Goal: Task Accomplishment & Management: Manage account settings

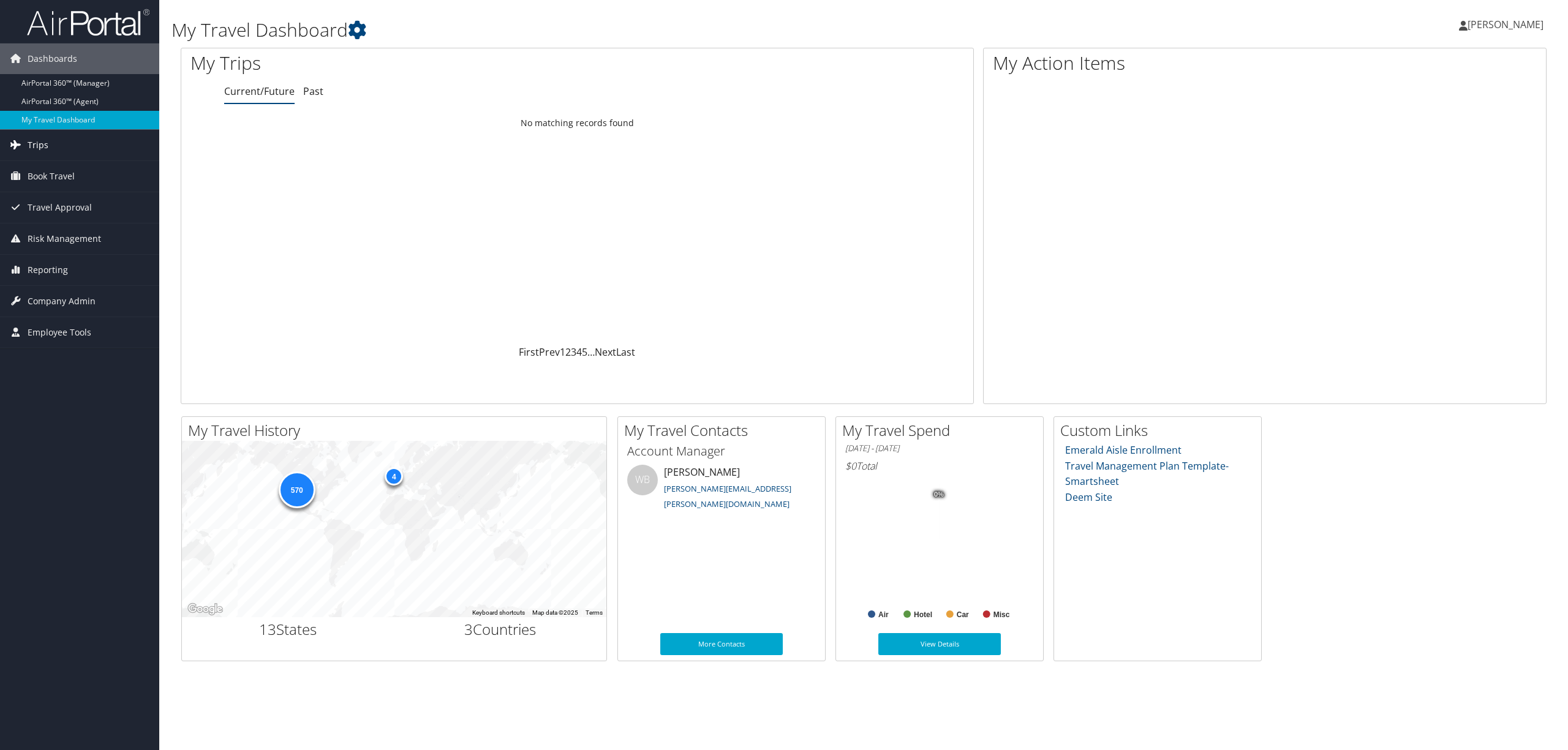
click at [71, 149] on link "Trips" at bounding box center [79, 144] width 159 height 31
click at [73, 163] on link "Airtinerary® Lookup" at bounding box center [79, 170] width 159 height 18
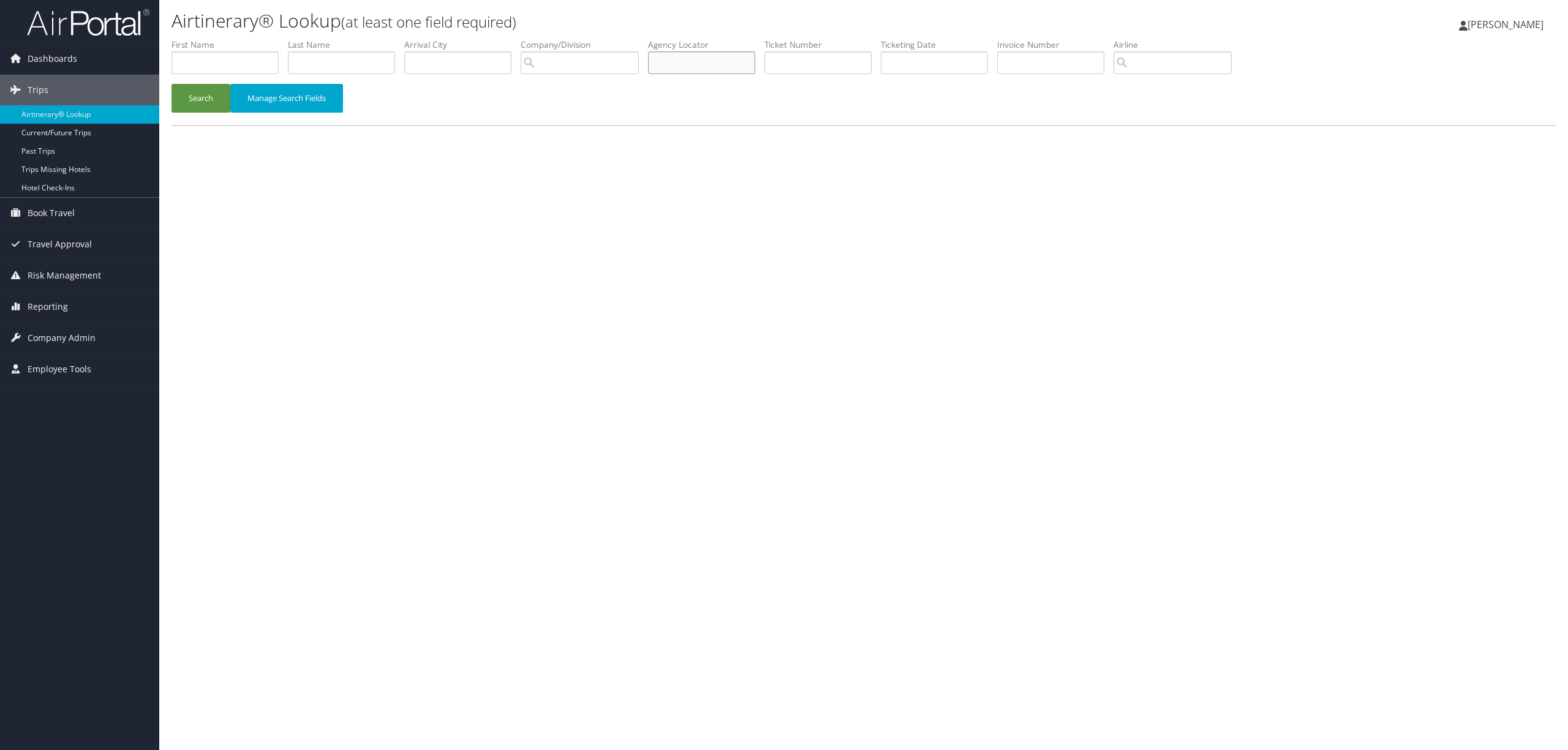
click at [750, 58] on input "text" at bounding box center [701, 62] width 107 height 22
paste input "DL7J43"
type input "DL7J43"
click at [214, 94] on button "Search" at bounding box center [201, 98] width 59 height 29
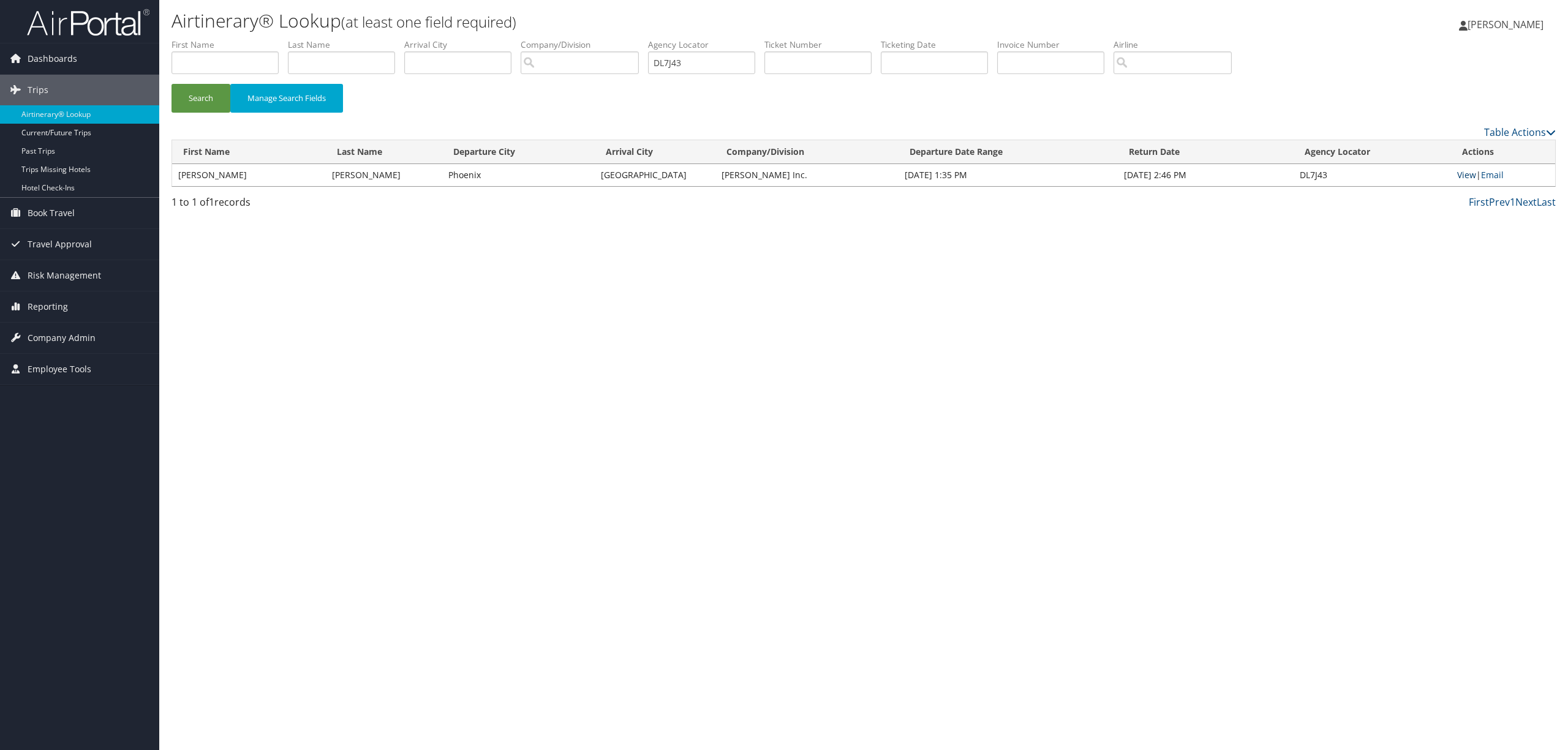
click at [1463, 172] on link "View" at bounding box center [1466, 175] width 19 height 12
click at [78, 334] on span "Company Admin" at bounding box center [61, 337] width 68 height 31
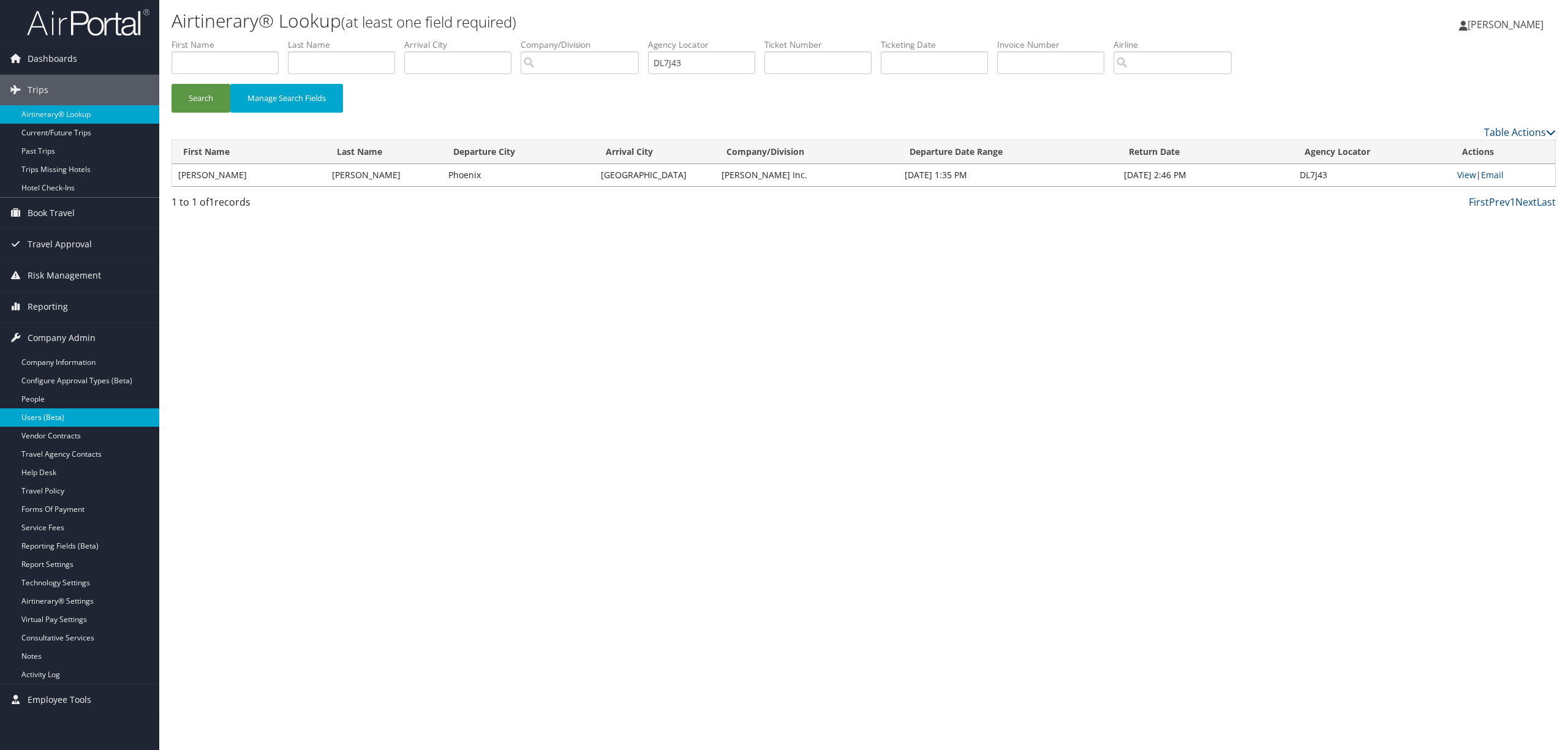
click at [69, 417] on link "Users (Beta)" at bounding box center [79, 417] width 159 height 18
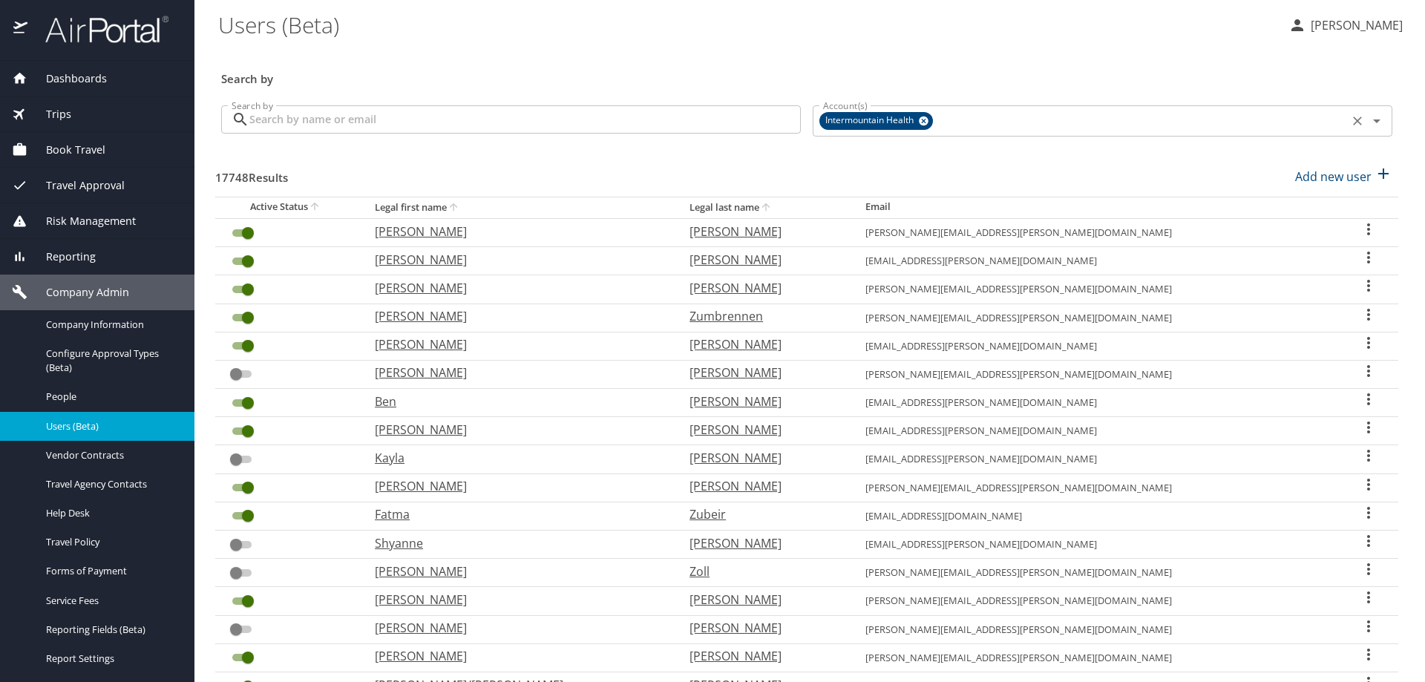
click at [921, 120] on icon at bounding box center [923, 121] width 11 height 16
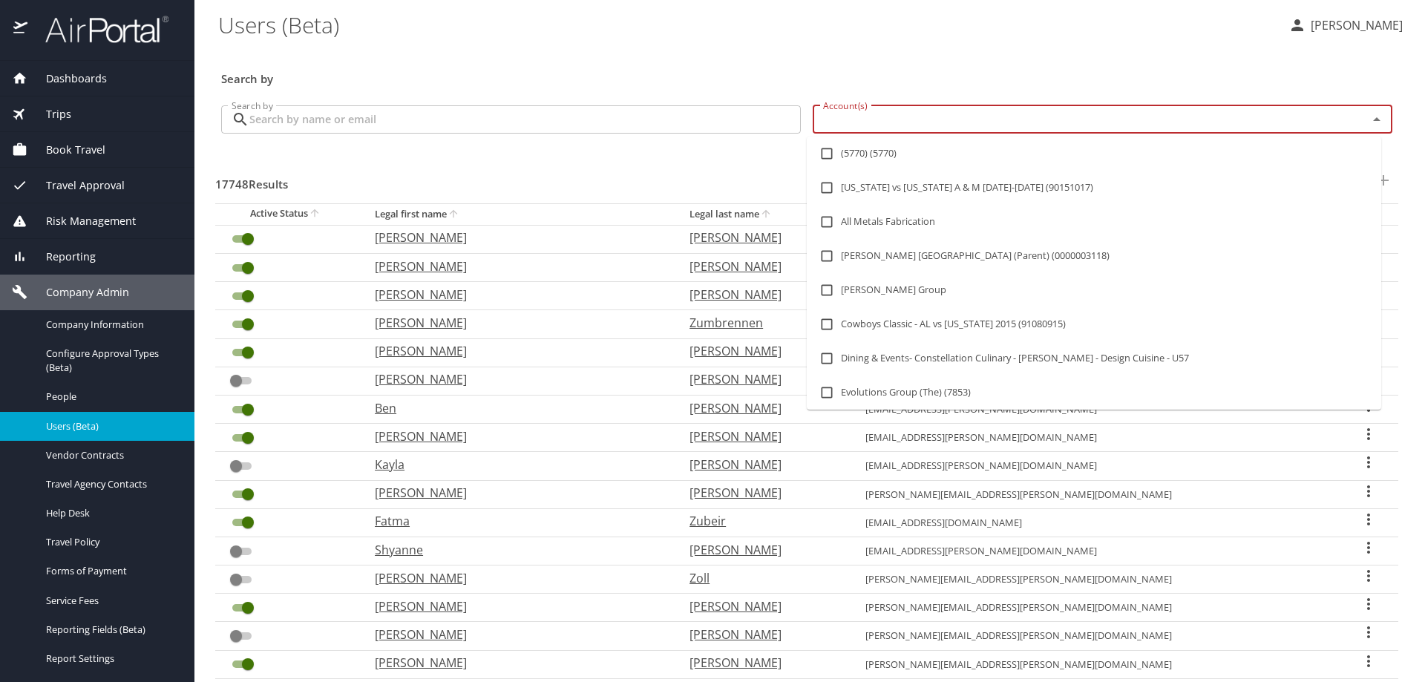
click at [918, 122] on input "Account(s)" at bounding box center [1080, 119] width 527 height 19
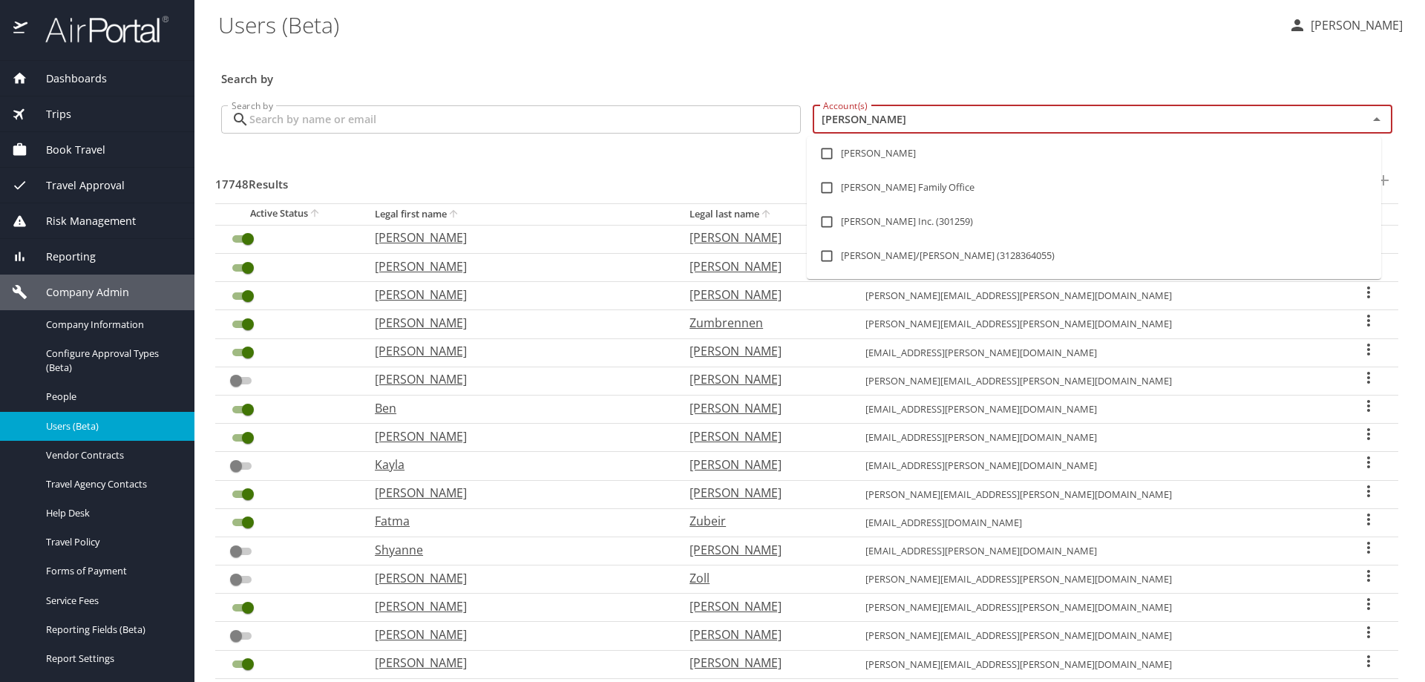
type input "hagerty"
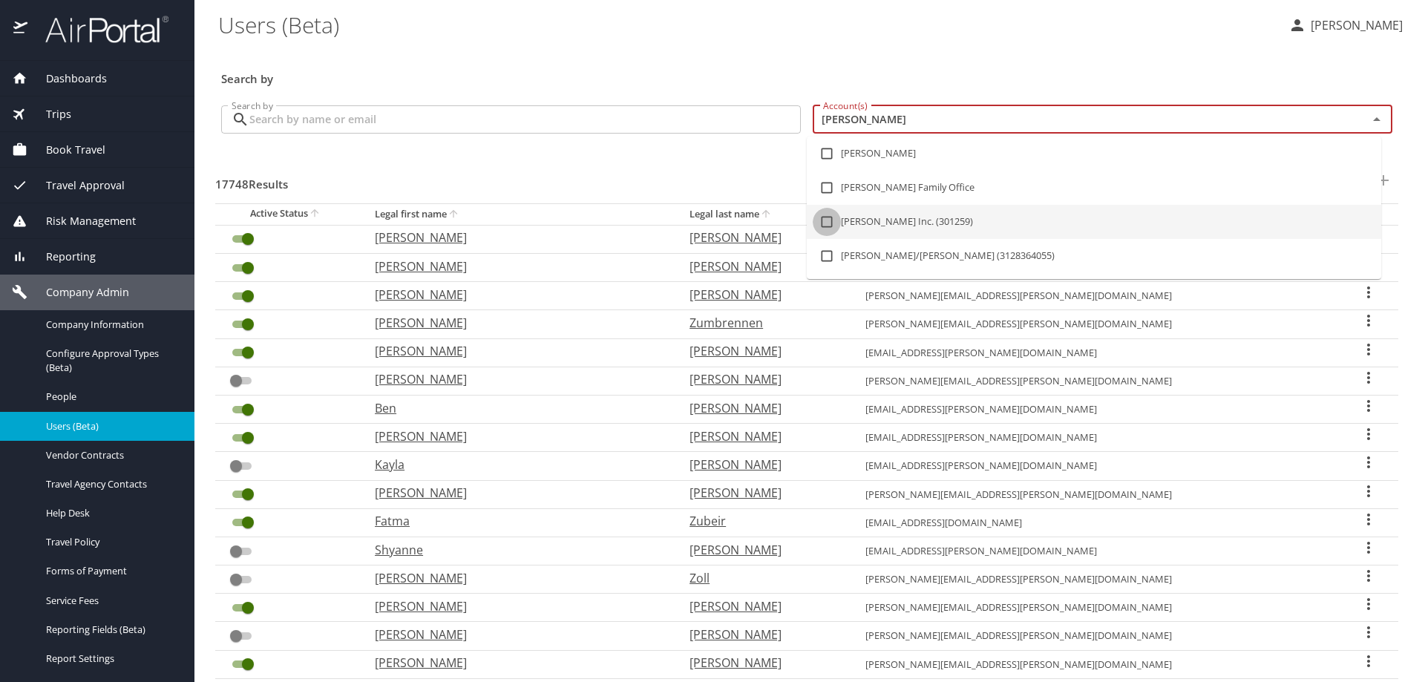
click at [826, 223] on input "checkbox" at bounding box center [827, 222] width 28 height 28
checkbox input "true"
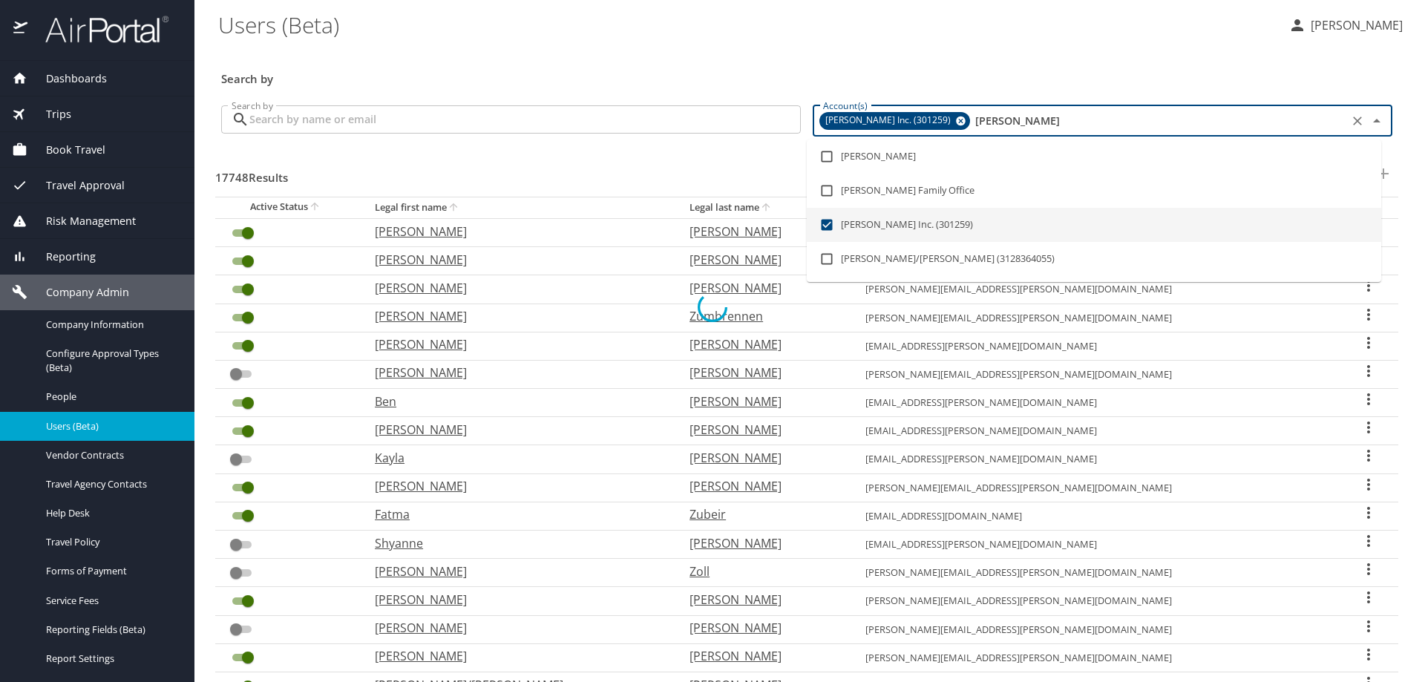
checkbox input "false"
checkbox input "true"
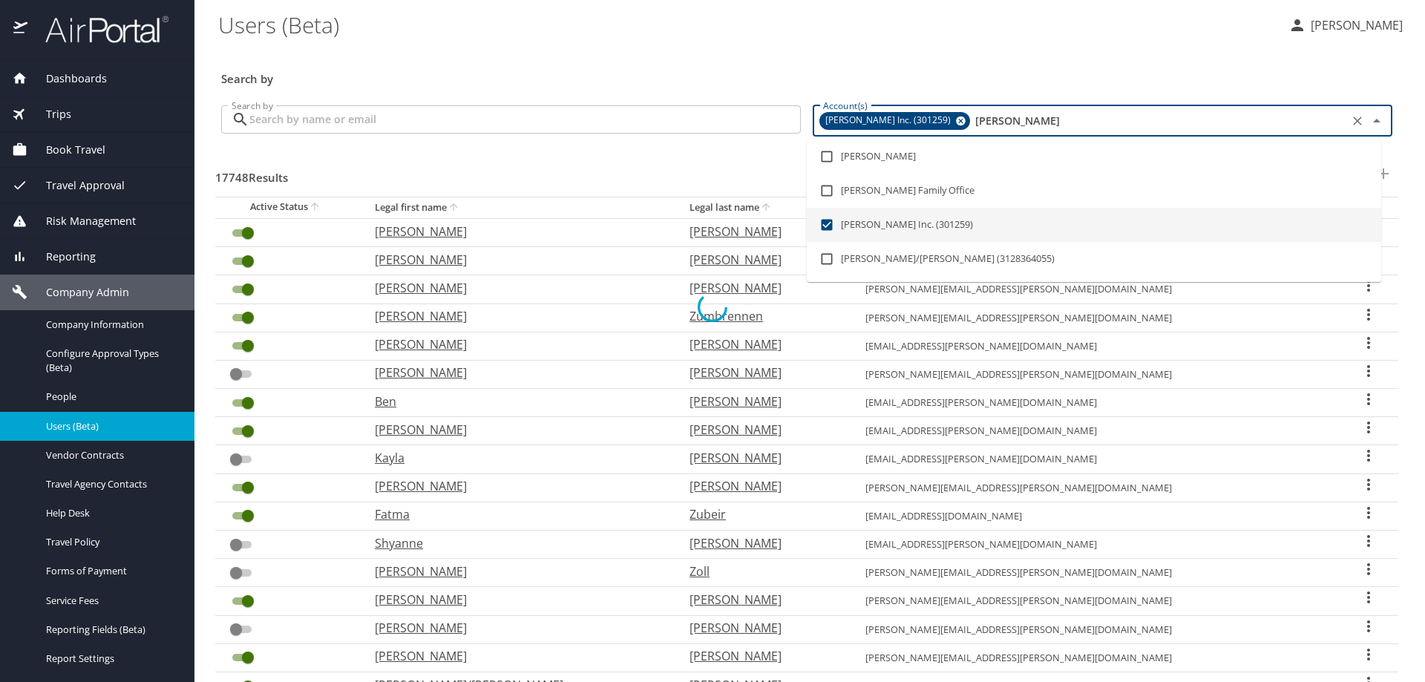
checkbox input "false"
checkbox input "true"
checkbox input "false"
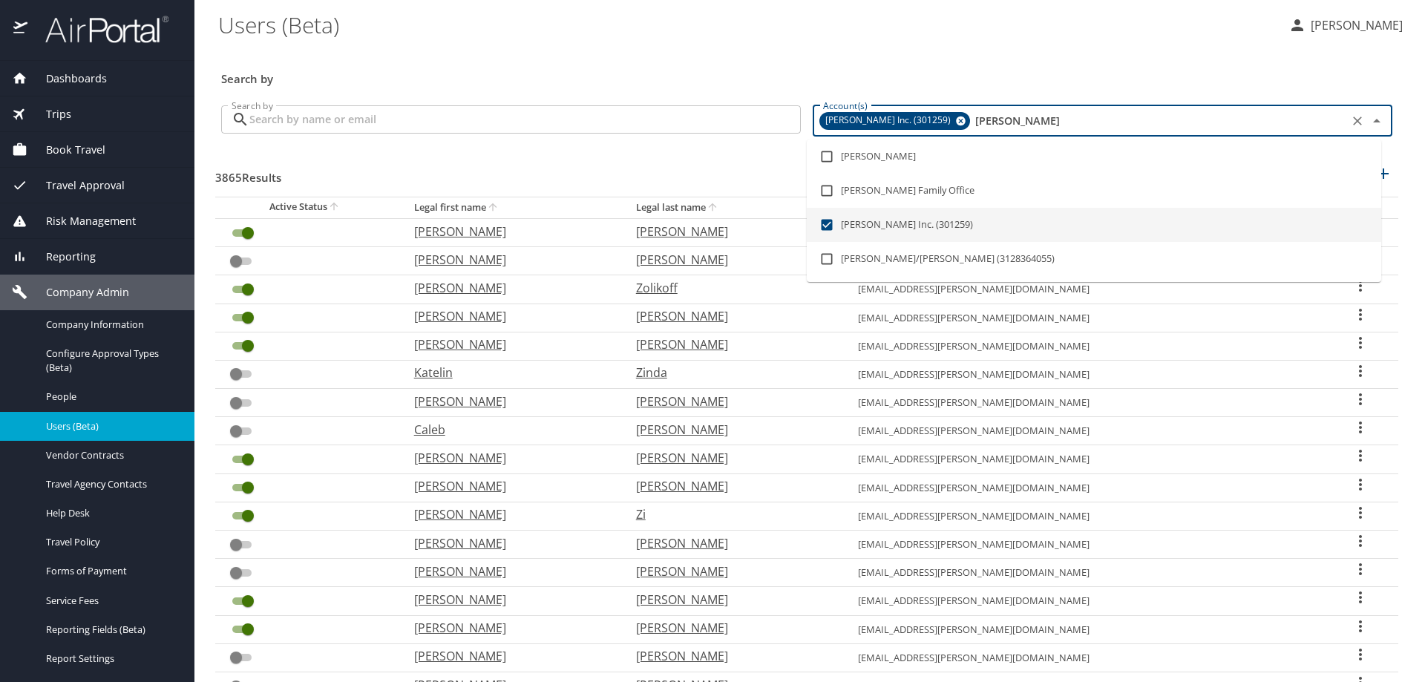
type input "hagerty"
click at [413, 120] on input "Search by" at bounding box center [525, 119] width 552 height 28
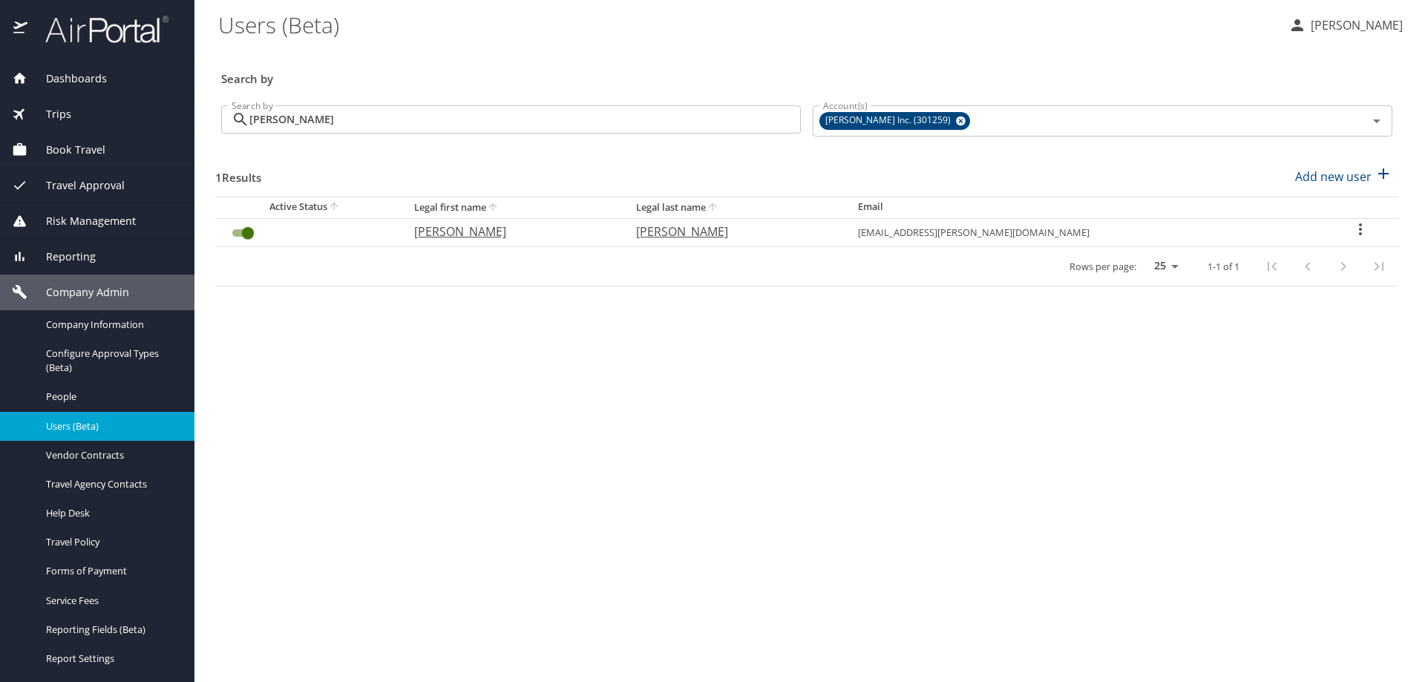
click at [341, 115] on input "gilbertson" at bounding box center [525, 119] width 552 height 28
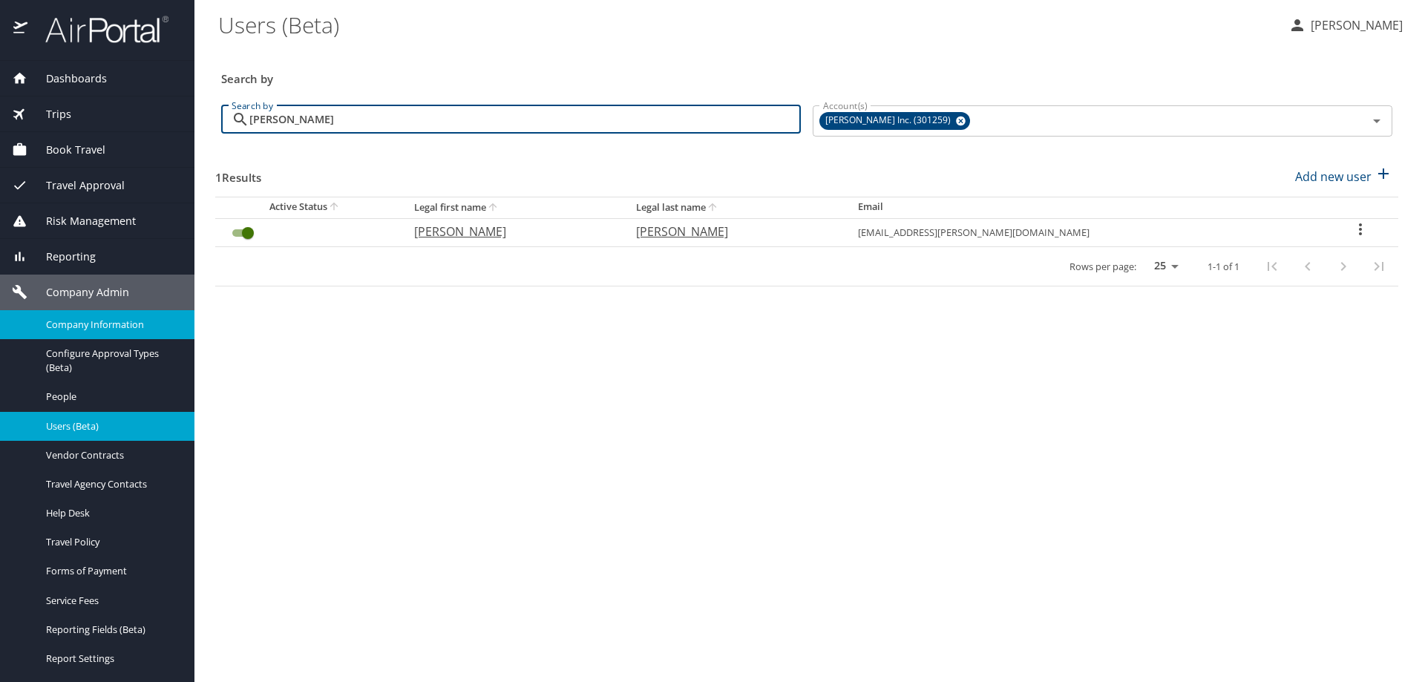
type input "gilbertsen"
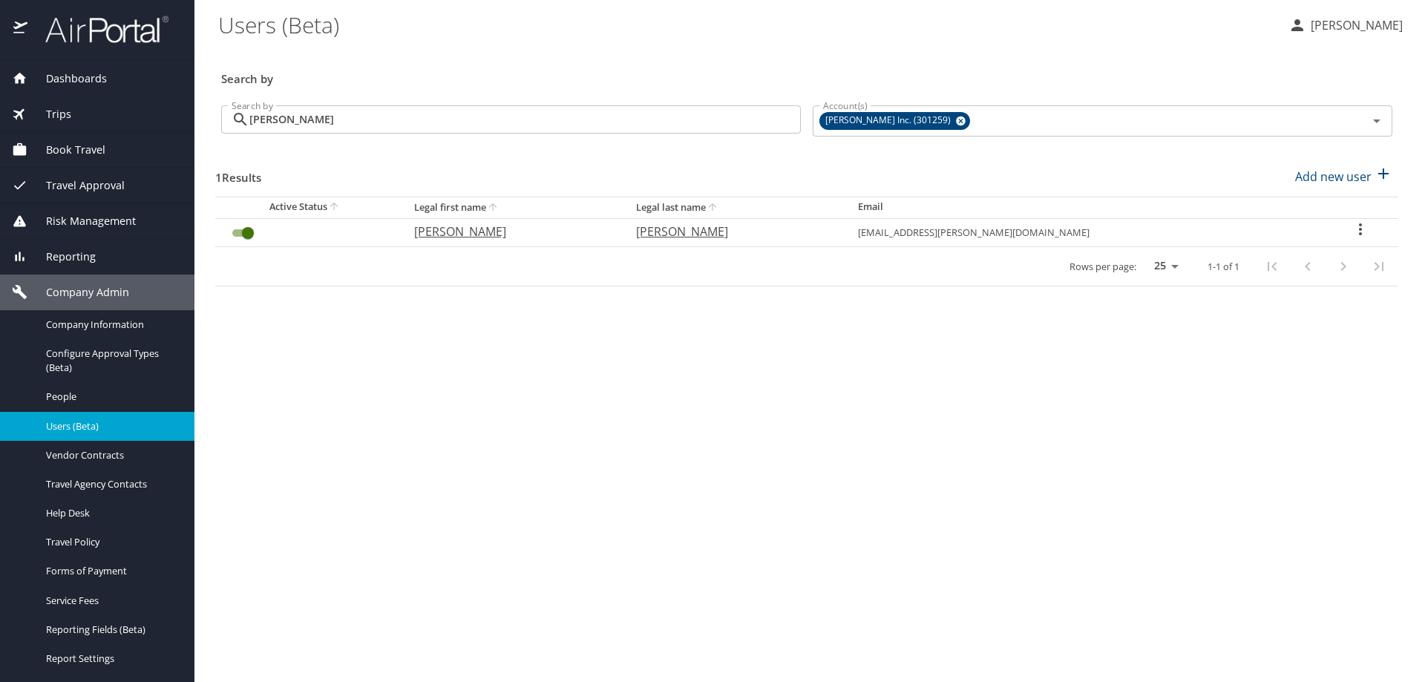
click at [1359, 226] on icon "User Search Table" at bounding box center [1360, 229] width 3 height 12
click at [1325, 235] on li "View profile" at bounding box center [1307, 231] width 215 height 27
select select "US"
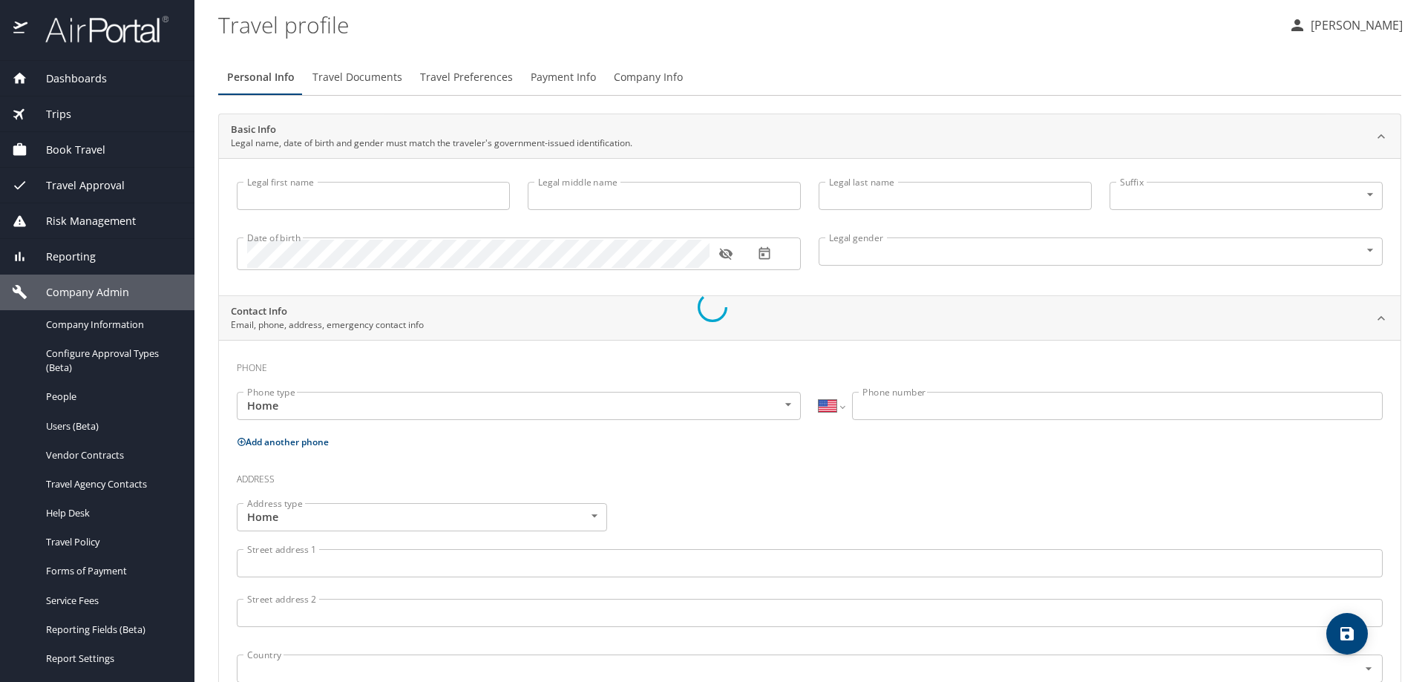
type input "Juliana"
type input "Augusta"
type input "Gilbertsen"
type input "Female"
select select "US"
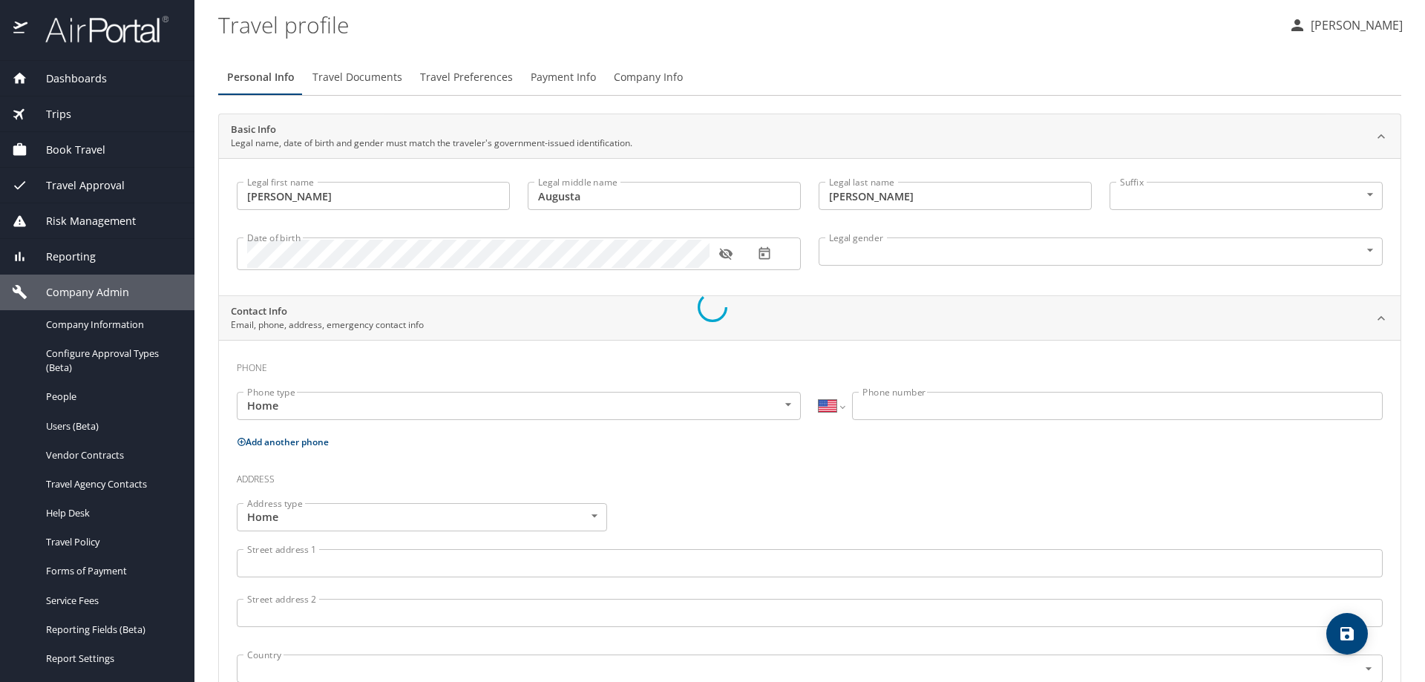
select select "US"
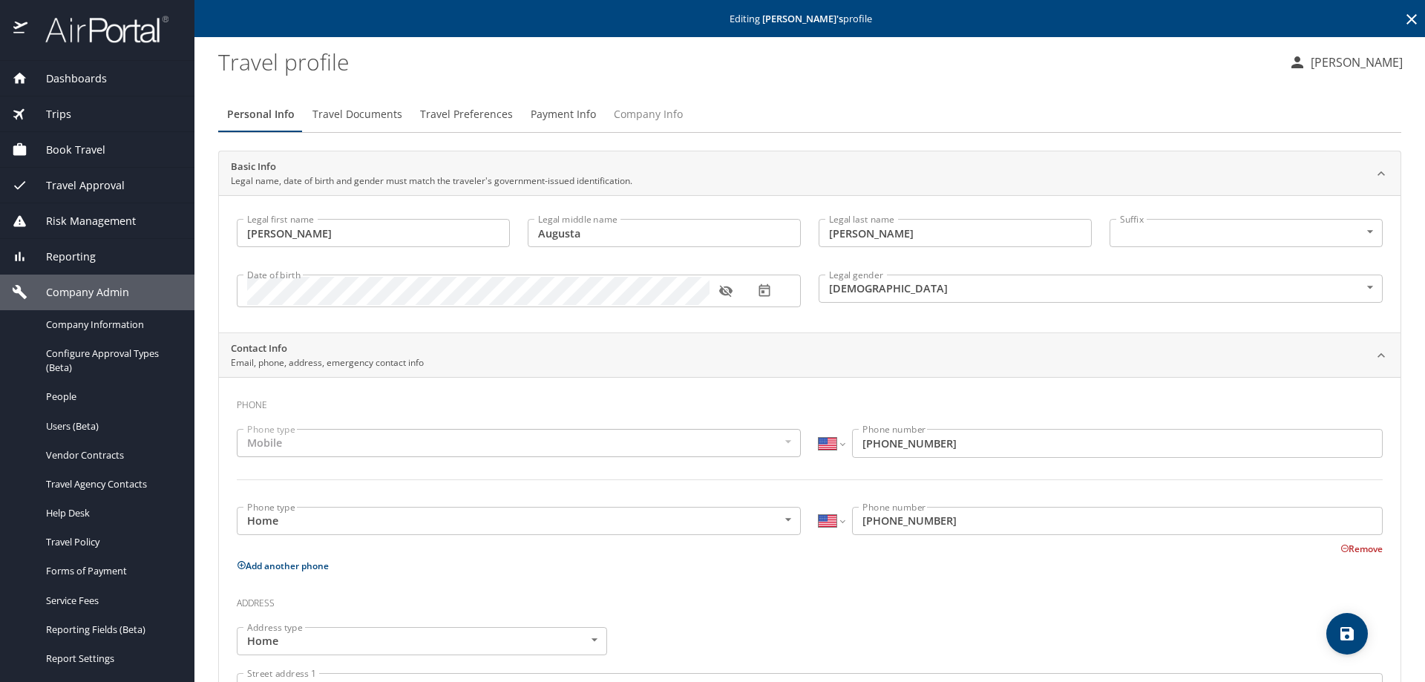
click at [644, 110] on span "Company Info" at bounding box center [648, 114] width 69 height 19
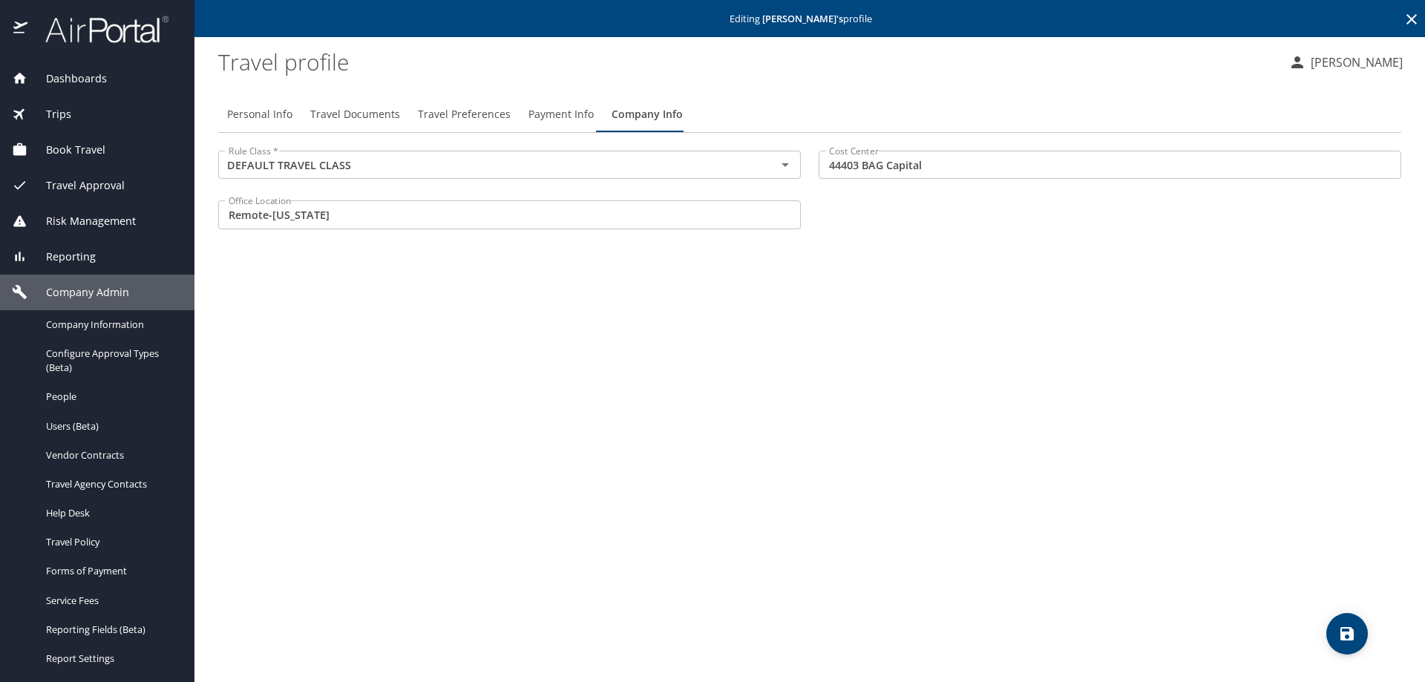
click at [50, 106] on span "Trips" at bounding box center [49, 114] width 44 height 16
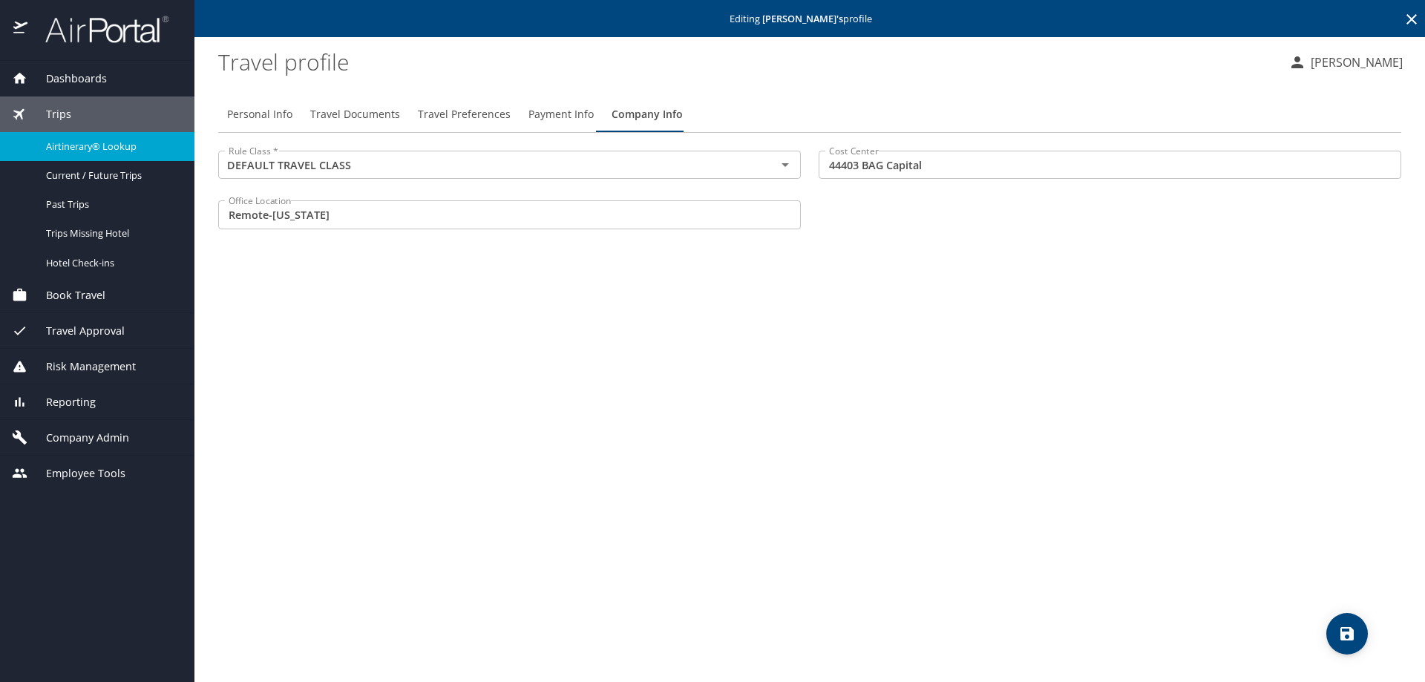
click at [93, 146] on span "Airtinerary® Lookup" at bounding box center [111, 147] width 131 height 14
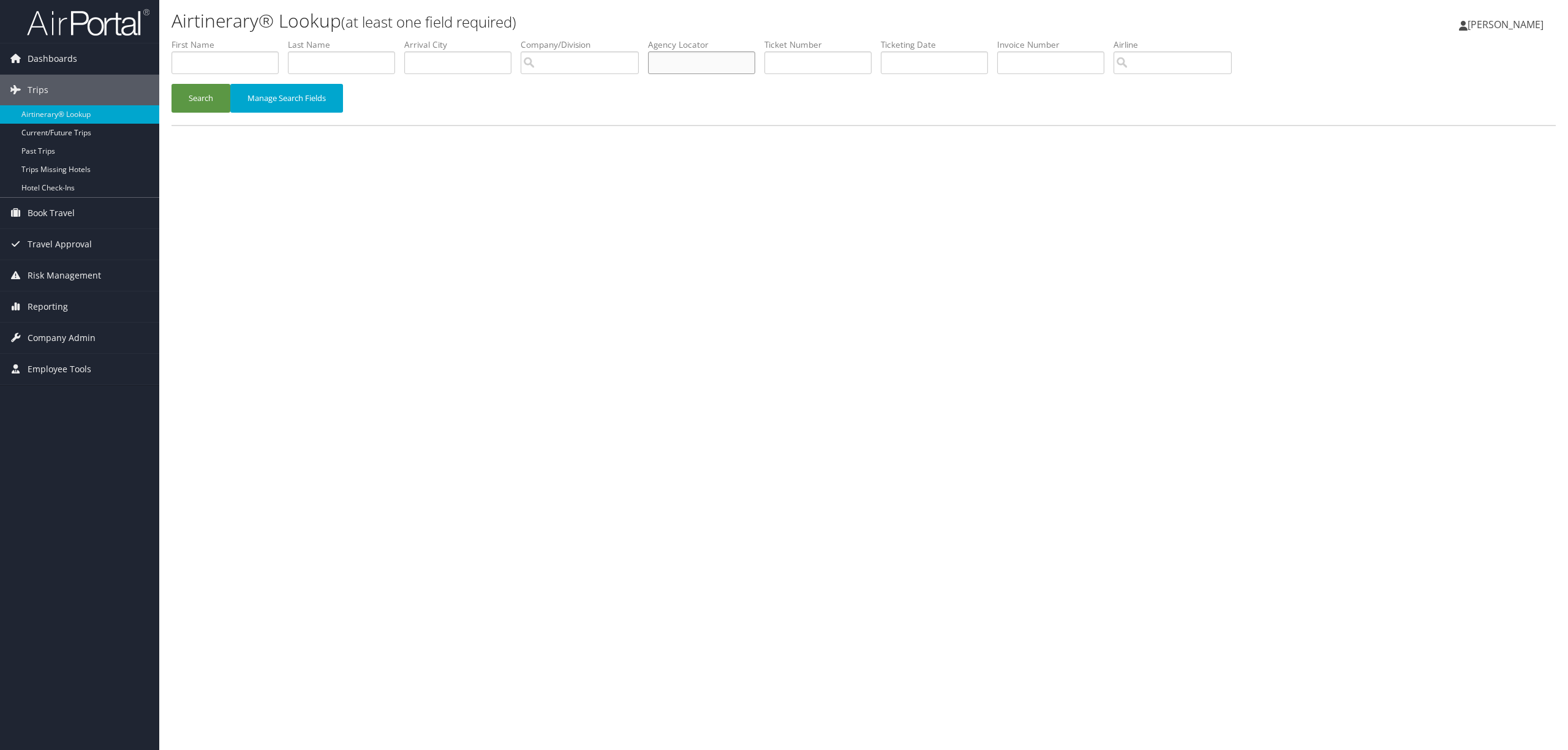
click at [716, 71] on input "text" at bounding box center [701, 62] width 107 height 22
paste input "DPH16T"
click at [203, 96] on button "Search" at bounding box center [201, 98] width 59 height 29
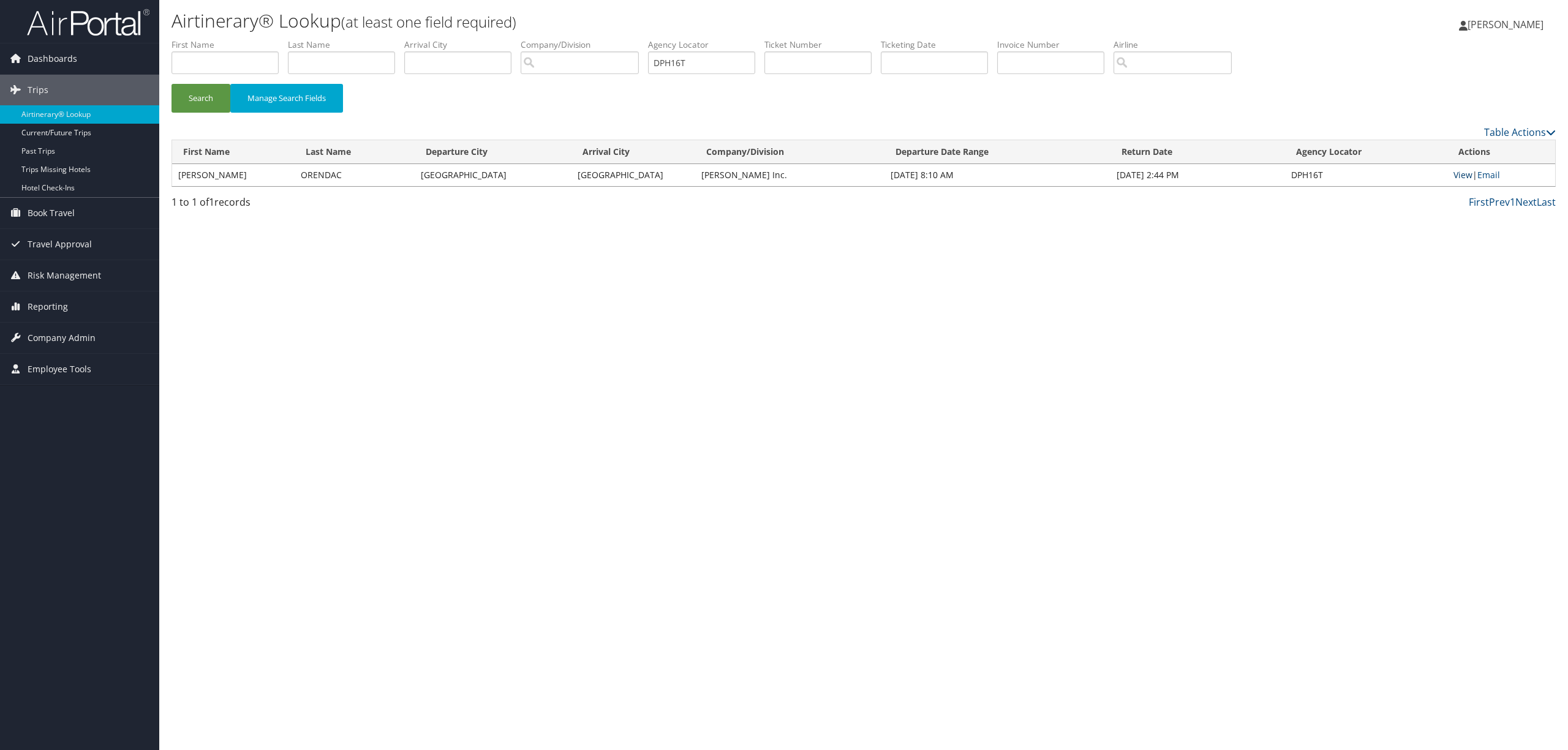
click at [1464, 169] on link "View" at bounding box center [1463, 175] width 19 height 12
drag, startPoint x: 667, startPoint y: 61, endPoint x: 629, endPoint y: 62, distance: 38.0
click at [629, 39] on ul "First Name Last Name Departure City Arrival City Company/Division Airport/City …" at bounding box center [864, 39] width 1385 height 0
paste input "GCK6"
click at [194, 88] on button "Search" at bounding box center [201, 98] width 59 height 29
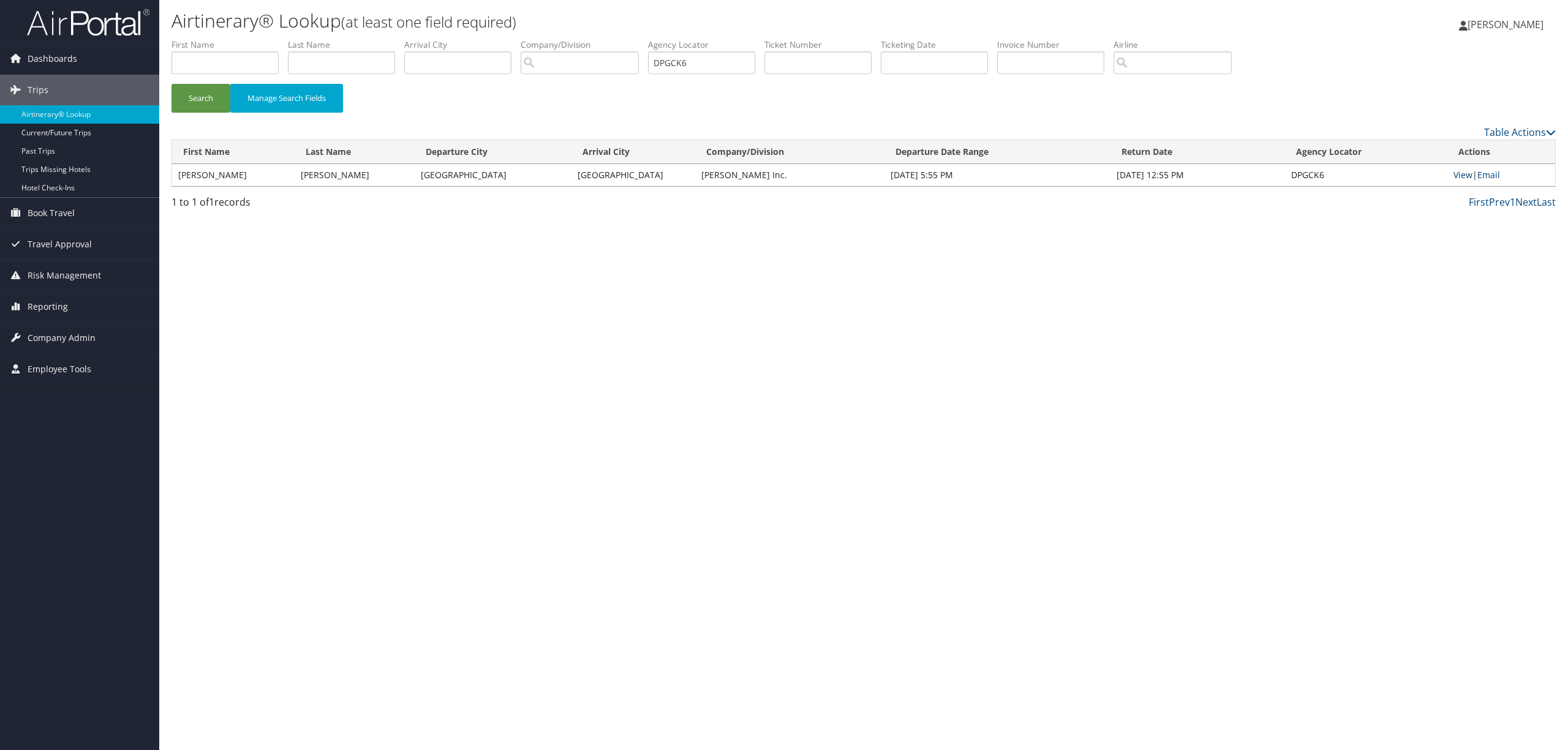
click at [1466, 172] on link "View" at bounding box center [1463, 175] width 19 height 12
drag, startPoint x: 706, startPoint y: 59, endPoint x: 619, endPoint y: 54, distance: 87.1
click at [619, 39] on ul "First Name Last Name Departure City Arrival City Company/Division Airport/City …" at bounding box center [864, 39] width 1385 height 0
paste input "NR99S"
click at [199, 89] on button "Search" at bounding box center [201, 98] width 59 height 29
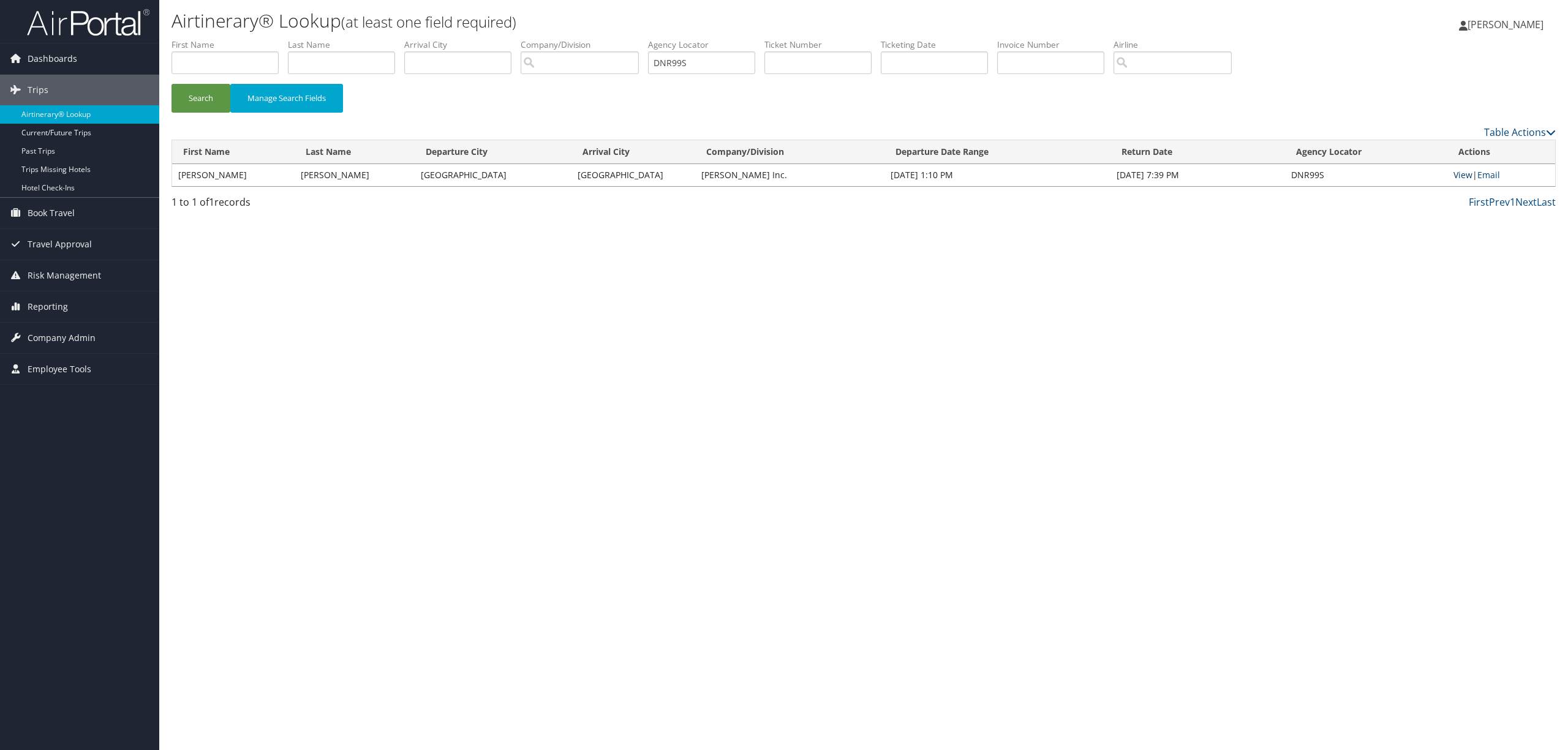
click at [1466, 169] on link "View" at bounding box center [1463, 175] width 19 height 12
click at [714, 67] on input "DNR99S" at bounding box center [701, 62] width 107 height 22
drag, startPoint x: 712, startPoint y: 66, endPoint x: 607, endPoint y: 70, distance: 105.1
click at [608, 39] on ul "First Name Last Name Departure City Arrival City Company/Division Airport/City …" at bounding box center [864, 39] width 1385 height 0
paste input "SJJW"
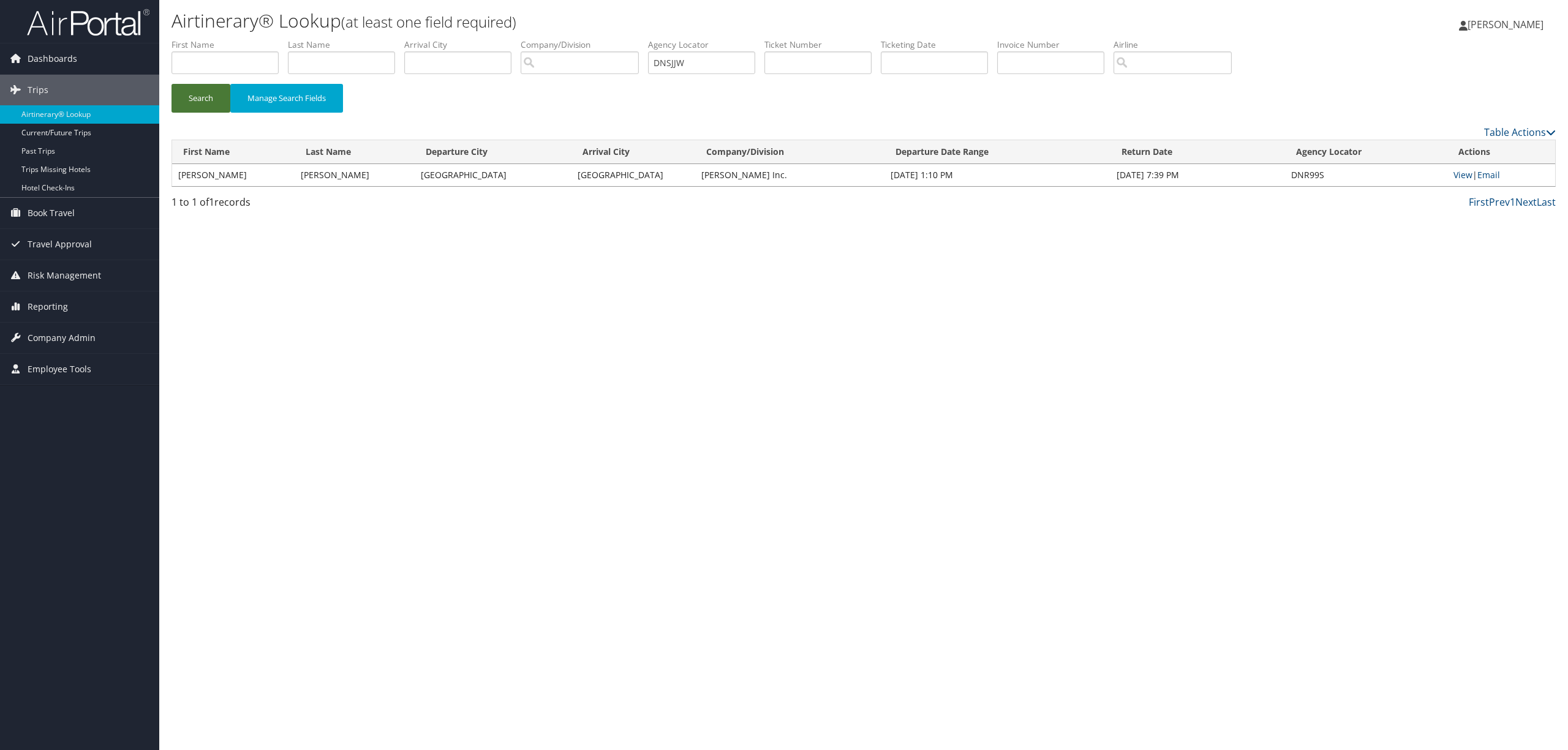
click at [187, 96] on button "Search" at bounding box center [201, 98] width 59 height 29
click at [1464, 175] on link "View" at bounding box center [1463, 175] width 19 height 12
click at [697, 61] on input "DNSJJW" at bounding box center [701, 62] width 107 height 22
click at [697, 59] on input "DNSJJW" at bounding box center [701, 62] width 107 height 22
paste input "DRKK"
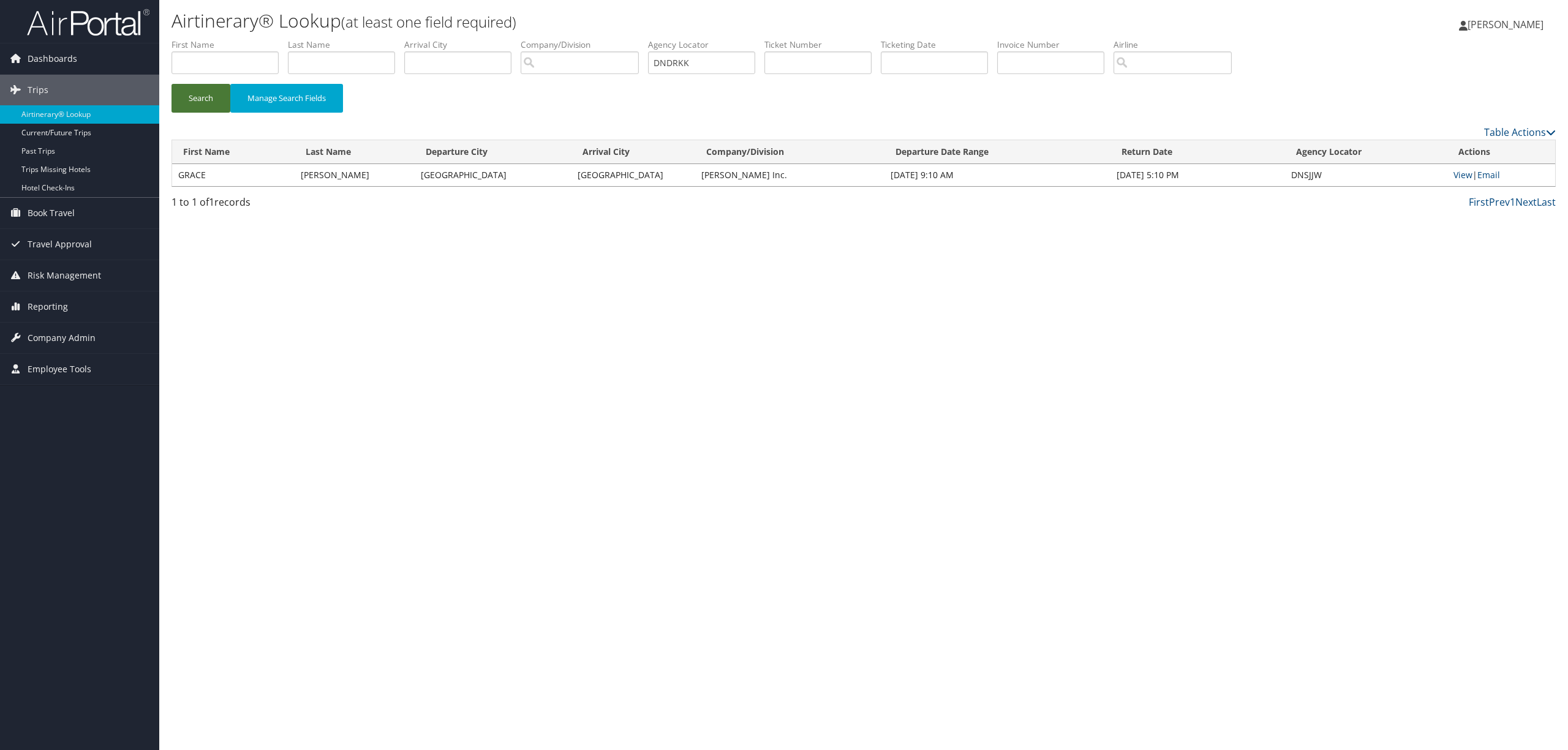
click at [211, 103] on button "Search" at bounding box center [201, 98] width 59 height 29
click at [1466, 177] on link "View" at bounding box center [1466, 175] width 19 height 12
click at [710, 59] on input "DNDRKK" at bounding box center [701, 62] width 107 height 22
paste input "G1CB"
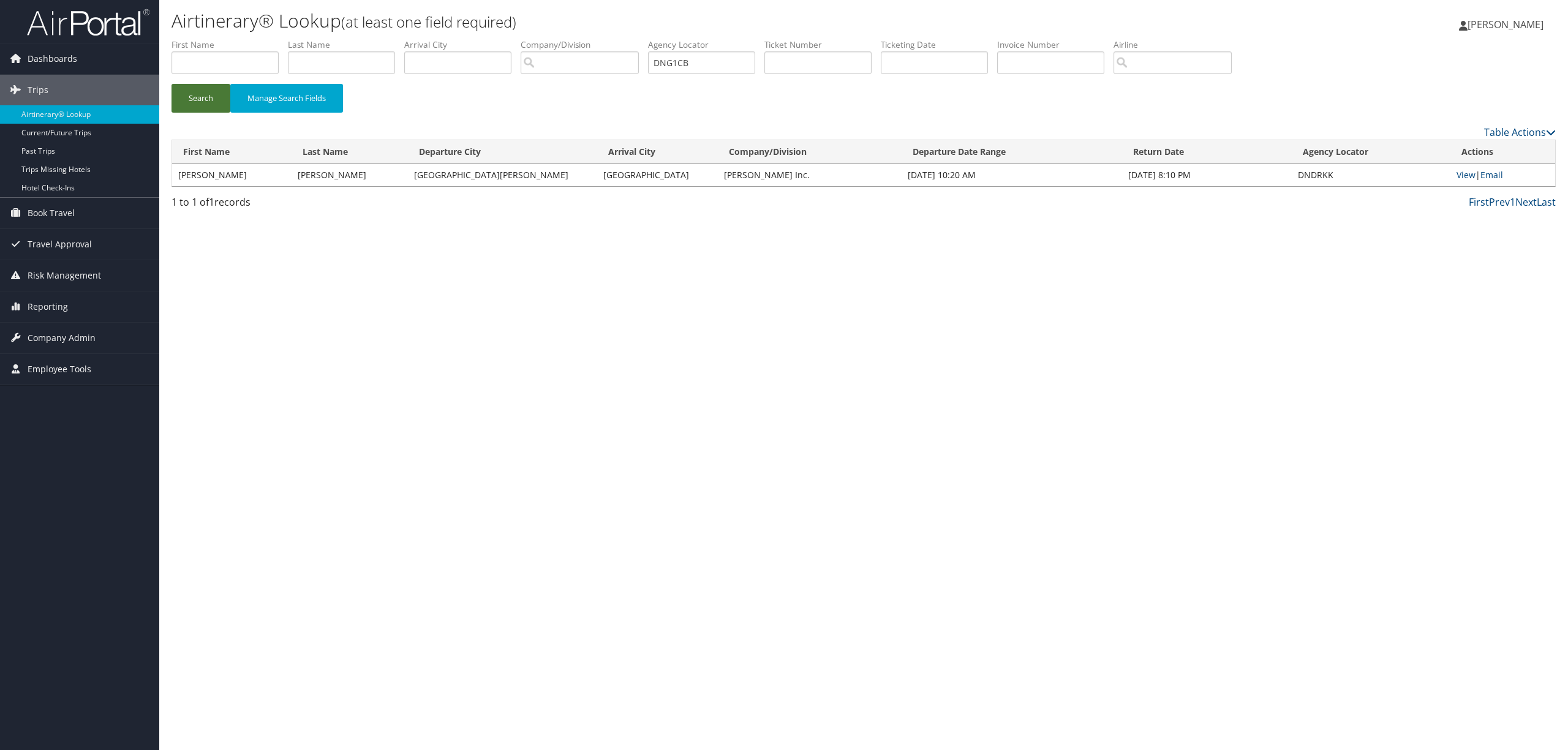
click at [199, 91] on button "Search" at bounding box center [201, 98] width 59 height 29
click at [1462, 169] on link "View" at bounding box center [1463, 175] width 19 height 12
click at [734, 57] on input "DNG1CB" at bounding box center [701, 62] width 107 height 22
click at [733, 57] on input "DNG1CB" at bounding box center [701, 62] width 107 height 22
paste input "MYB62"
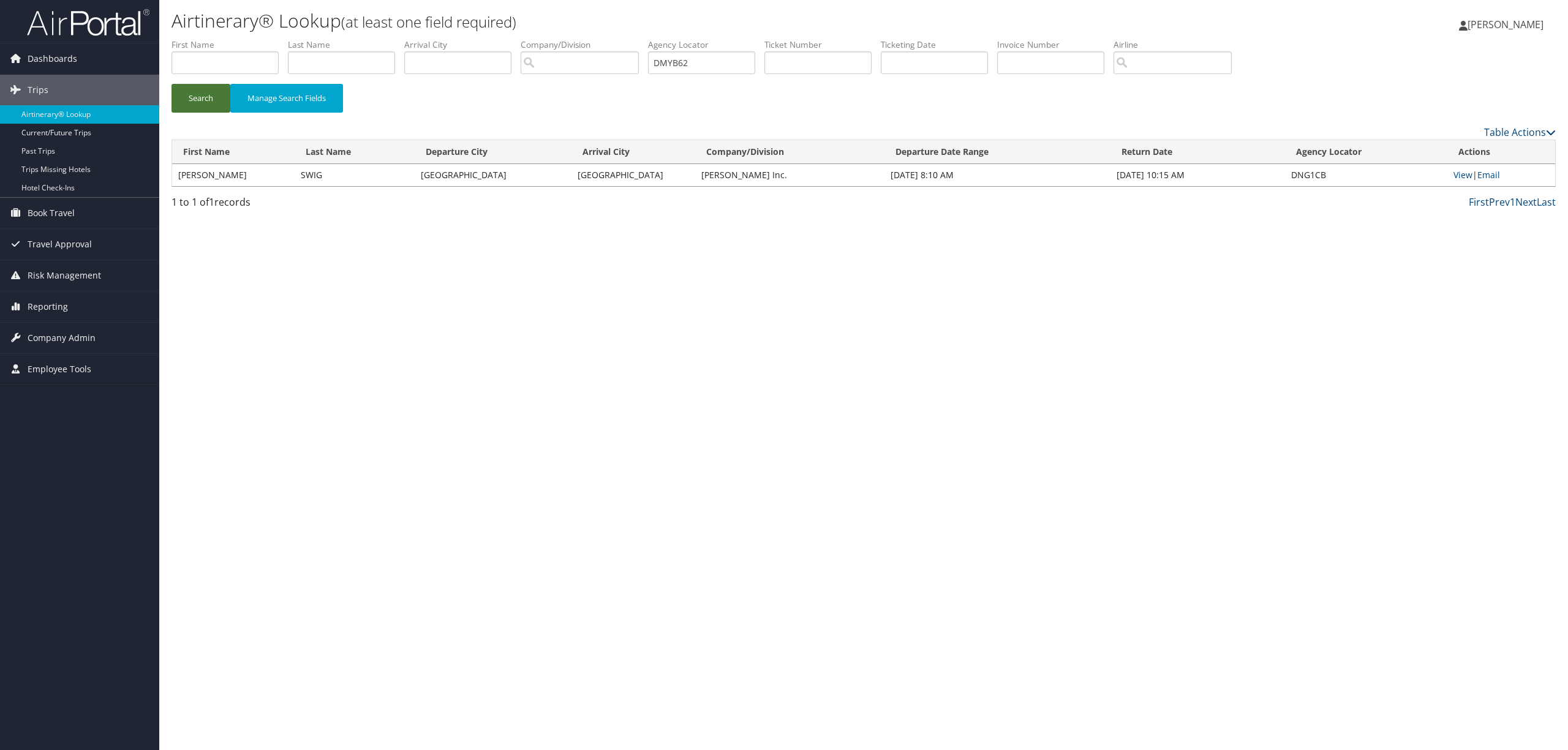
click at [189, 98] on button "Search" at bounding box center [201, 98] width 59 height 29
click at [1457, 169] on link "View" at bounding box center [1463, 175] width 19 height 12
click at [707, 64] on input "DMYB62" at bounding box center [701, 62] width 107 height 22
click at [707, 63] on input "DMYB62" at bounding box center [701, 62] width 107 height 22
paste input "N25HD"
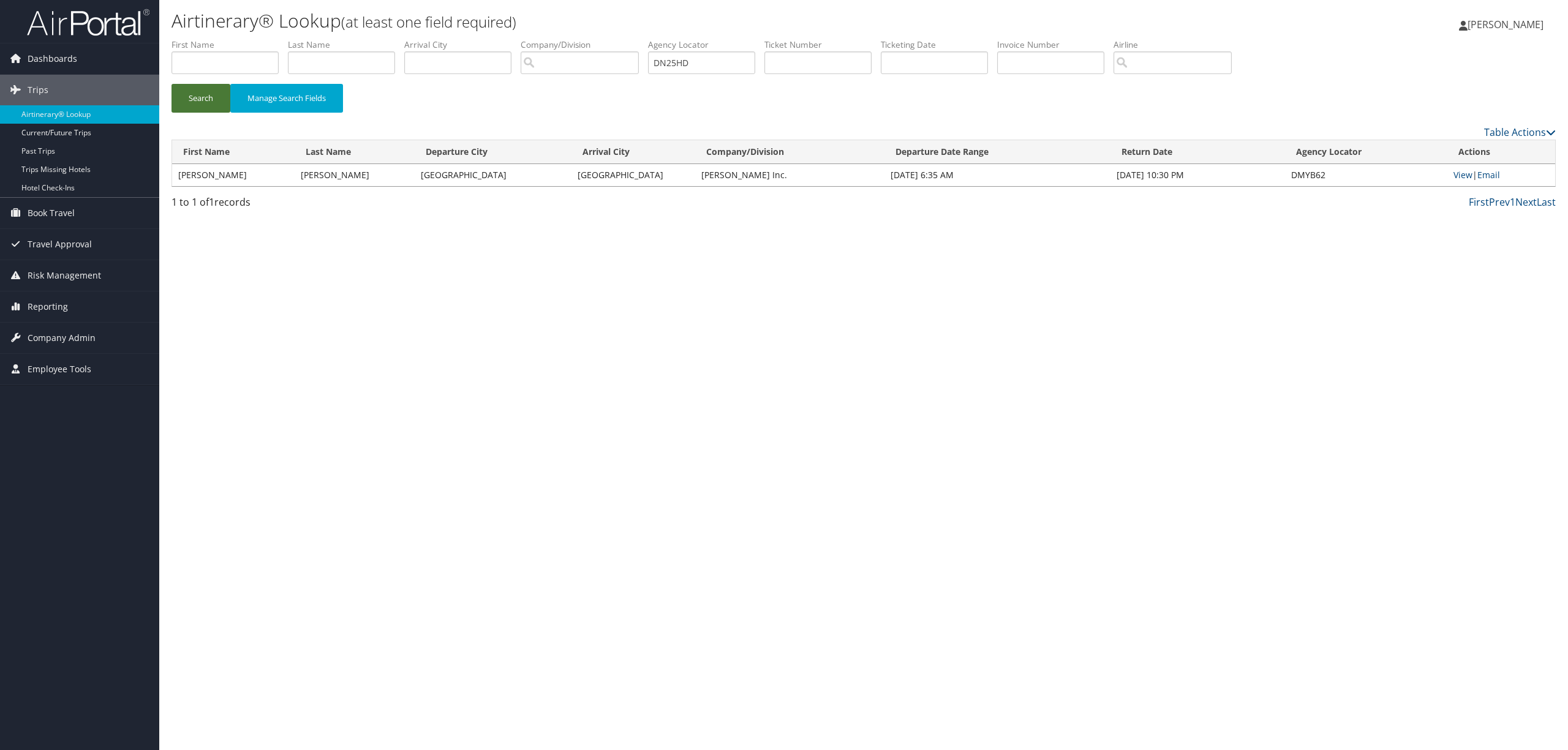
click at [187, 101] on button "Search" at bounding box center [201, 98] width 59 height 29
click at [1462, 174] on link "View" at bounding box center [1463, 175] width 19 height 12
click at [749, 66] on input "DN25HD" at bounding box center [701, 62] width 107 height 22
paste input "L7J43"
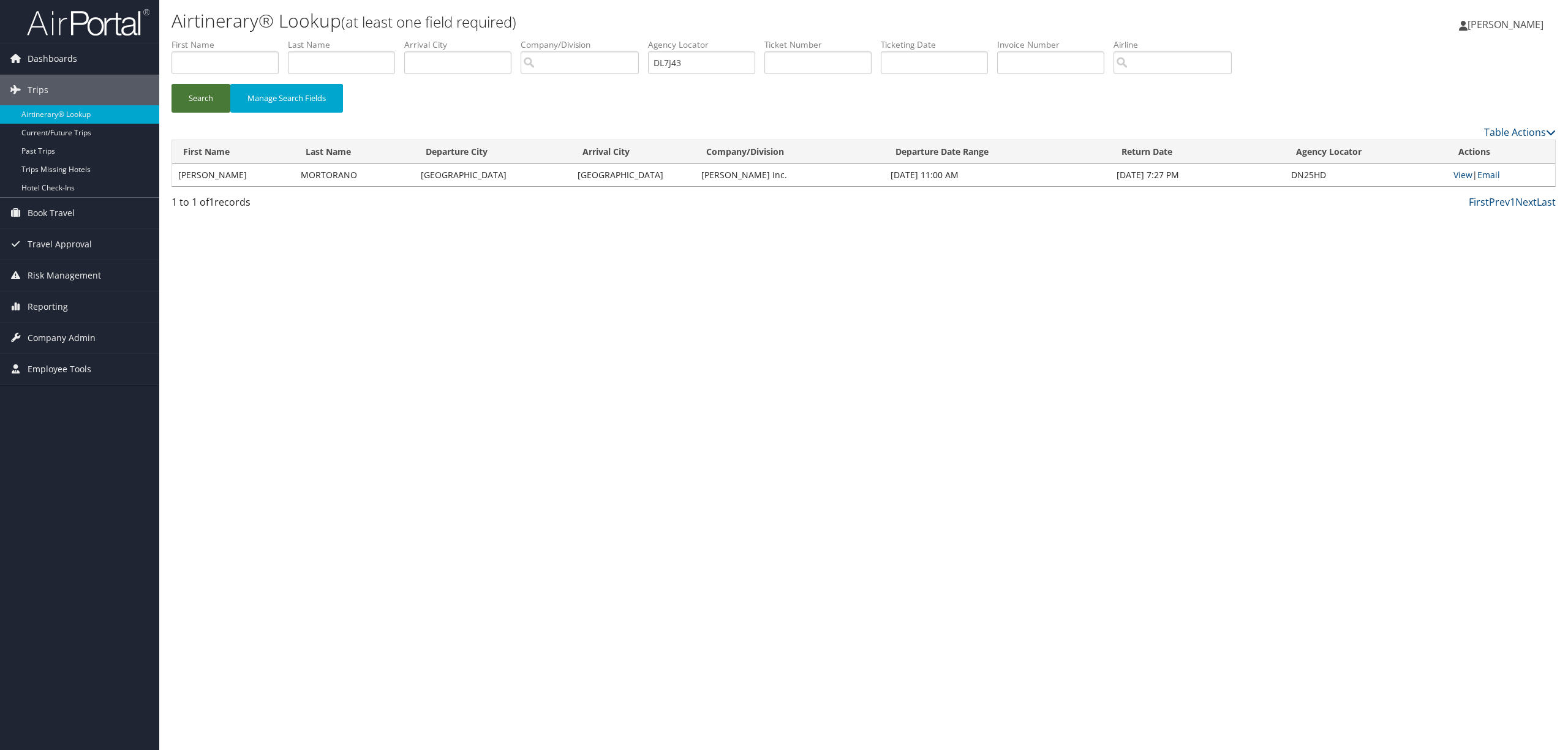
click at [200, 97] on button "Search" at bounding box center [201, 98] width 59 height 29
click at [1464, 174] on link "View" at bounding box center [1463, 175] width 19 height 12
click at [693, 58] on input "DL7J43" at bounding box center [701, 62] width 107 height 22
click at [731, 74] on li "Agency Locator DL7J43" at bounding box center [706, 61] width 116 height 45
click at [721, 56] on input "DL7J43" at bounding box center [701, 62] width 107 height 22
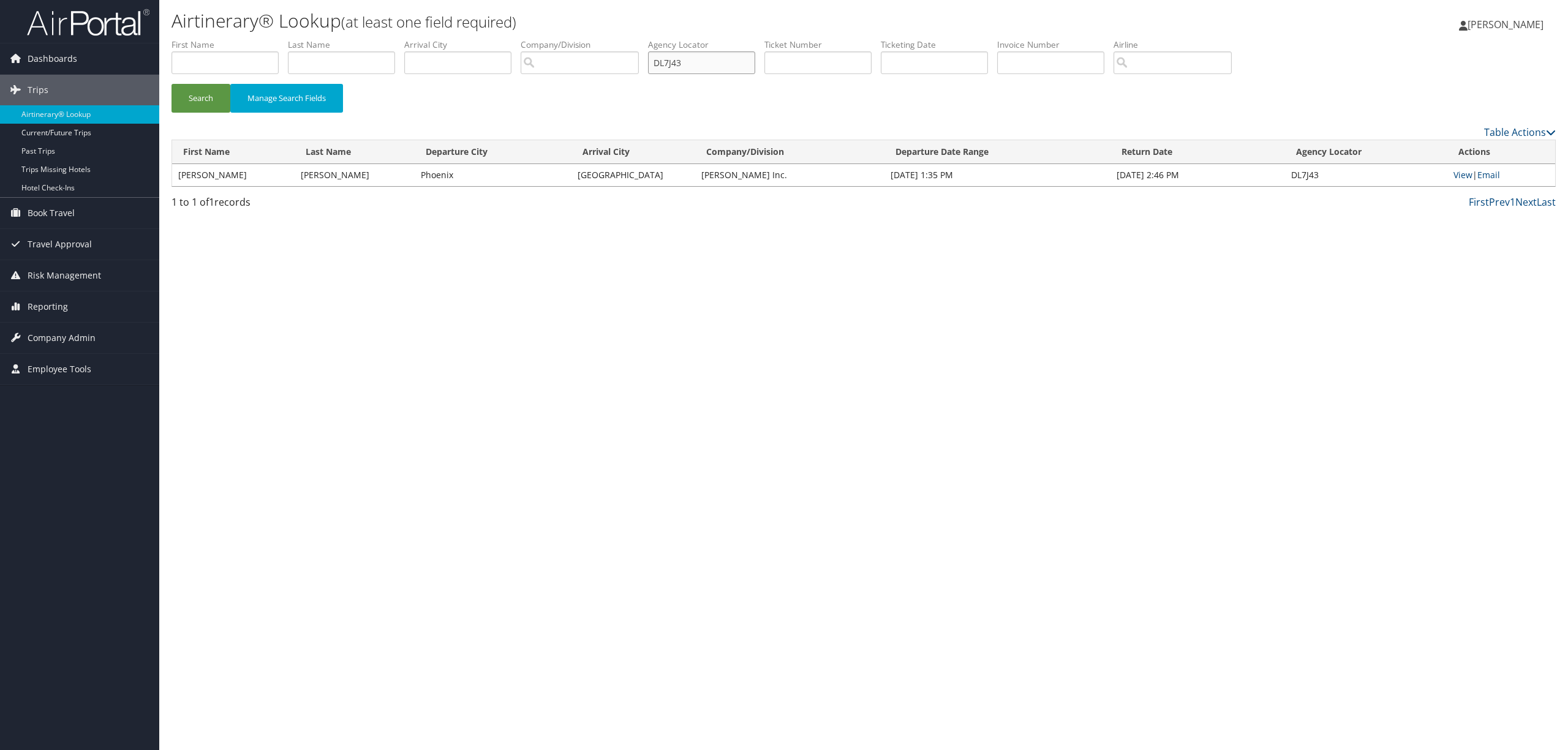
click at [721, 56] on input "DL7J43" at bounding box center [701, 62] width 107 height 22
paste input "ZNRX"
click at [210, 97] on button "Search" at bounding box center [201, 98] width 59 height 29
click at [1457, 172] on link "View" at bounding box center [1463, 175] width 19 height 12
click at [735, 64] on input "DLZNRX" at bounding box center [701, 62] width 107 height 22
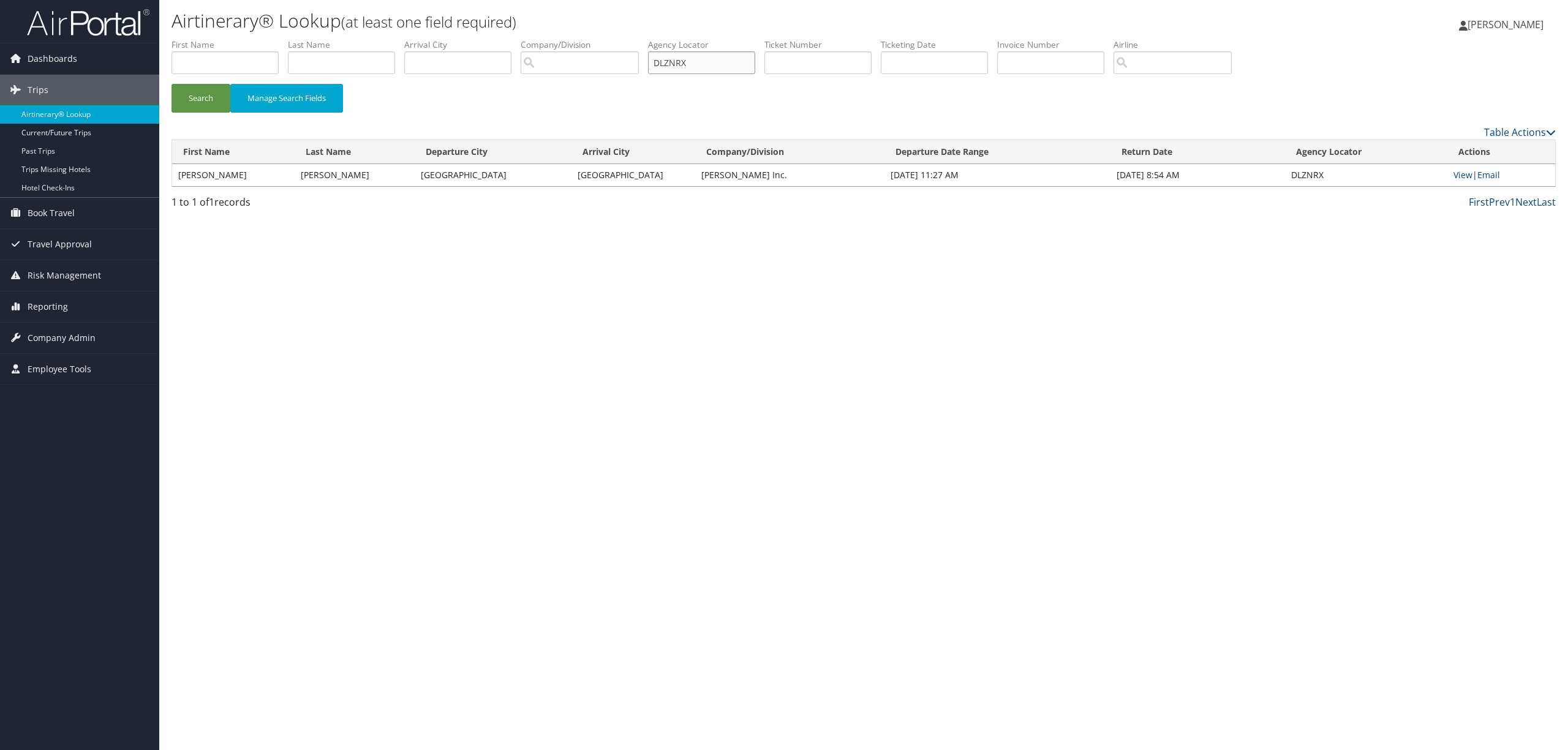
click at [735, 64] on input "DLZNRX" at bounding box center [701, 62] width 107 height 22
paste input "M8WHT"
click at [196, 101] on button "Search" at bounding box center [201, 98] width 59 height 29
click at [1466, 170] on link "View" at bounding box center [1463, 175] width 19 height 12
click at [714, 65] on input "DM8WHT" at bounding box center [701, 62] width 107 height 22
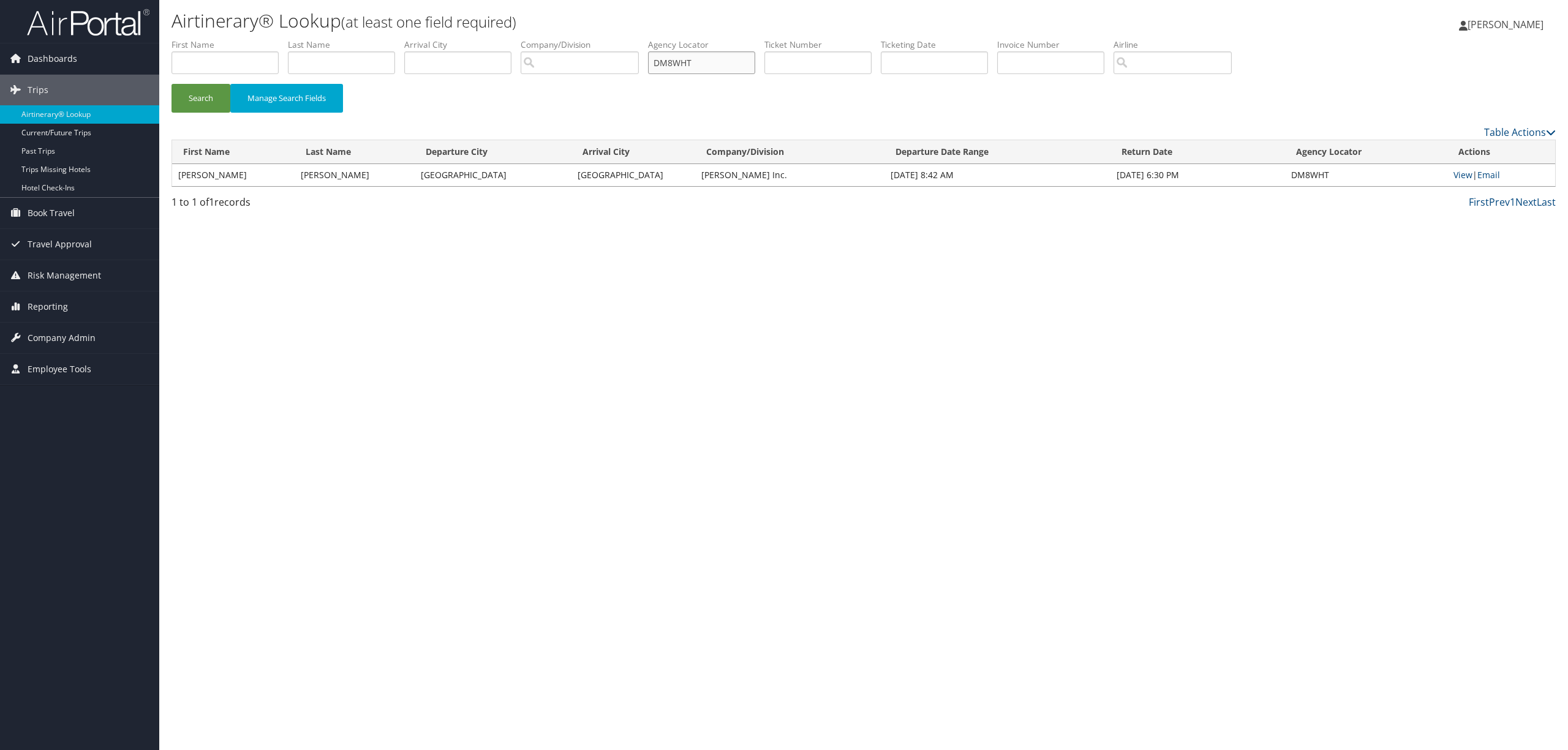
click at [714, 64] on input "DM8WHT" at bounding box center [701, 62] width 107 height 22
paste input "K6"
click at [199, 106] on button "Search" at bounding box center [201, 98] width 59 height 29
click at [1464, 172] on link "View" at bounding box center [1463, 175] width 19 height 12
click at [733, 62] on input "DM8WK6" at bounding box center [701, 62] width 107 height 22
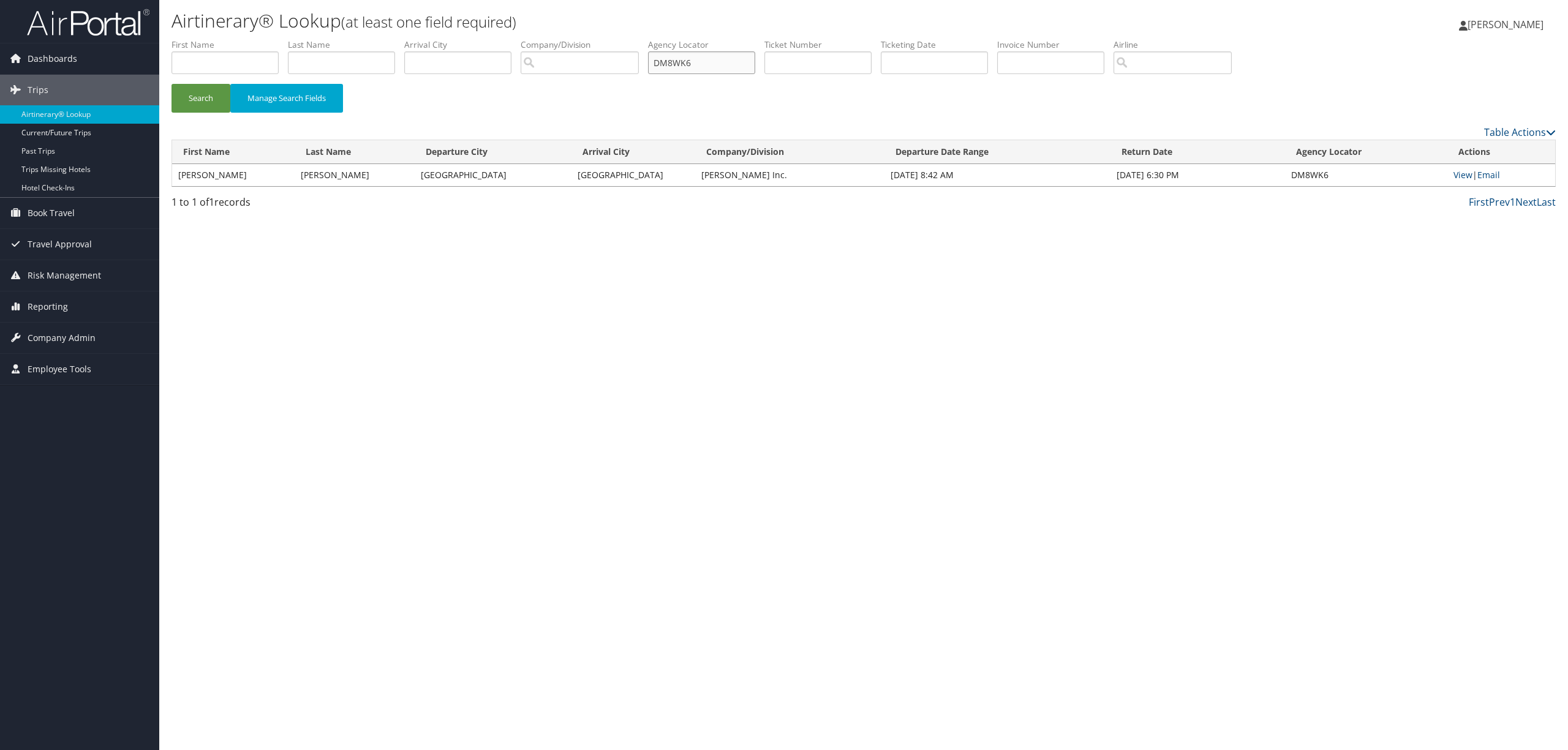
click at [733, 62] on input "DM8WK6" at bounding box center [701, 62] width 107 height 22
paste input "B3RW"
click at [215, 101] on button "Search" at bounding box center [201, 98] width 59 height 29
click at [1459, 175] on link "View" at bounding box center [1463, 175] width 19 height 12
click at [716, 64] on input "DMB3RW" at bounding box center [701, 62] width 107 height 22
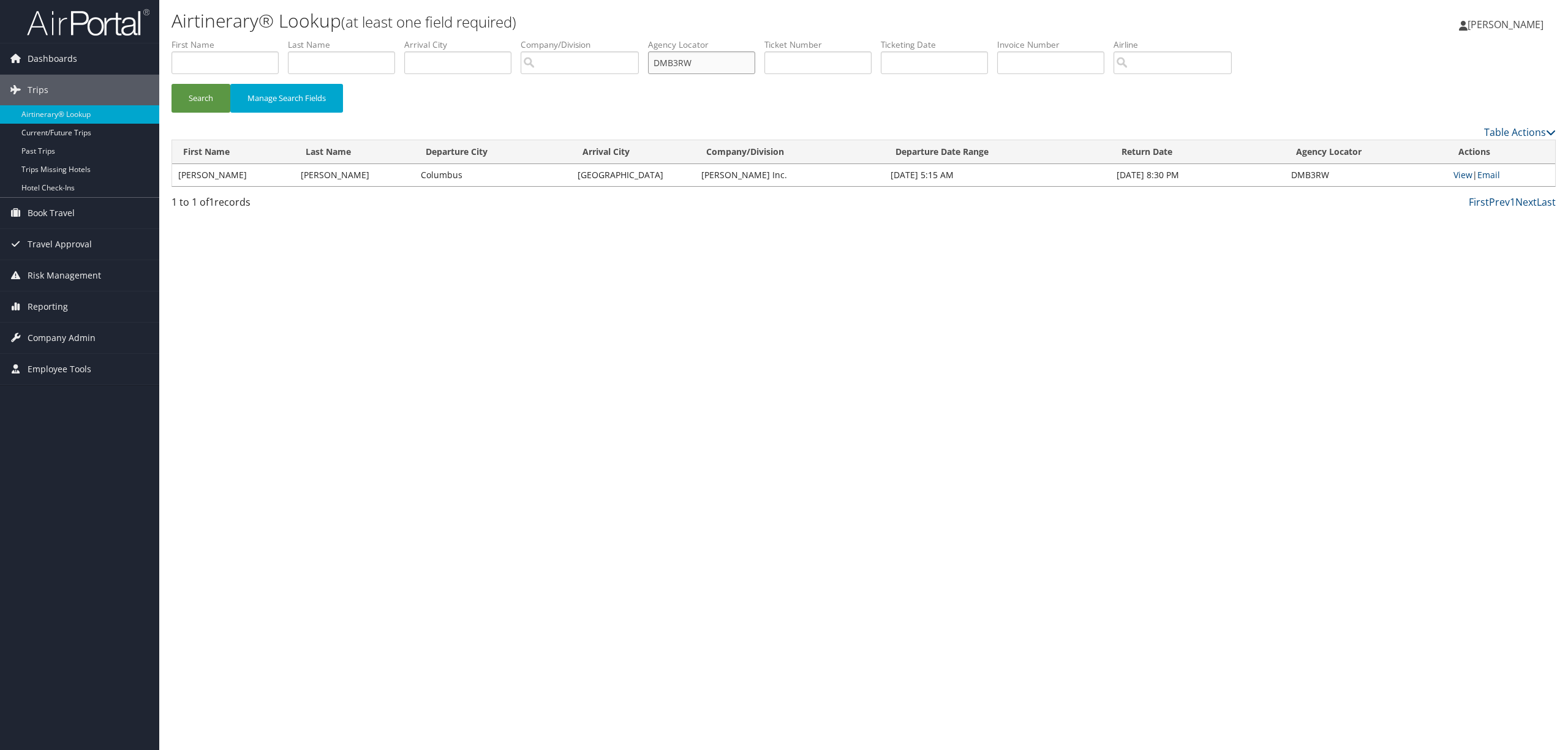
click at [716, 64] on input "DMB3RW" at bounding box center [701, 62] width 107 height 22
paste input "LVKCZ"
click at [196, 97] on button "Search" at bounding box center [201, 98] width 59 height 29
click at [1464, 170] on link "View" at bounding box center [1463, 175] width 19 height 12
click at [710, 64] on input "DLVKCZ" at bounding box center [701, 62] width 107 height 22
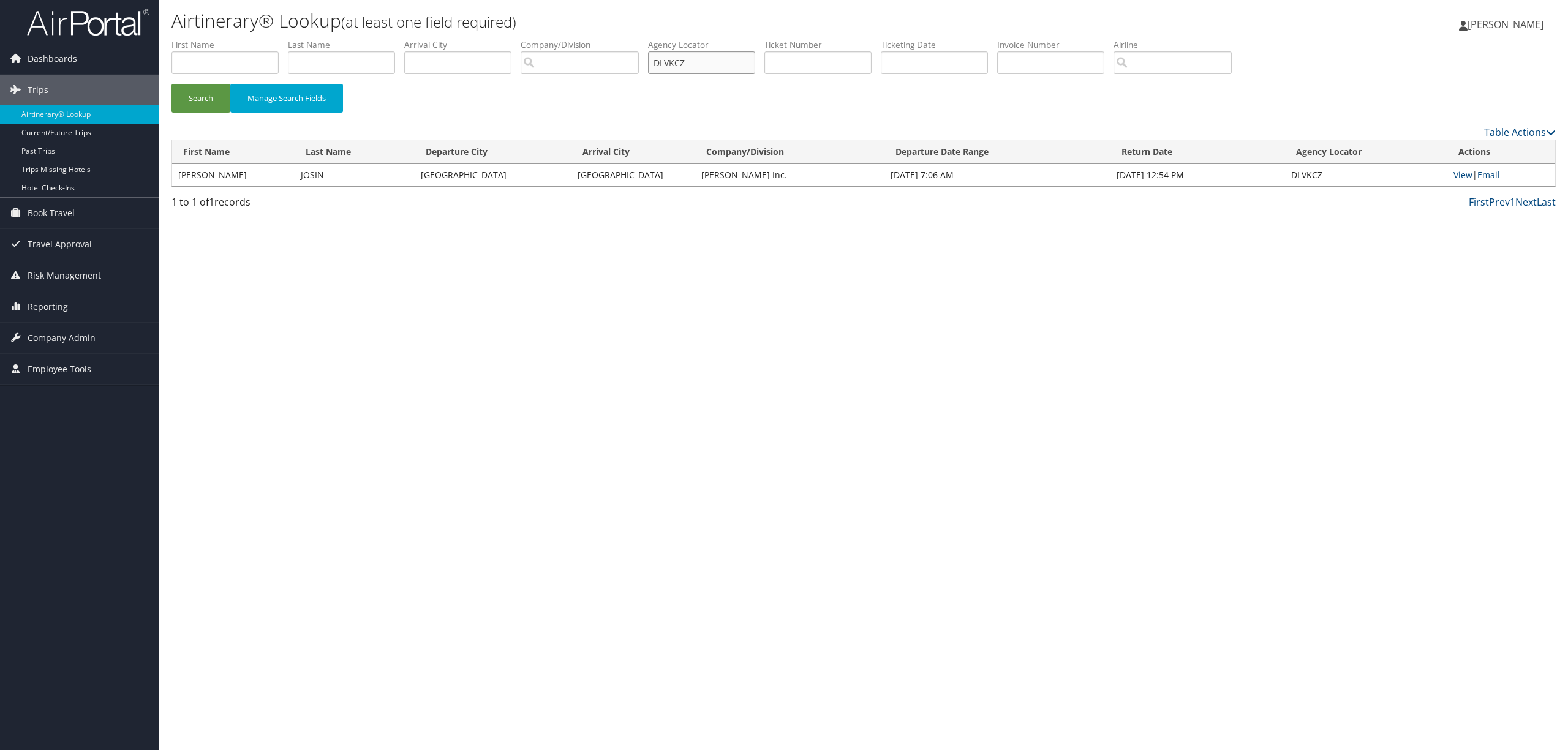
click at [710, 64] on input "DLVKCZ" at bounding box center [701, 62] width 107 height 22
paste input "XVN"
click at [214, 91] on button "Search" at bounding box center [201, 98] width 59 height 29
click at [1463, 172] on link "View" at bounding box center [1463, 175] width 19 height 12
click at [725, 68] on input "DLXVNZ" at bounding box center [701, 62] width 107 height 22
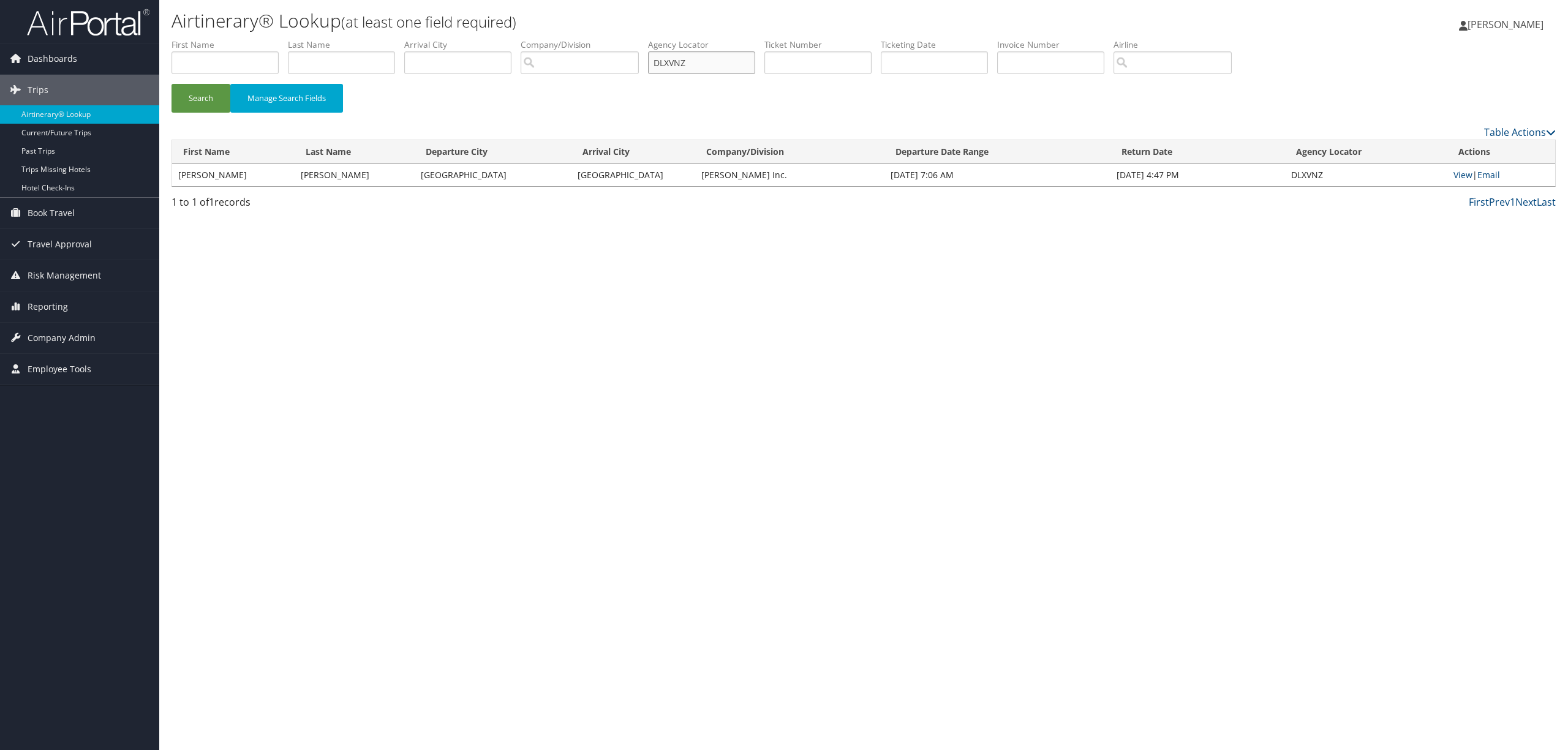
click at [725, 68] on input "DLXVNZ" at bounding box center [701, 62] width 107 height 22
paste input "7J43"
click at [187, 89] on button "Search" at bounding box center [201, 98] width 59 height 29
click at [1463, 172] on link "View" at bounding box center [1463, 175] width 19 height 12
click at [723, 54] on input "DL7J43" at bounding box center [701, 62] width 107 height 22
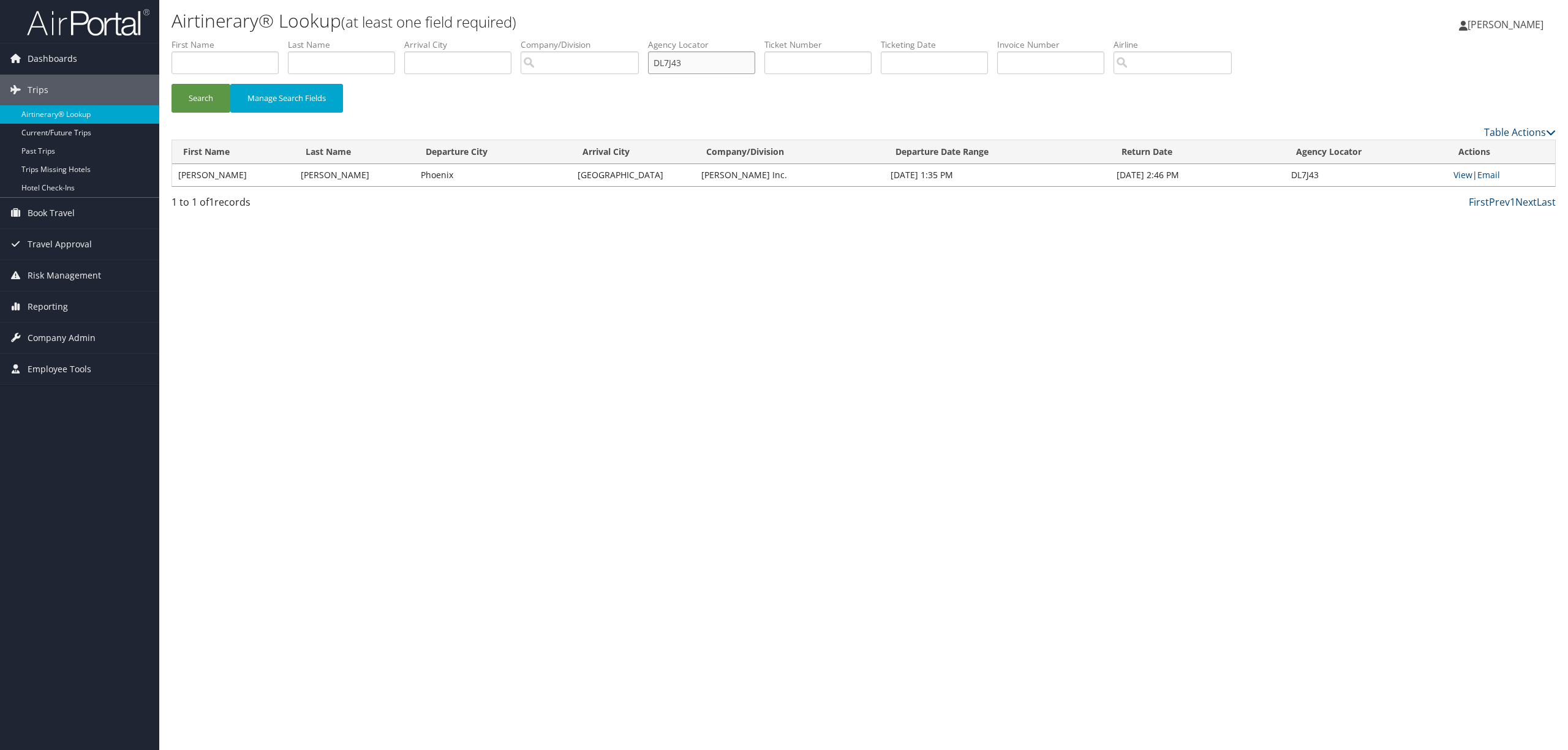
click at [723, 54] on input "DL7J43" at bounding box center [701, 62] width 107 height 22
paste input "JQP9Y"
click at [220, 96] on button "Search" at bounding box center [201, 98] width 59 height 29
click at [1462, 172] on link "View" at bounding box center [1463, 175] width 19 height 12
click at [708, 50] on label "Agency Locator" at bounding box center [706, 45] width 116 height 12
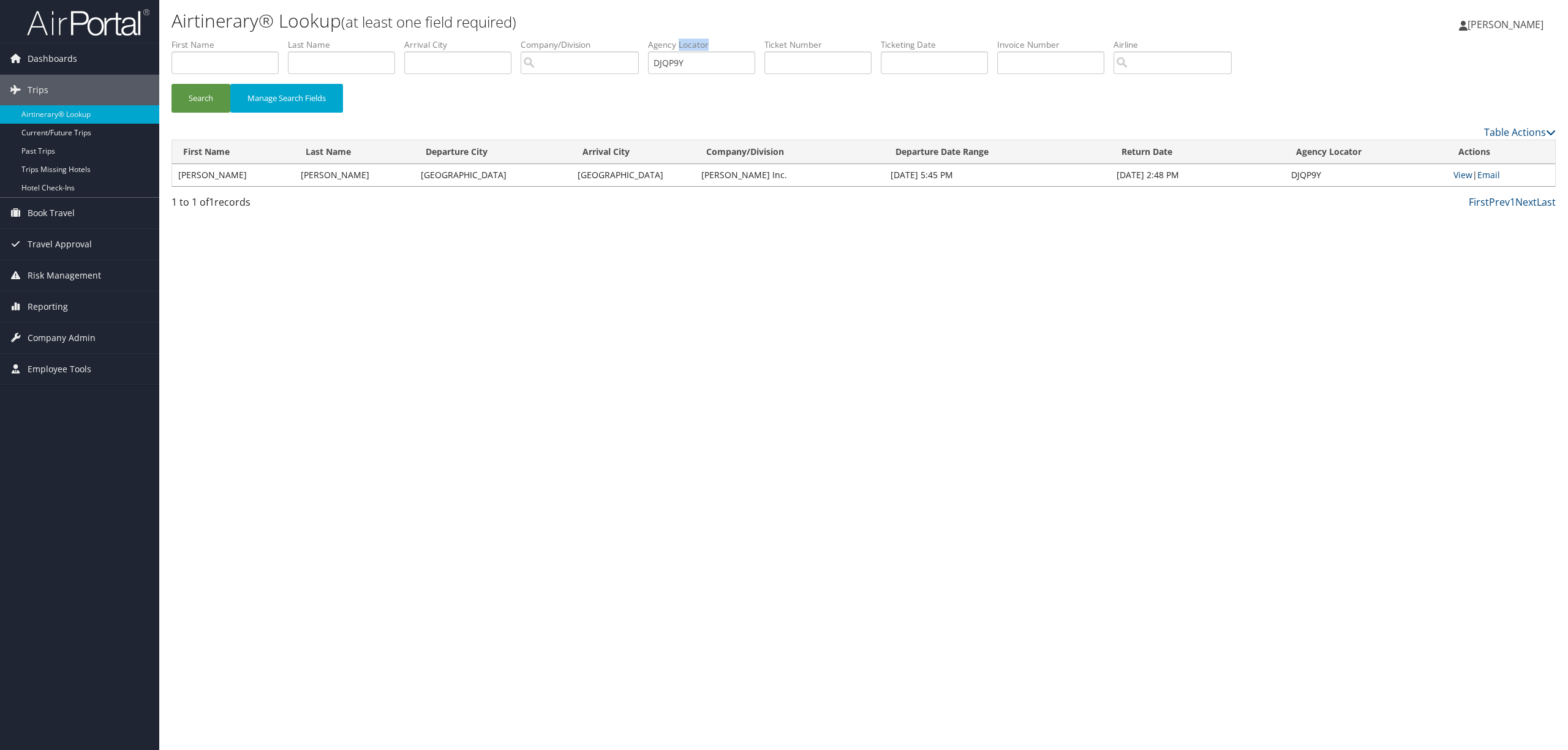
click at [708, 50] on label "Agency Locator" at bounding box center [706, 45] width 116 height 12
click at [704, 60] on input "DJQP9Y" at bounding box center [701, 62] width 107 height 22
paste input "DQN2"
click at [184, 94] on button "Search" at bounding box center [201, 98] width 59 height 29
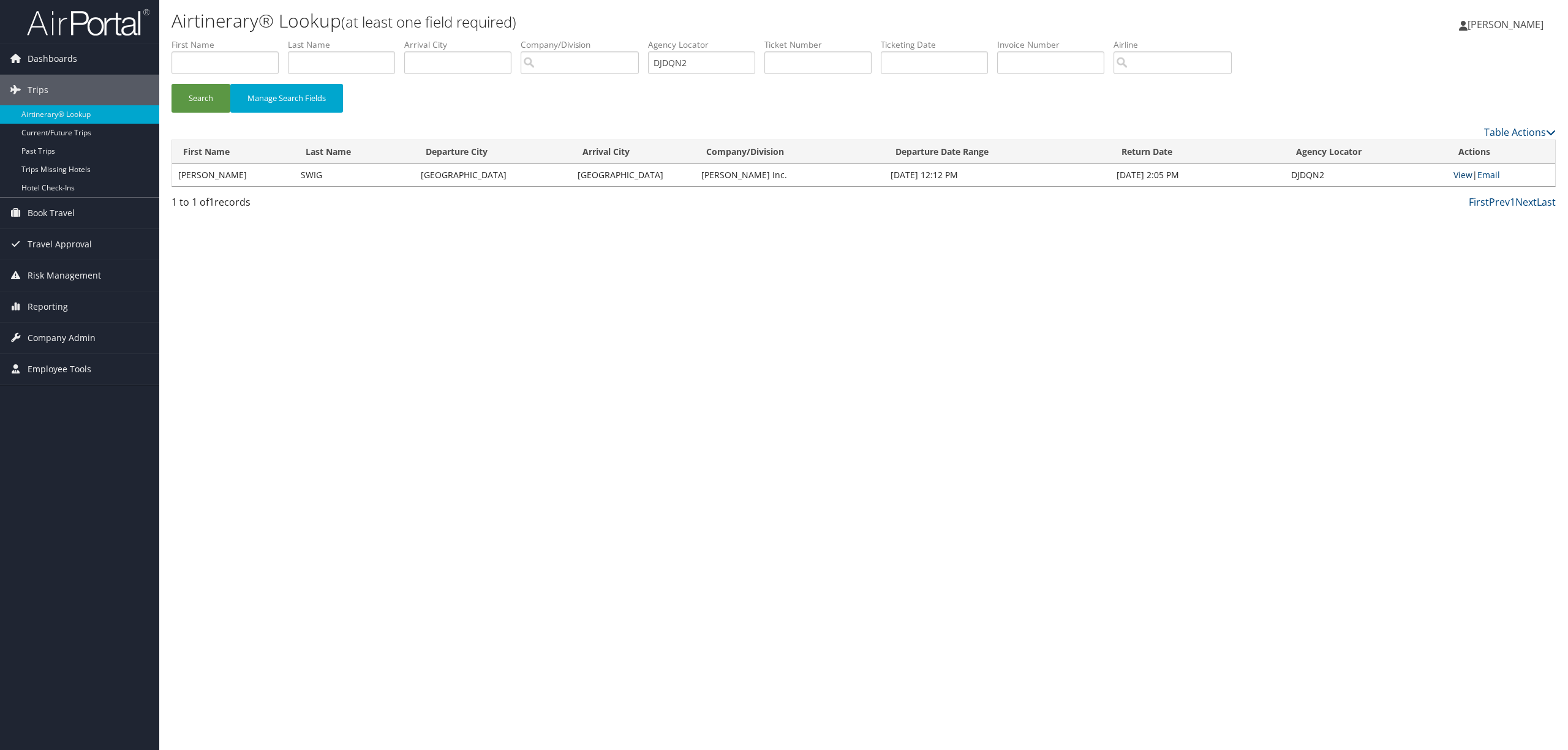
click at [1464, 172] on link "View" at bounding box center [1463, 175] width 19 height 12
click at [711, 64] on input "DJDQN2" at bounding box center [701, 62] width 107 height 22
paste input "1ZV9"
drag, startPoint x: 182, startPoint y: 93, endPoint x: 189, endPoint y: 97, distance: 8.1
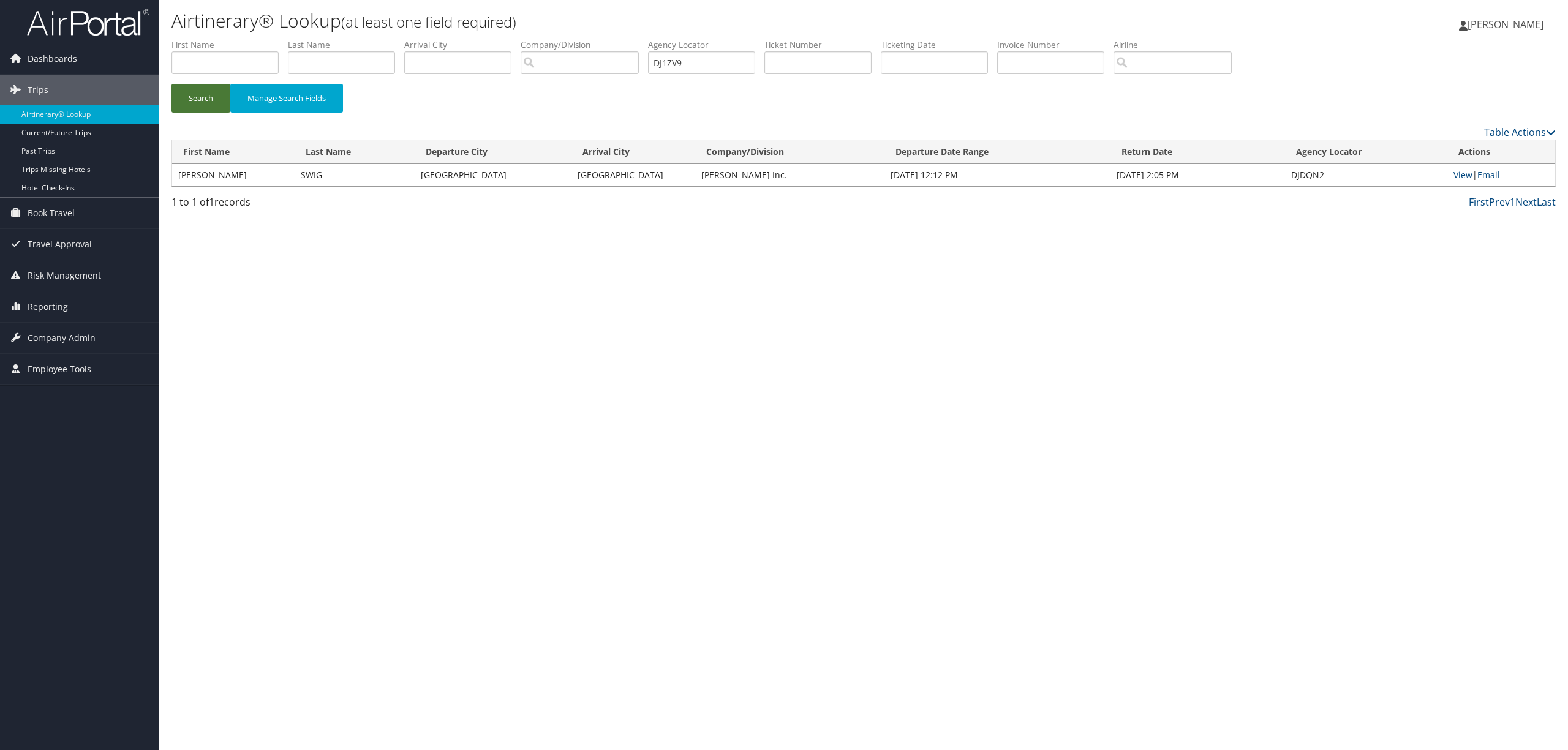
click at [187, 94] on button "Search" at bounding box center [201, 98] width 59 height 29
click at [1458, 169] on link "View" at bounding box center [1463, 175] width 19 height 12
click at [715, 64] on input "DJ1ZV9" at bounding box center [701, 62] width 107 height 22
paste input "2QD5"
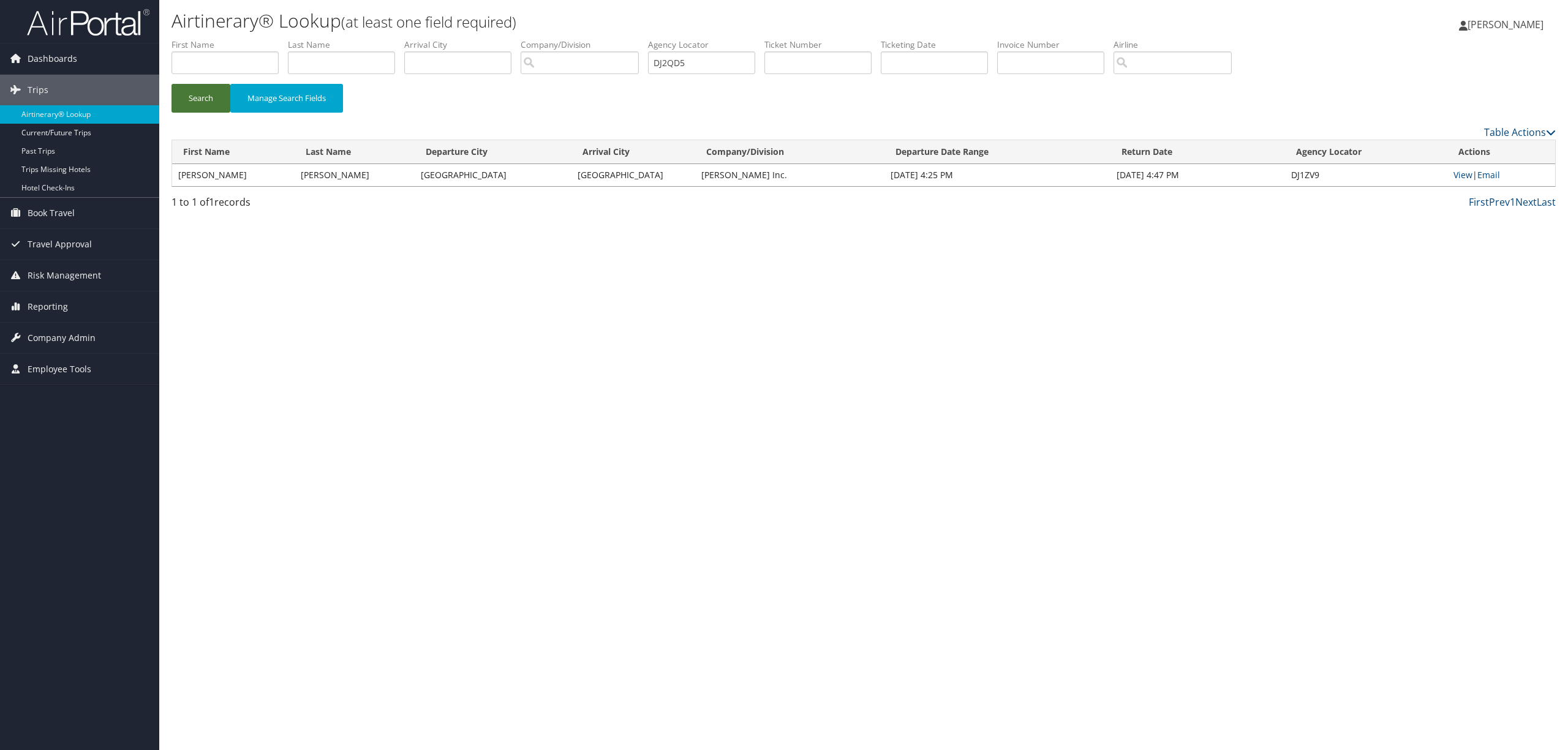
click at [201, 101] on button "Search" at bounding box center [201, 98] width 59 height 29
click at [1459, 172] on link "View" at bounding box center [1463, 175] width 19 height 12
click at [704, 66] on input "DJ2QD5" at bounding box center [701, 62] width 107 height 22
paste input "3S0"
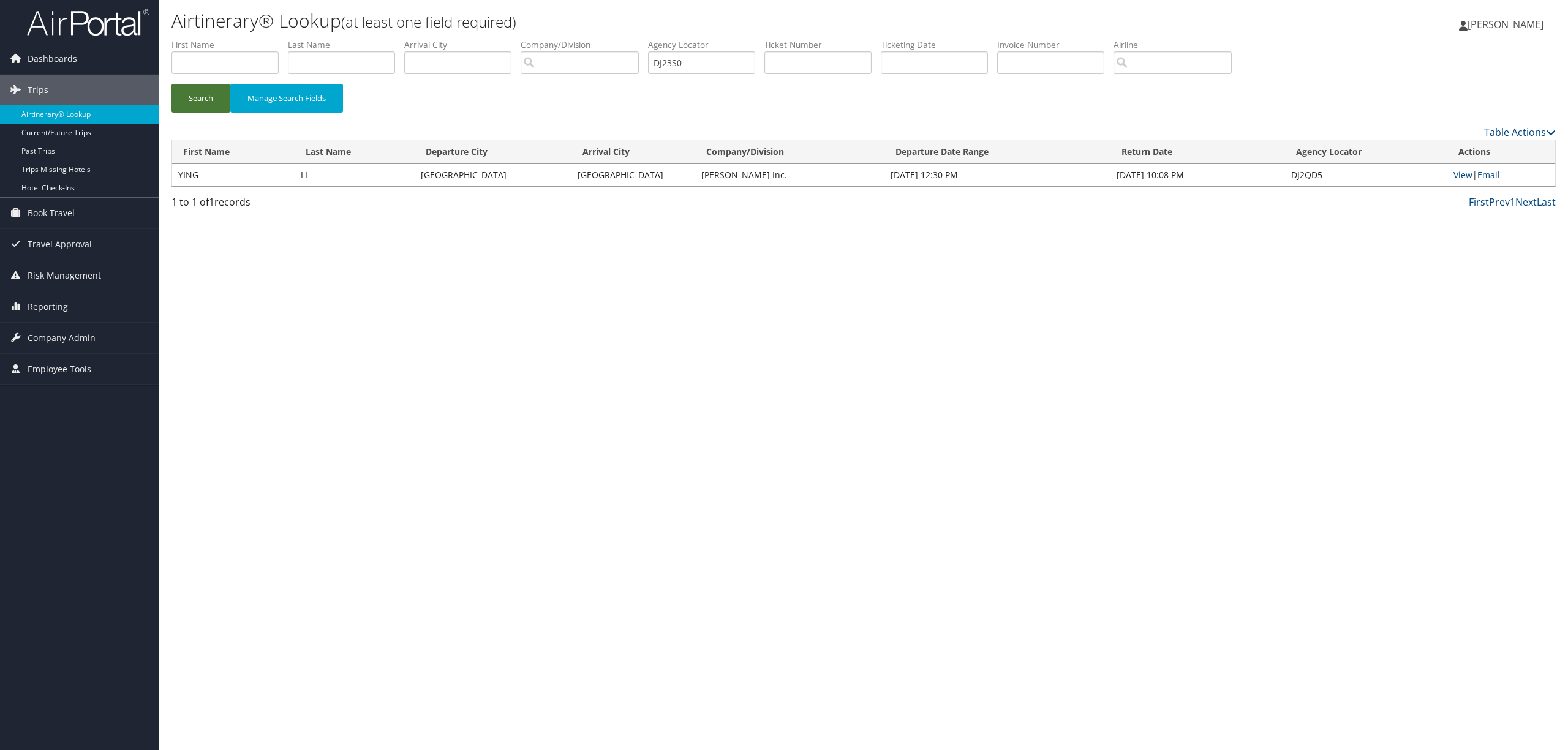
click at [206, 97] on button "Search" at bounding box center [201, 98] width 59 height 29
click at [1457, 172] on link "View" at bounding box center [1463, 175] width 19 height 12
click at [731, 62] on input "DJ23S0" at bounding box center [701, 62] width 107 height 22
paste input "G6NKN"
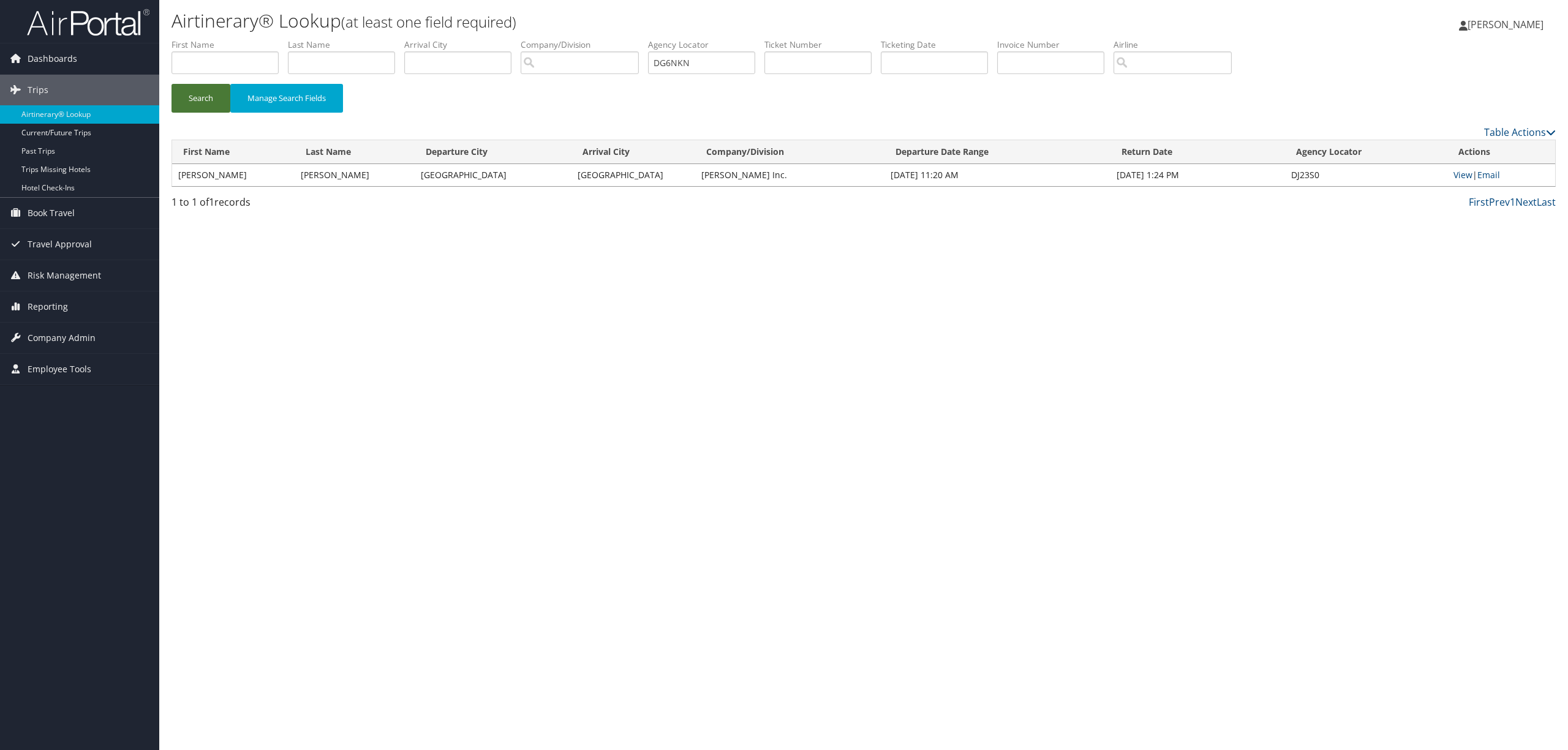
click at [182, 93] on button "Search" at bounding box center [201, 98] width 59 height 29
click at [1458, 170] on link "View" at bounding box center [1463, 175] width 19 height 12
click at [730, 68] on input "DG6NKN" at bounding box center [701, 62] width 107 height 22
click at [730, 68] on input "DG6NKN" at bounding box center [701, 62] width 107 height 22
paste input "815G"
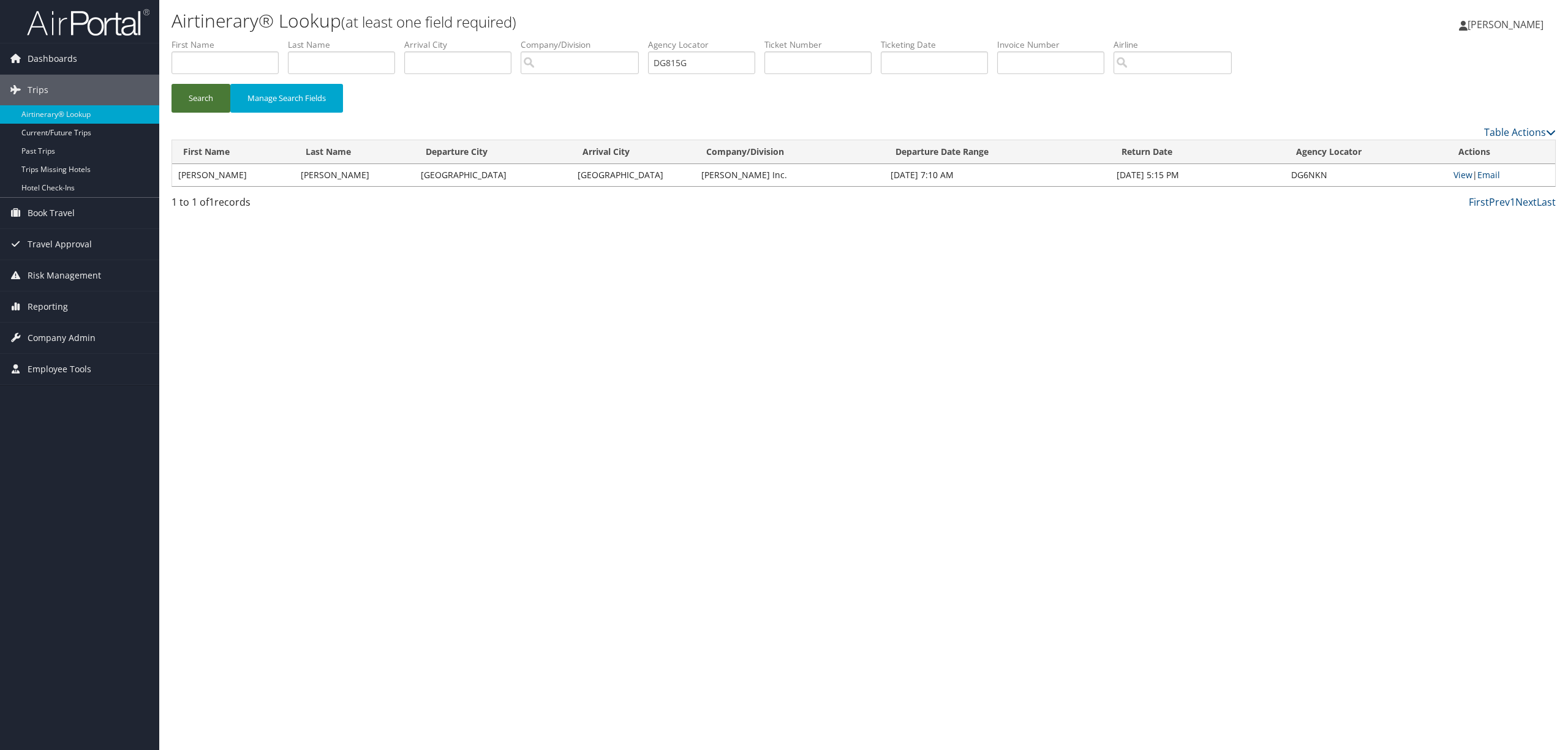
click at [180, 97] on button "Search" at bounding box center [201, 98] width 59 height 29
click at [1463, 175] on link "View" at bounding box center [1463, 175] width 19 height 12
click at [709, 63] on input "DG815G" at bounding box center [701, 62] width 107 height 22
paste input "DDJ22"
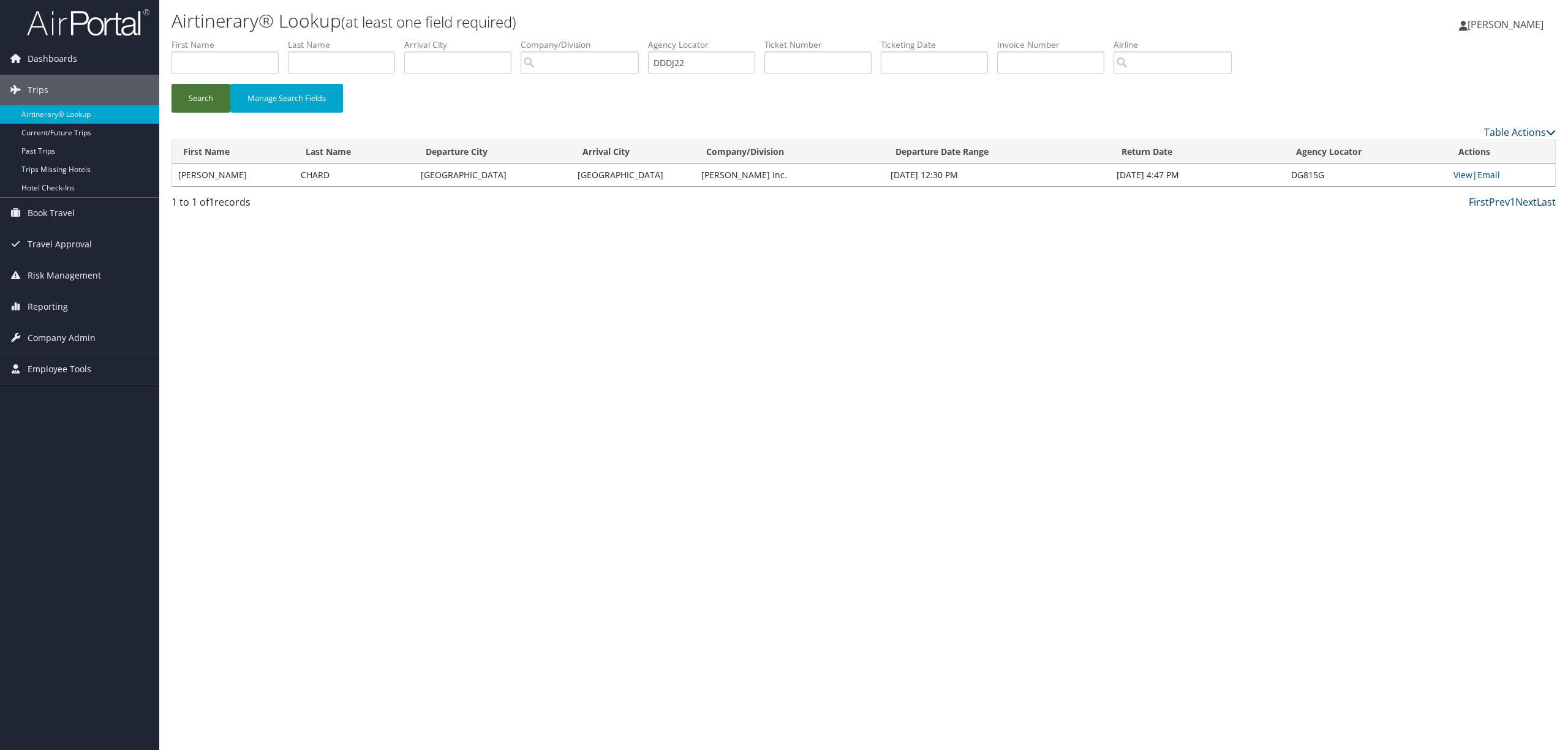
click at [195, 94] on button "Search" at bounding box center [201, 98] width 59 height 29
click at [1454, 172] on link "View" at bounding box center [1463, 175] width 19 height 12
click at [739, 63] on input "DDDJ22" at bounding box center [701, 62] width 107 height 22
paste input "B994"
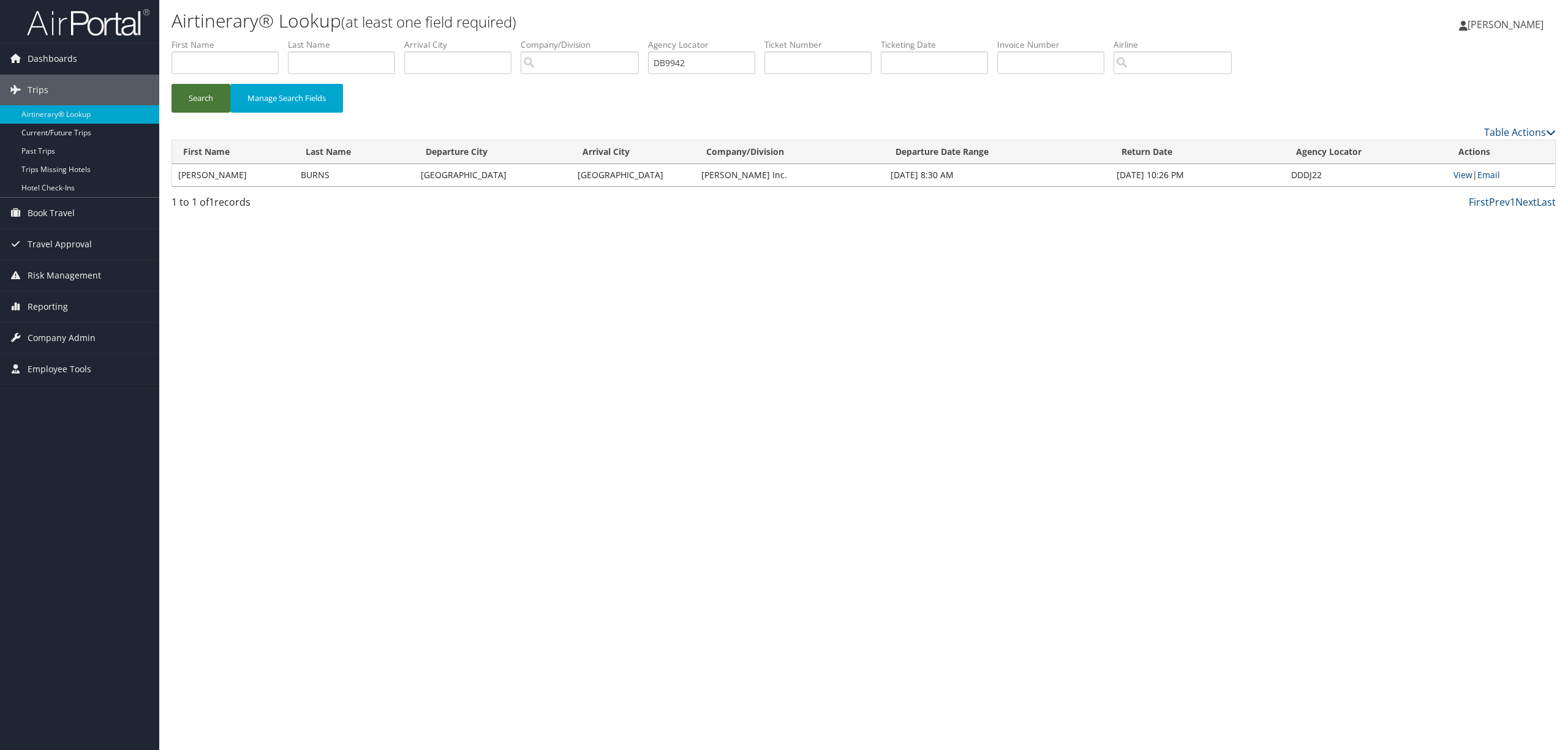
click at [191, 94] on button "Search" at bounding box center [201, 98] width 59 height 29
click at [1461, 172] on link "View" at bounding box center [1463, 175] width 19 height 12
click at [726, 63] on input "DB9942" at bounding box center [701, 62] width 107 height 22
paste input "DCVJ9"
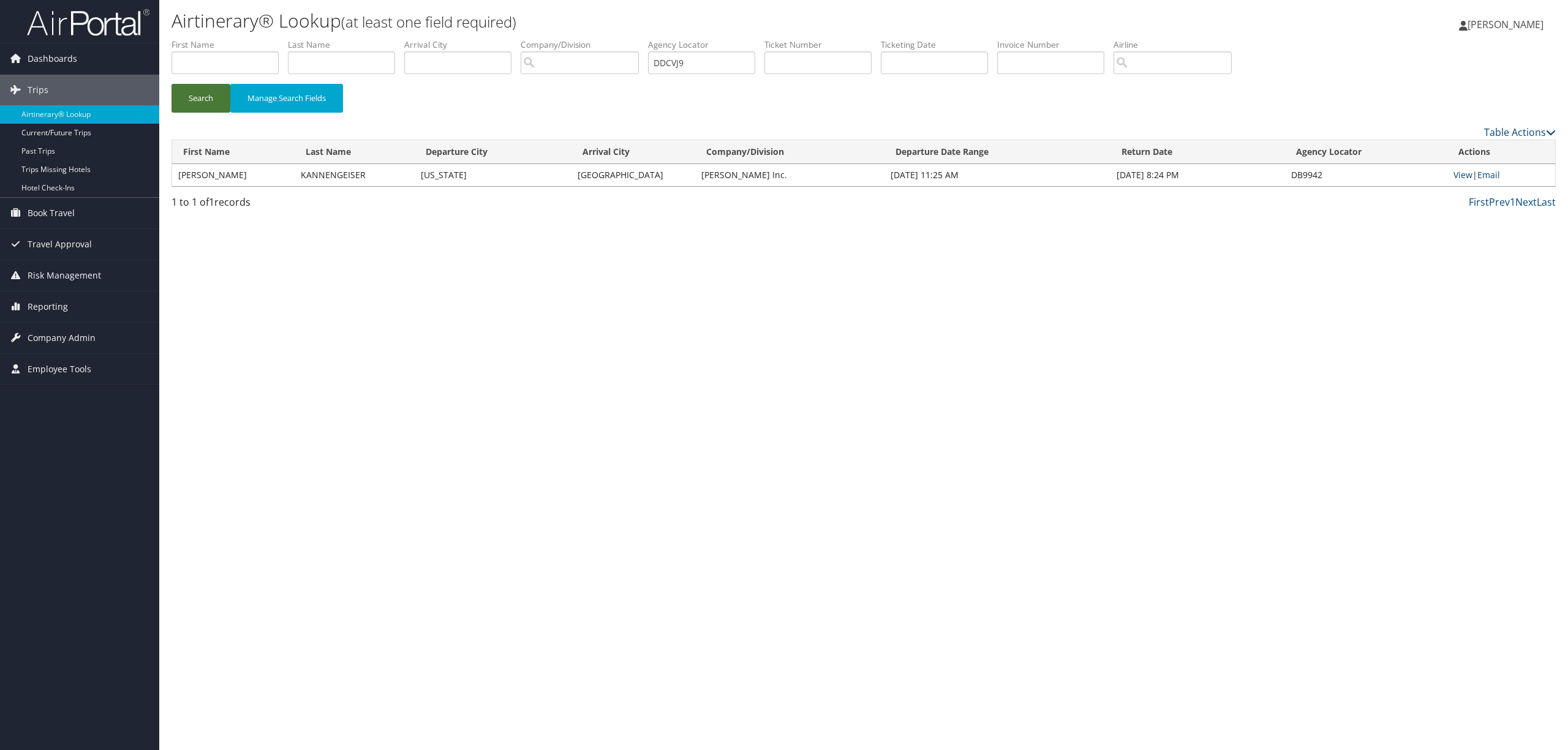
click at [191, 99] on button "Search" at bounding box center [201, 98] width 59 height 29
click at [1459, 165] on td "View | Email" at bounding box center [1501, 175] width 108 height 22
click at [1464, 172] on link "View" at bounding box center [1463, 175] width 19 height 12
click at [707, 55] on input "DDCVJ9" at bounding box center [701, 62] width 107 height 22
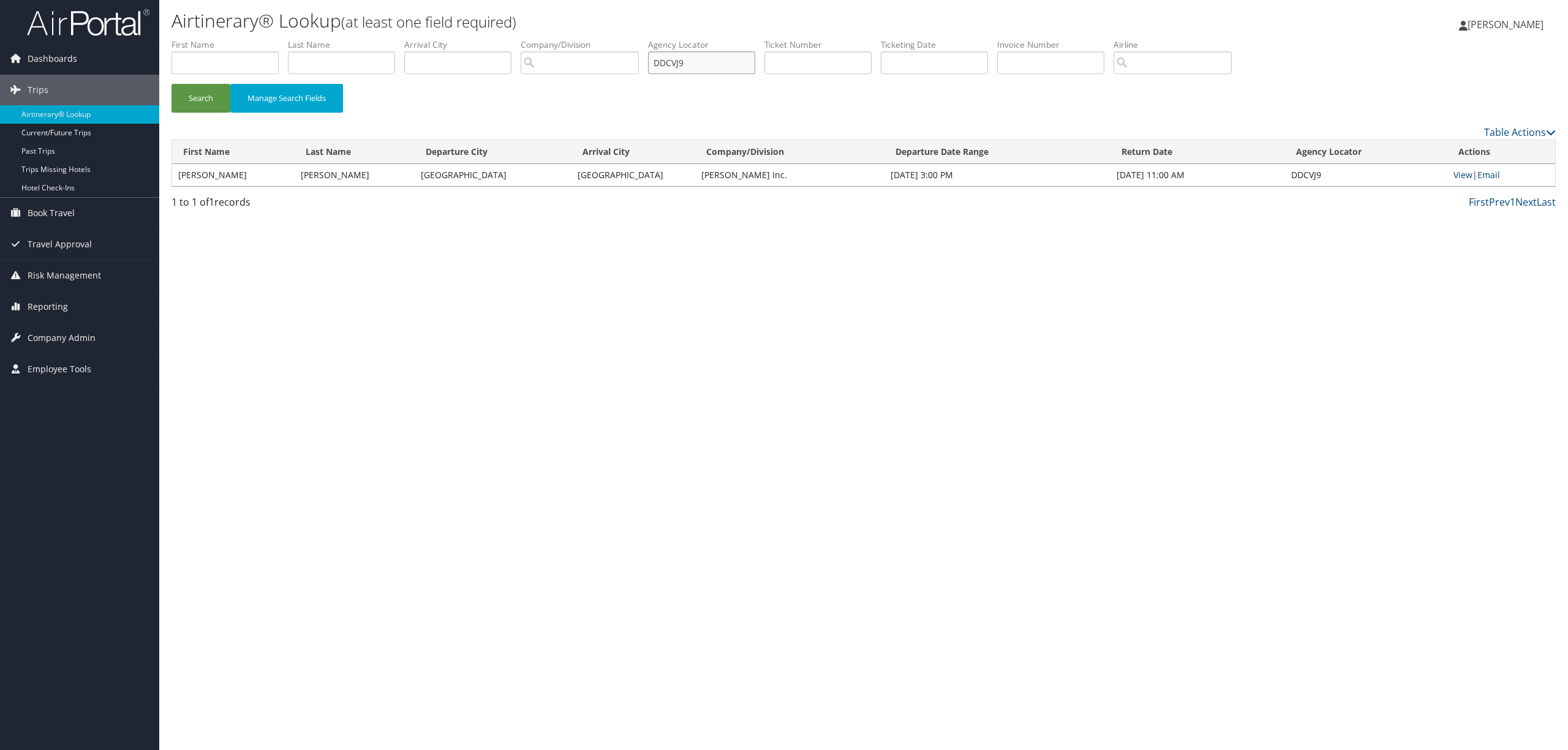
paste input "J23S0"
type input "DJ23S0"
click at [195, 93] on button "Search" at bounding box center [201, 98] width 59 height 29
click at [1464, 175] on link "View" at bounding box center [1463, 175] width 19 height 12
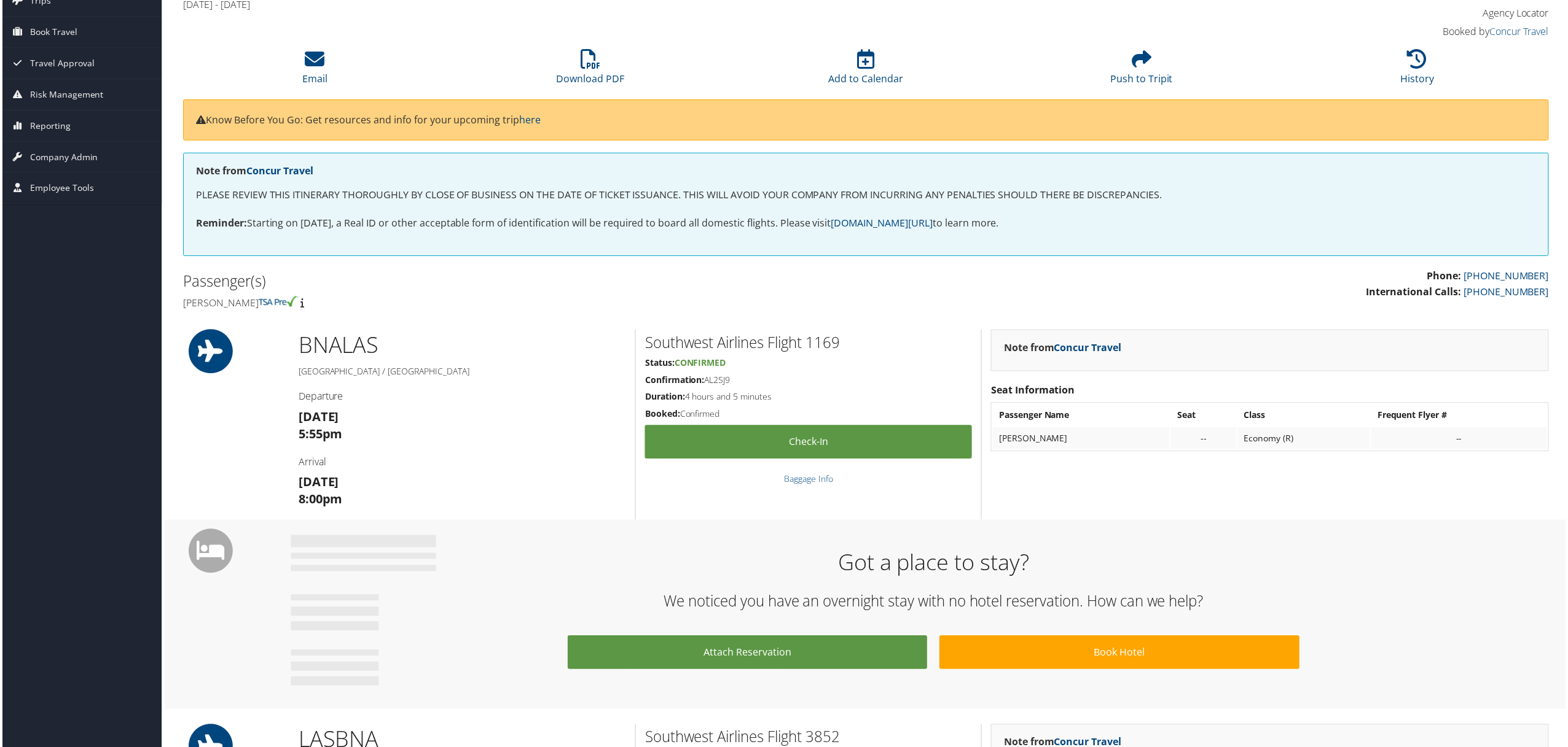
scroll to position [78, 0]
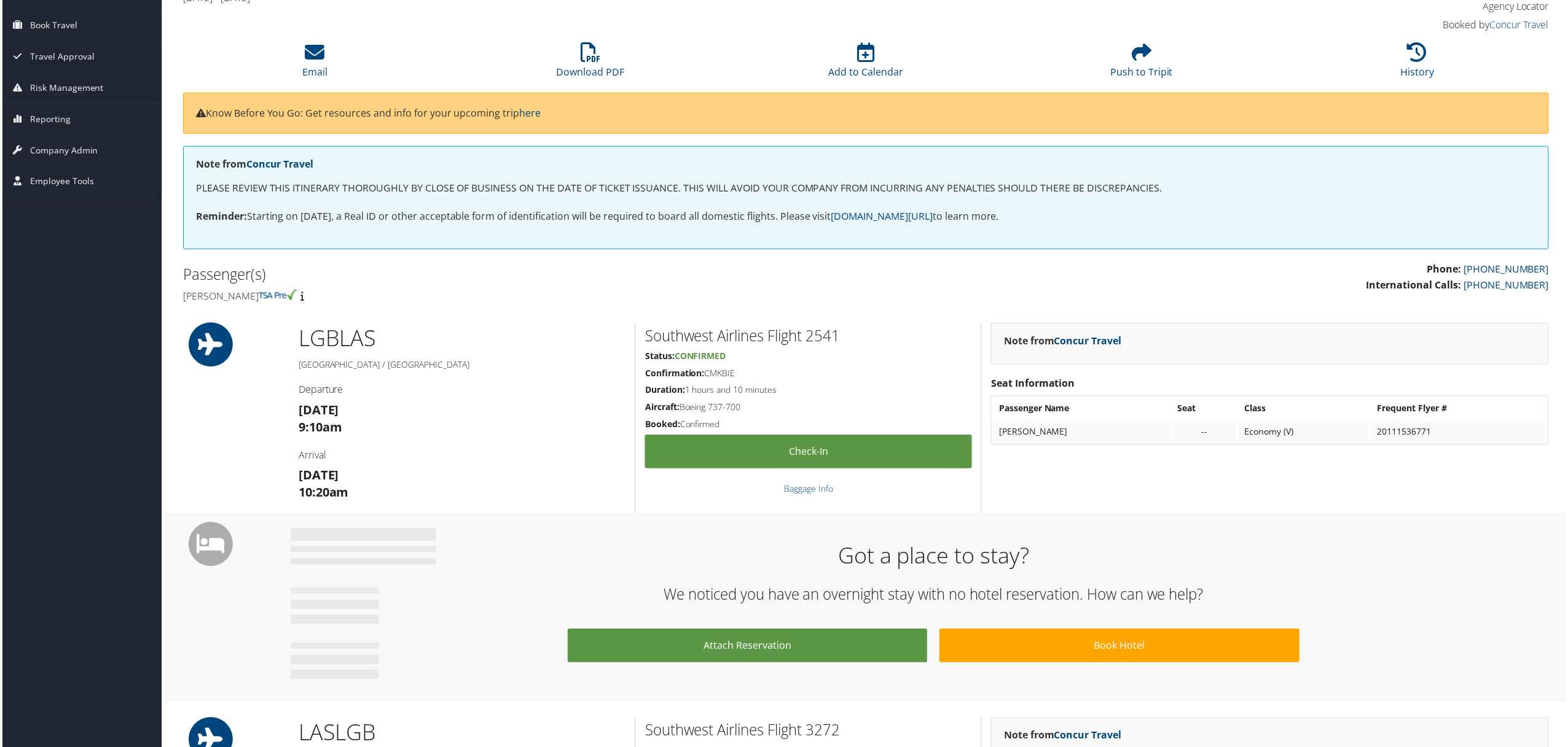
scroll to position [82, 0]
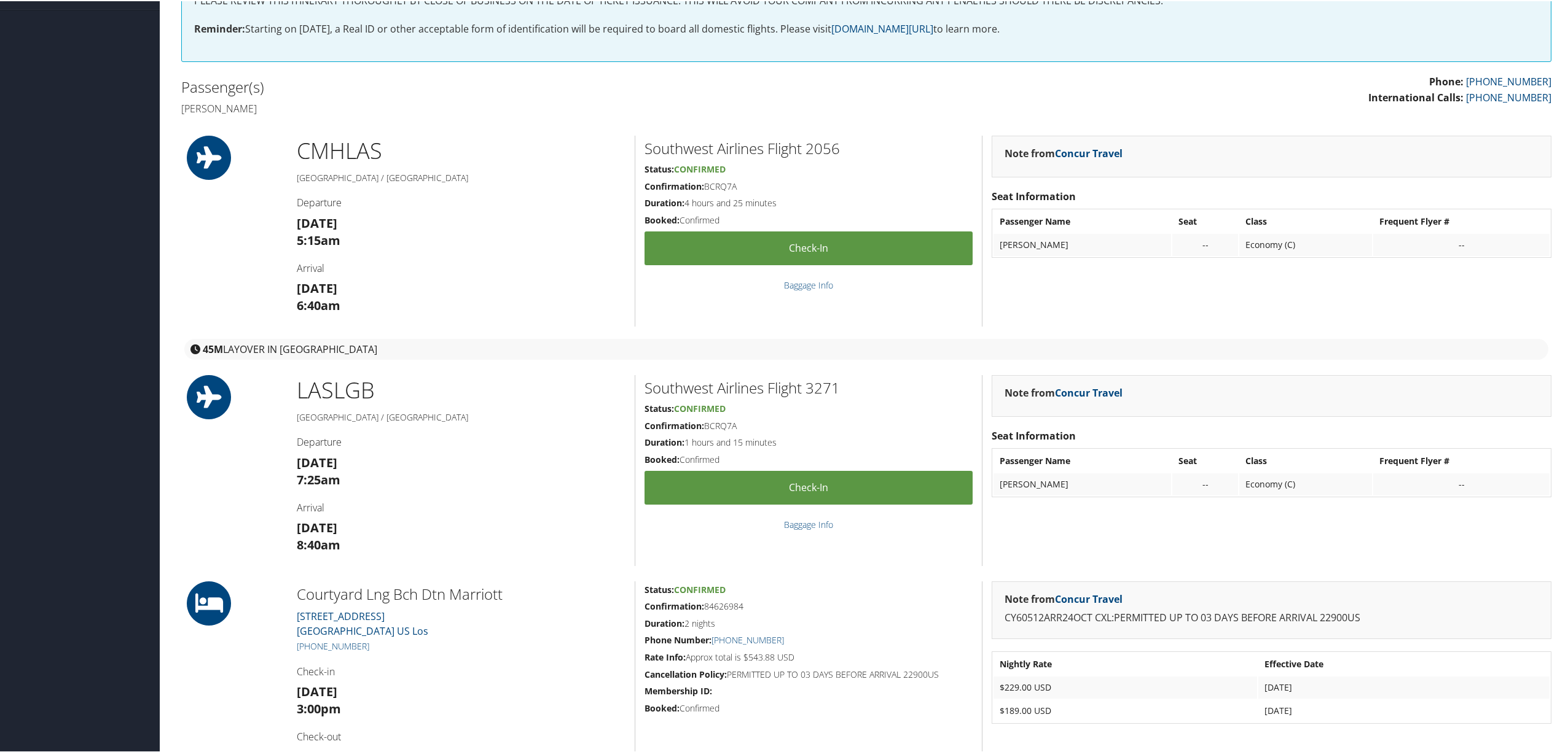
scroll to position [246, 0]
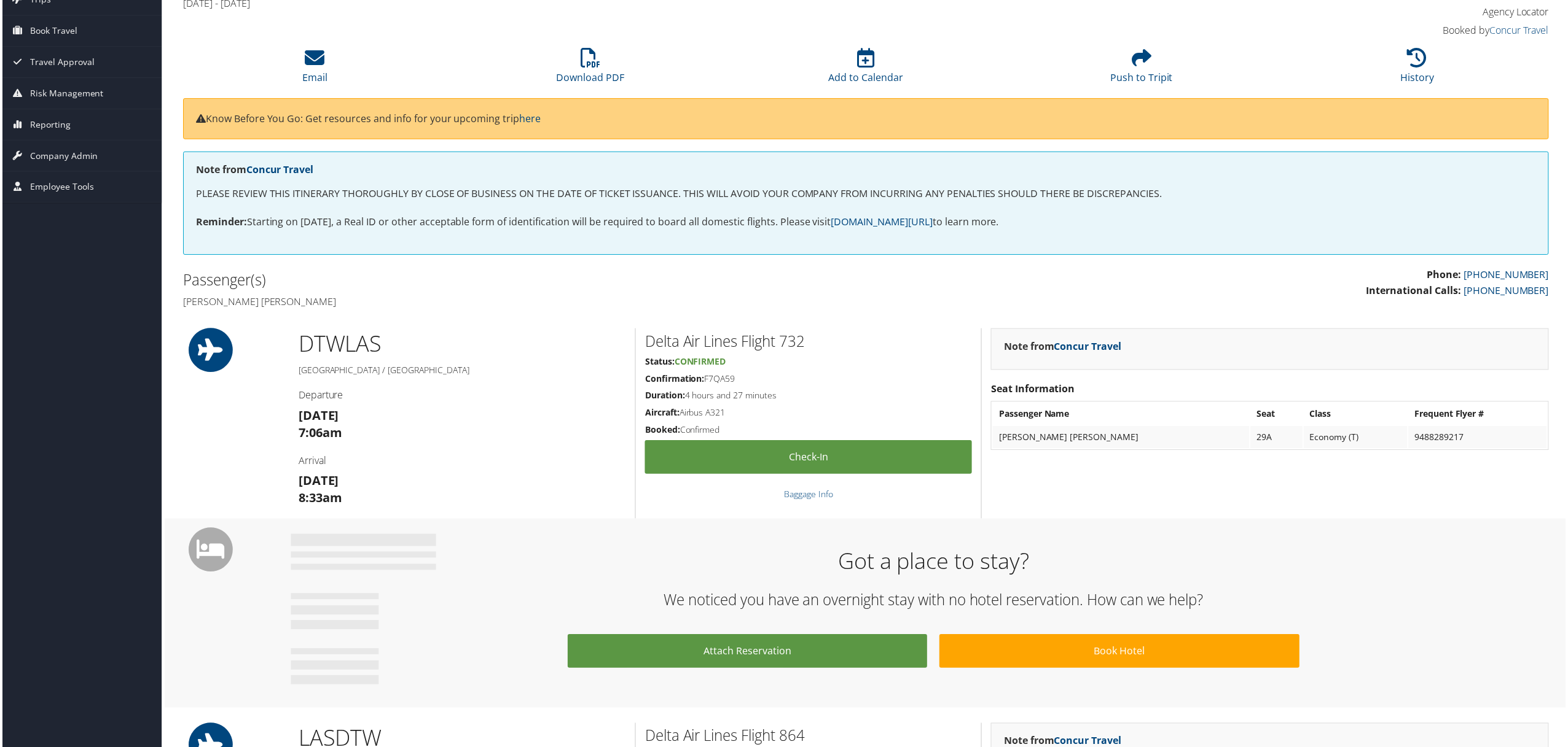
scroll to position [82, 0]
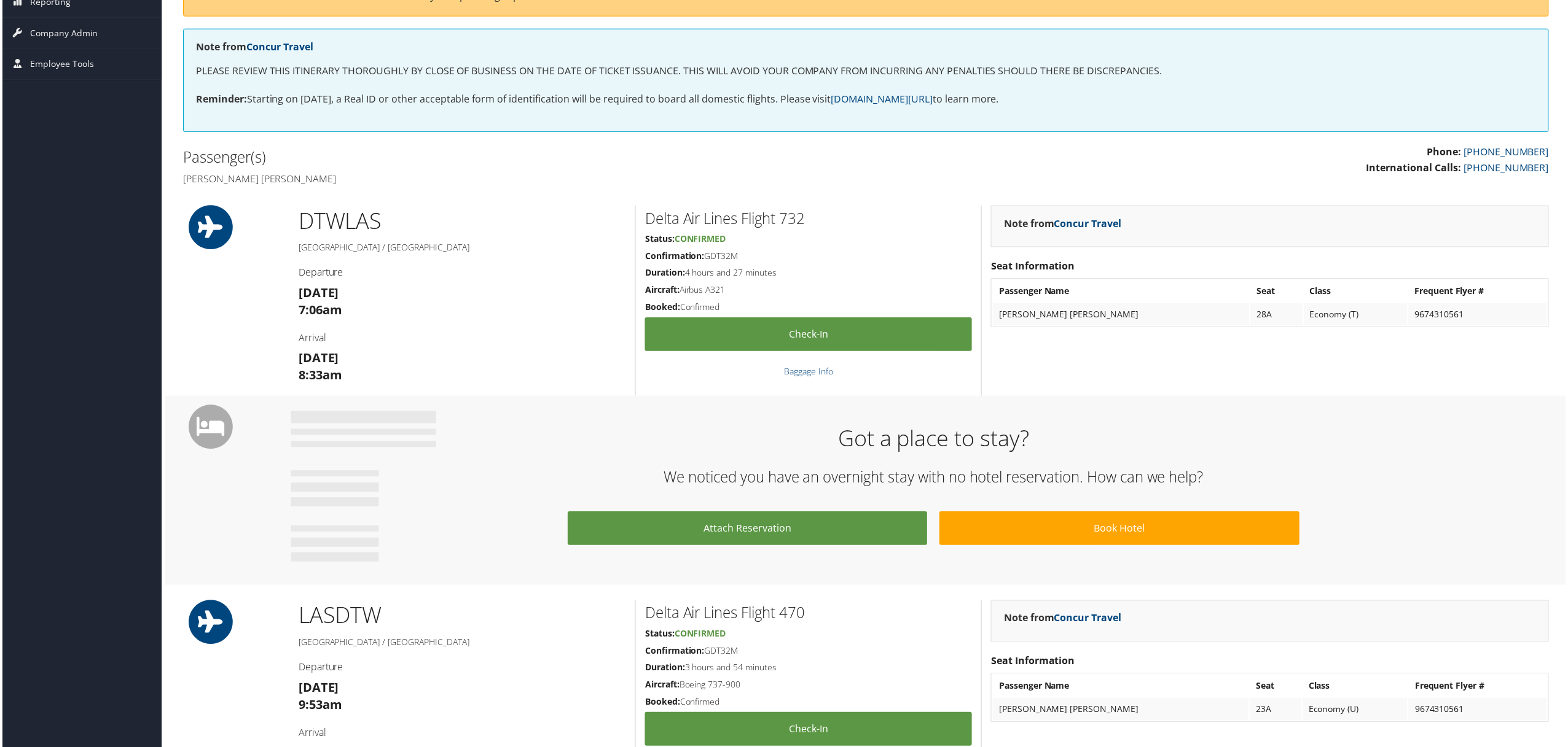
scroll to position [82, 0]
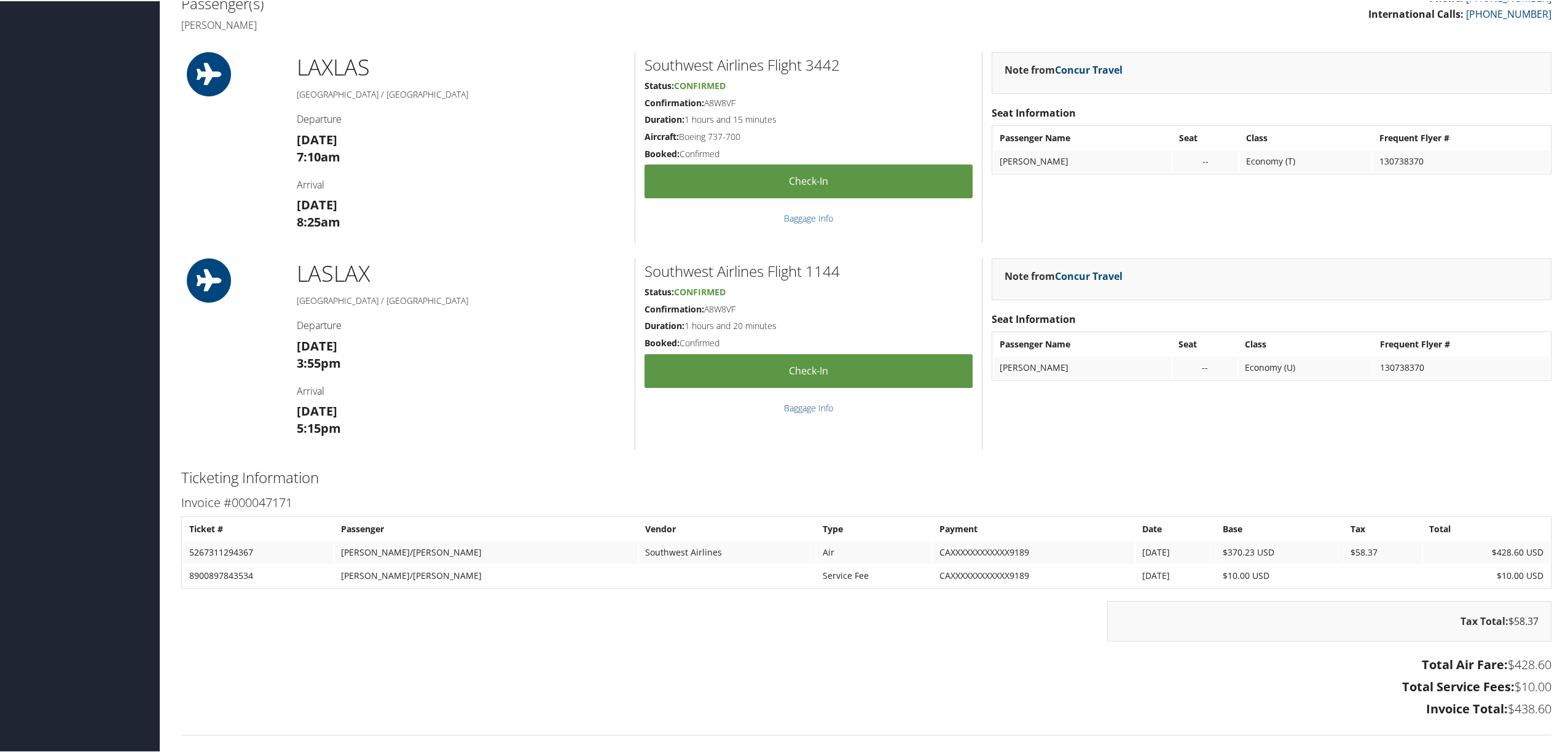
scroll to position [64, 0]
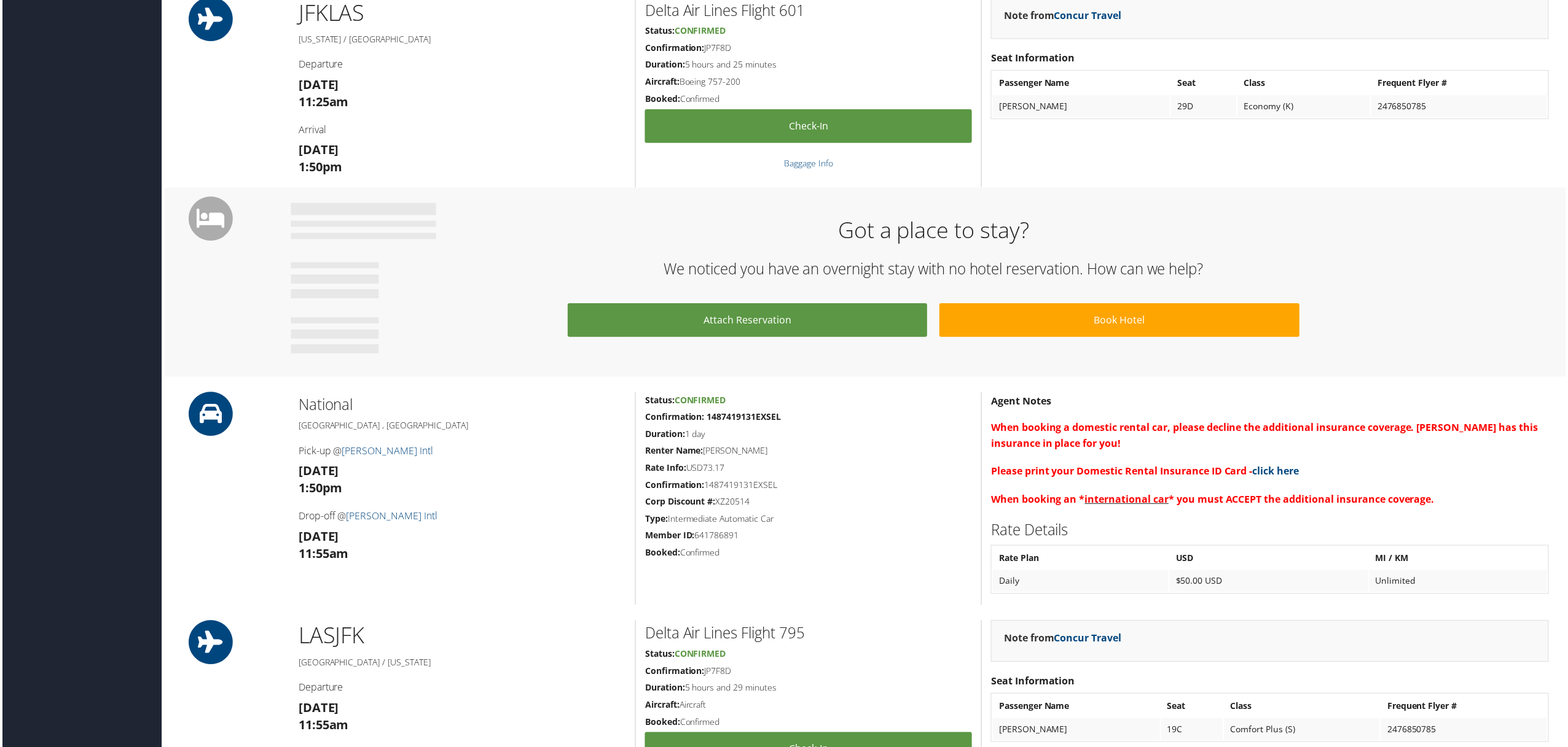
scroll to position [409, 0]
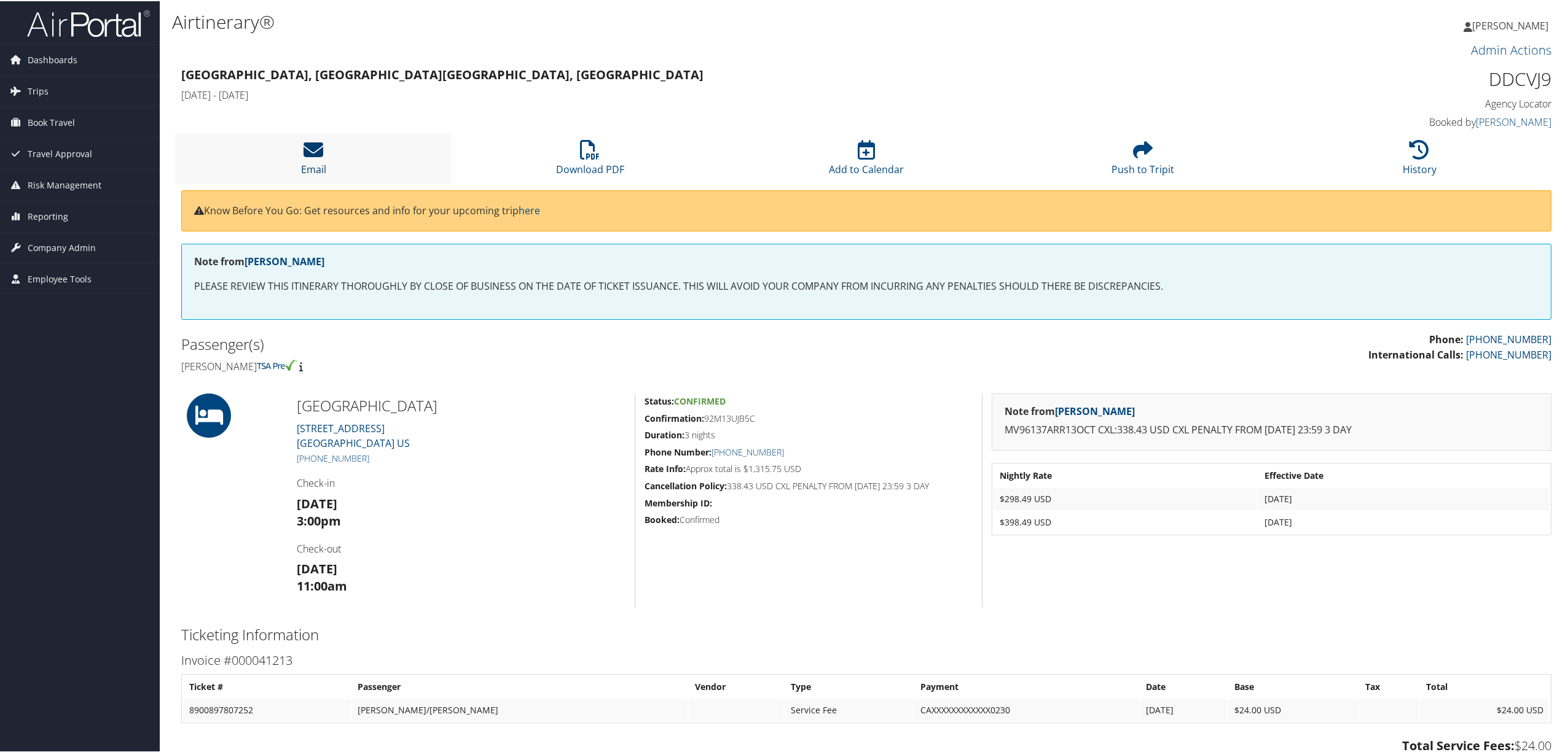
click at [309, 153] on icon at bounding box center [314, 149] width 20 height 20
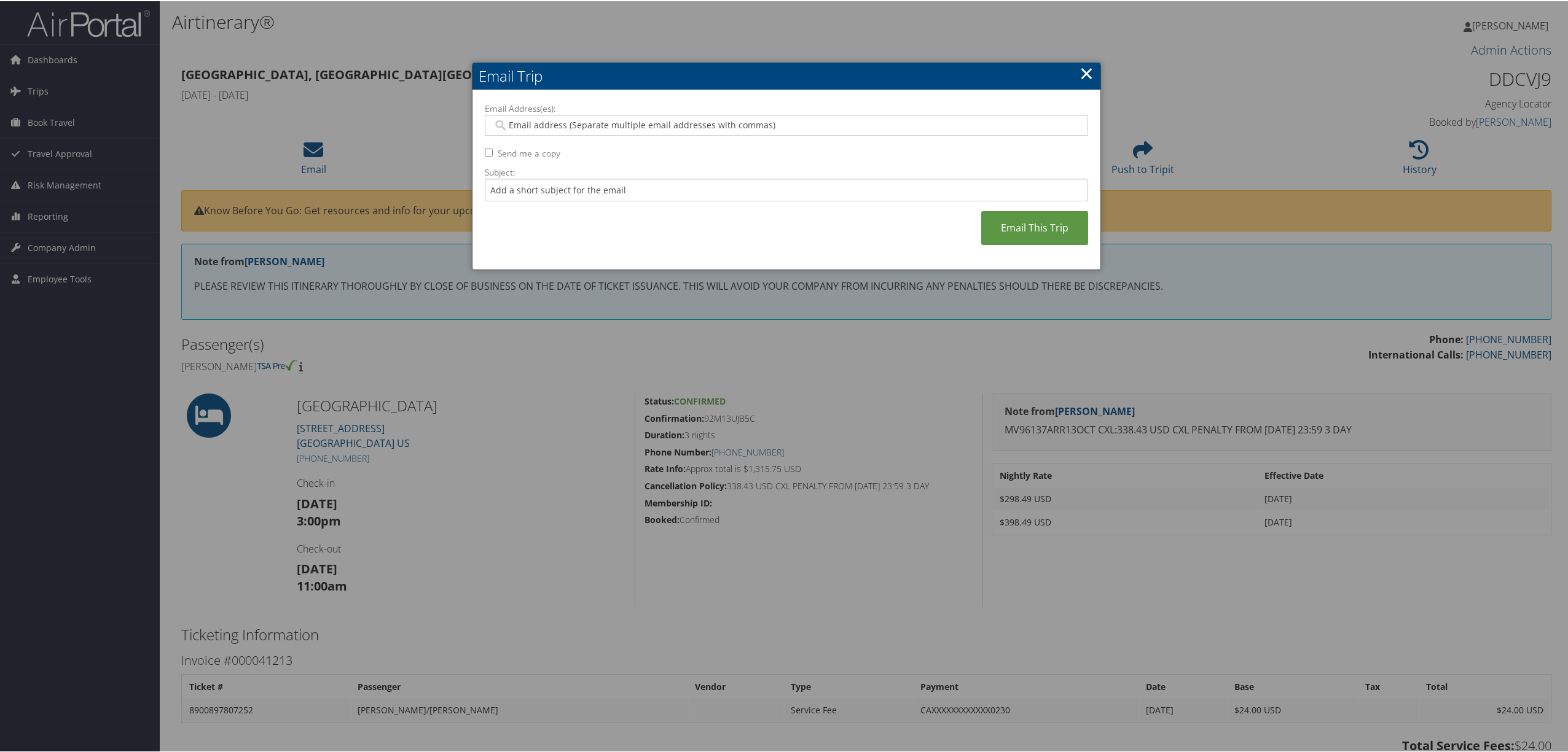
click at [652, 127] on input "Email Address(es):" at bounding box center [784, 124] width 585 height 12
type input "sburnsid"
click at [640, 144] on div "sburnside@hagerty.com" at bounding box center [792, 142] width 597 height 12
type input "sburnside@hagerty.com"
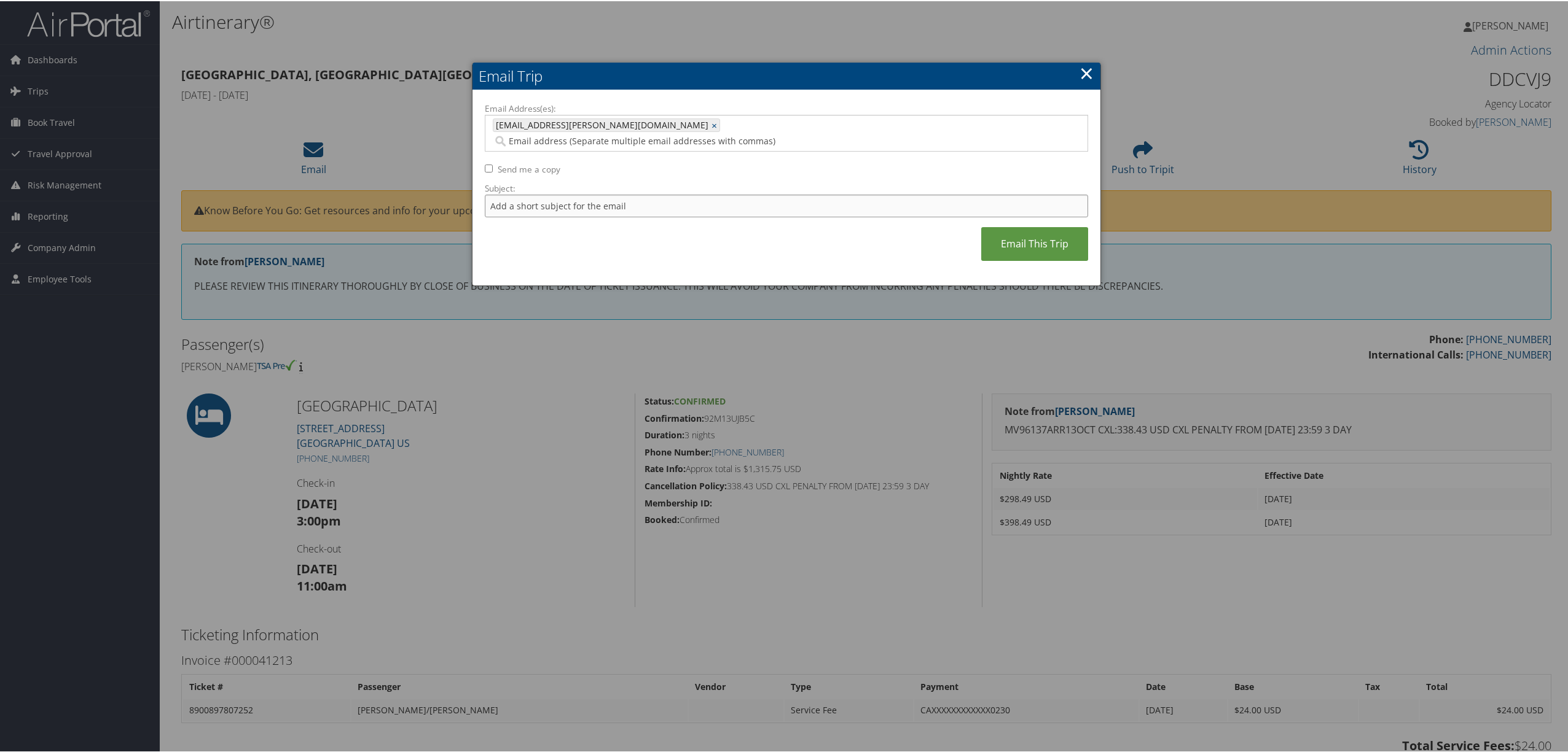
click at [605, 194] on input "Subject:" at bounding box center [786, 204] width 603 height 22
type input "Vdara Resort & Spa - Sean McMullan"
click at [1064, 226] on link "Email This Trip" at bounding box center [1034, 242] width 107 height 34
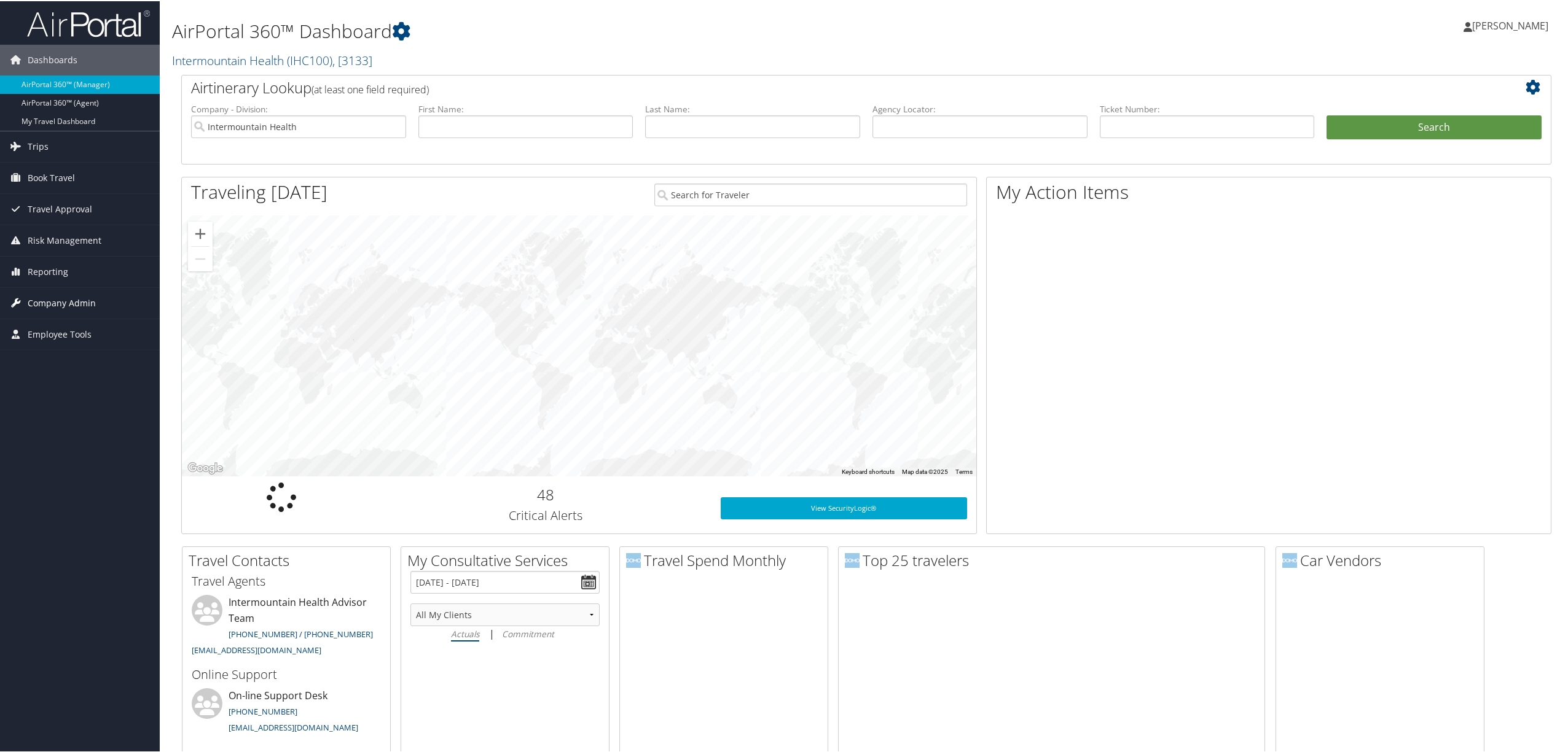
click at [74, 295] on span "Company Admin" at bounding box center [61, 302] width 68 height 31
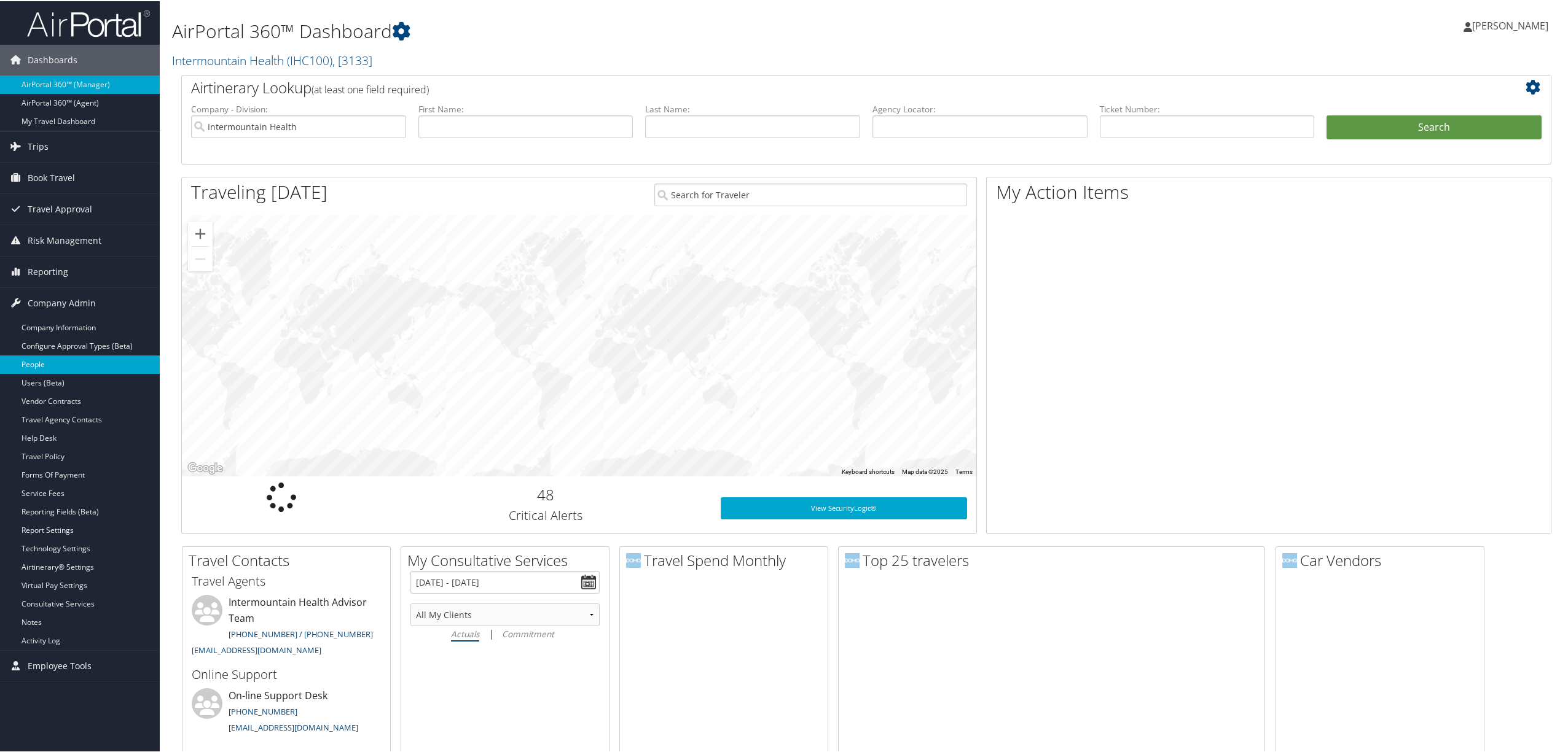
click at [71, 367] on link "People" at bounding box center [79, 363] width 160 height 18
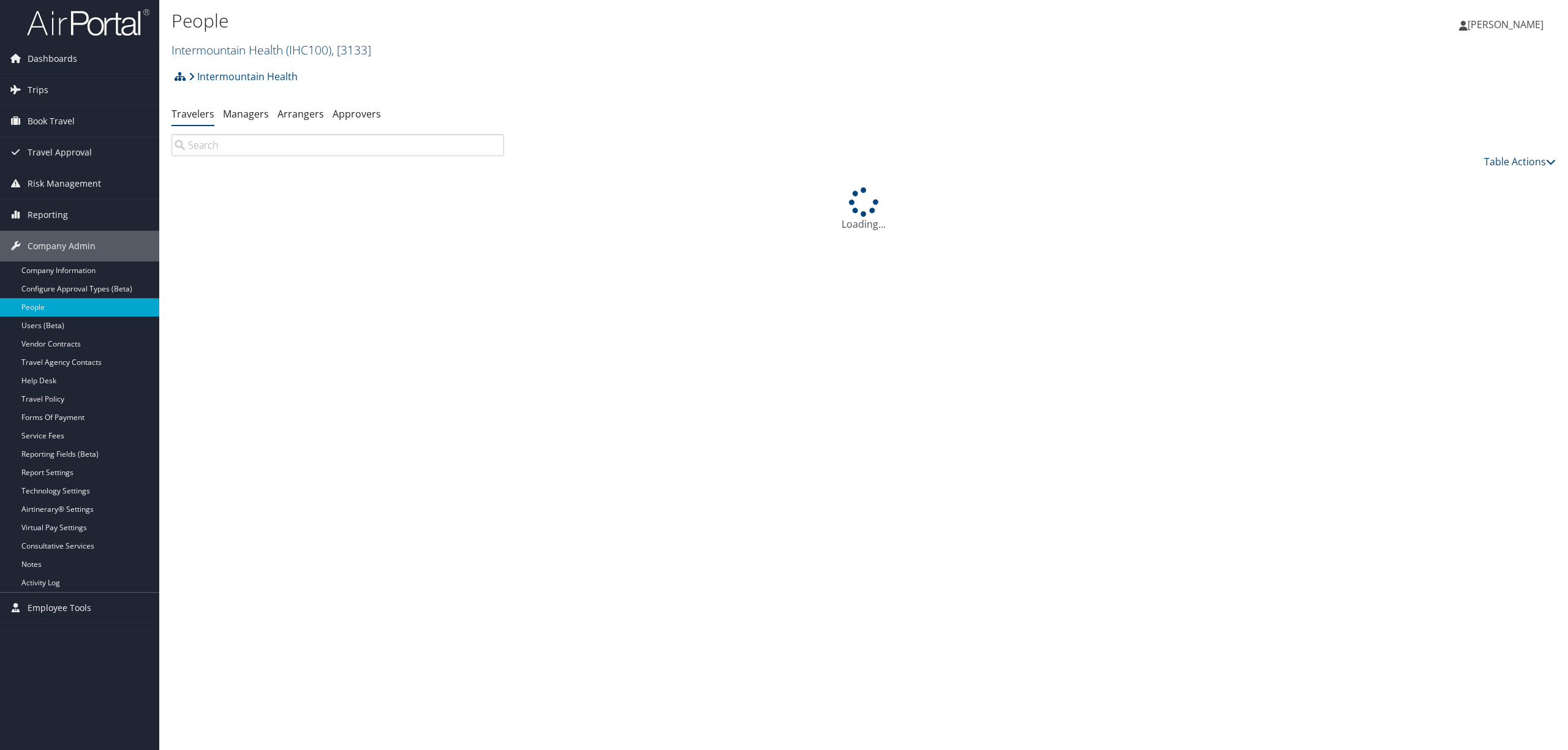
click at [297, 50] on span "( IHC100 )" at bounding box center [309, 50] width 45 height 17
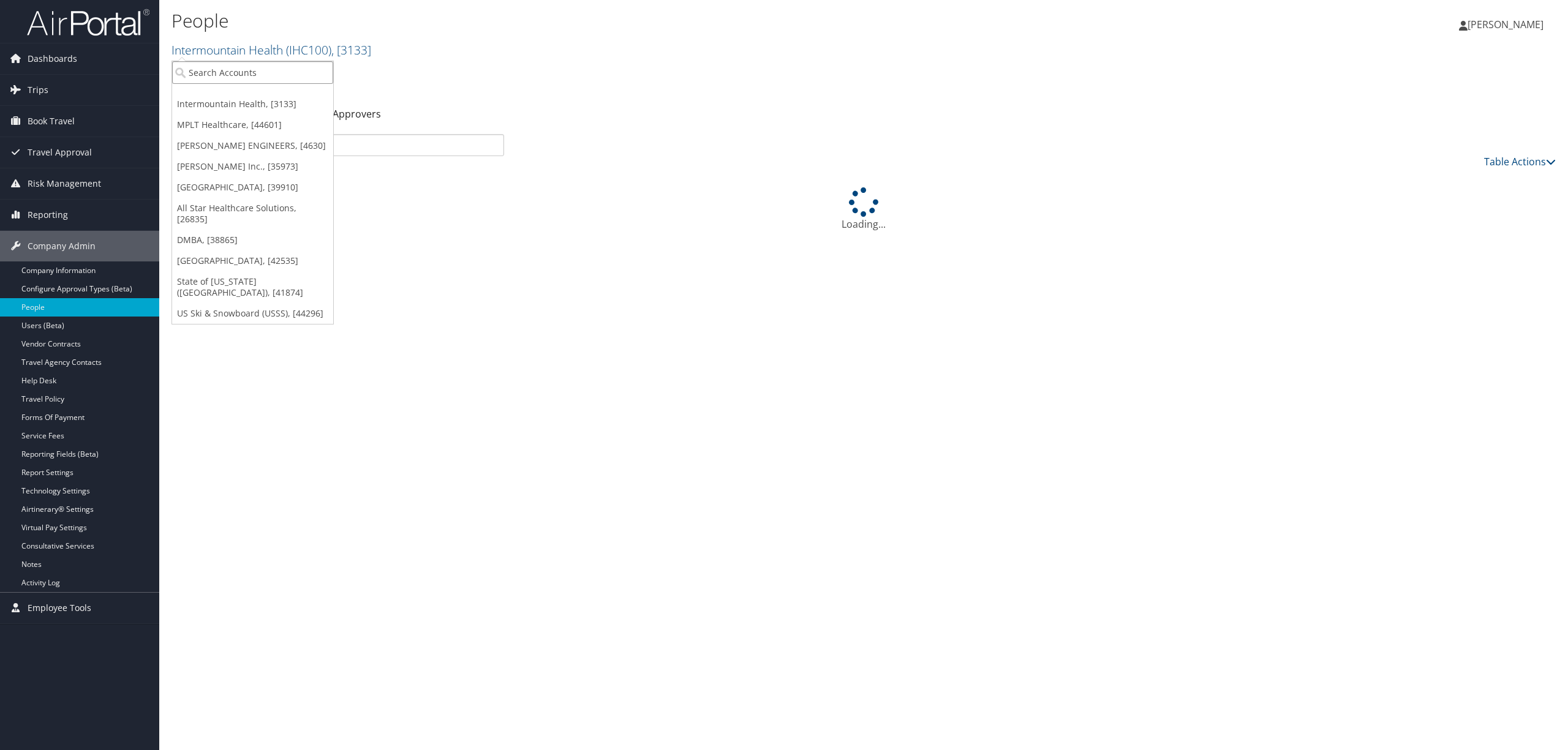
click at [293, 68] on input "search" at bounding box center [253, 72] width 161 height 22
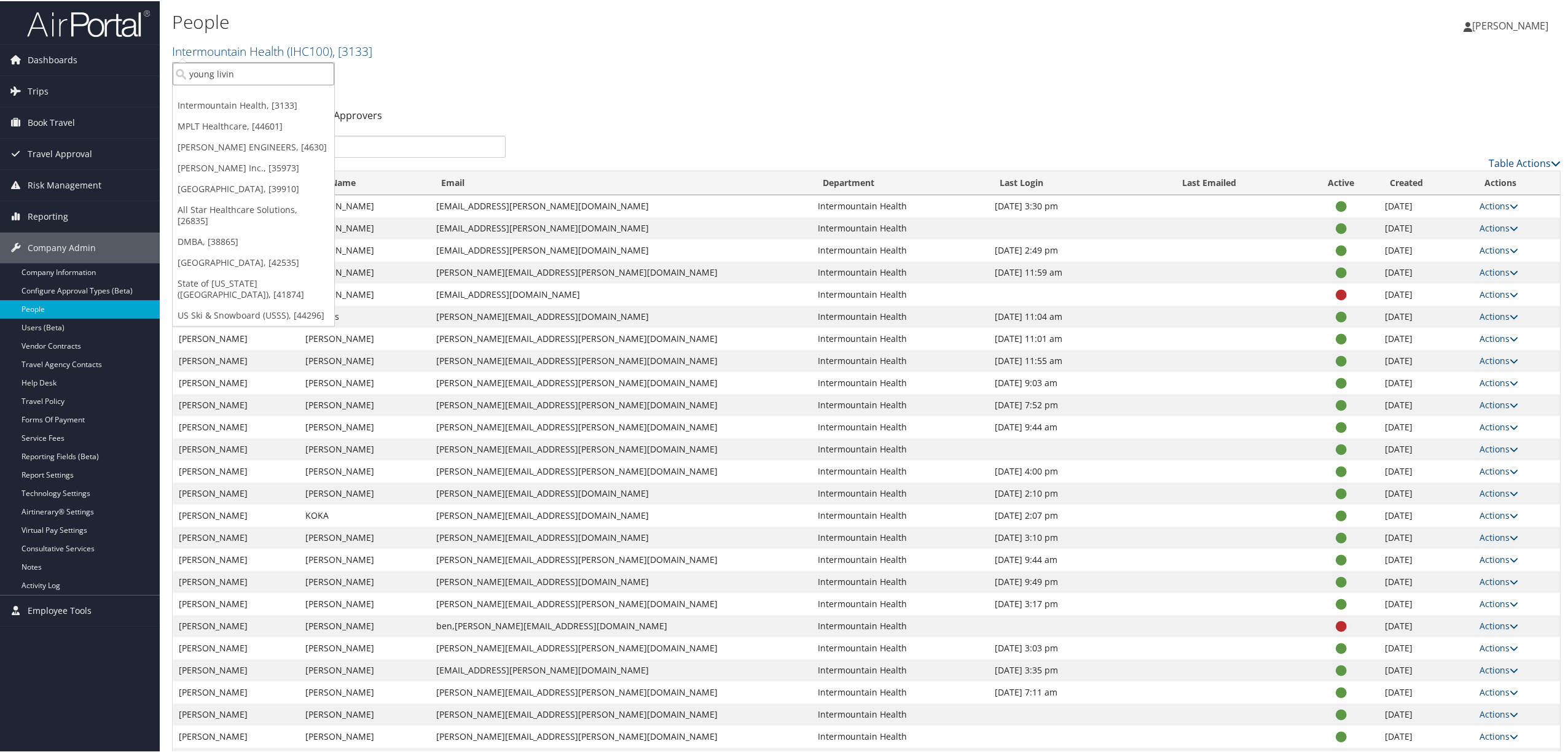
type input "young living"
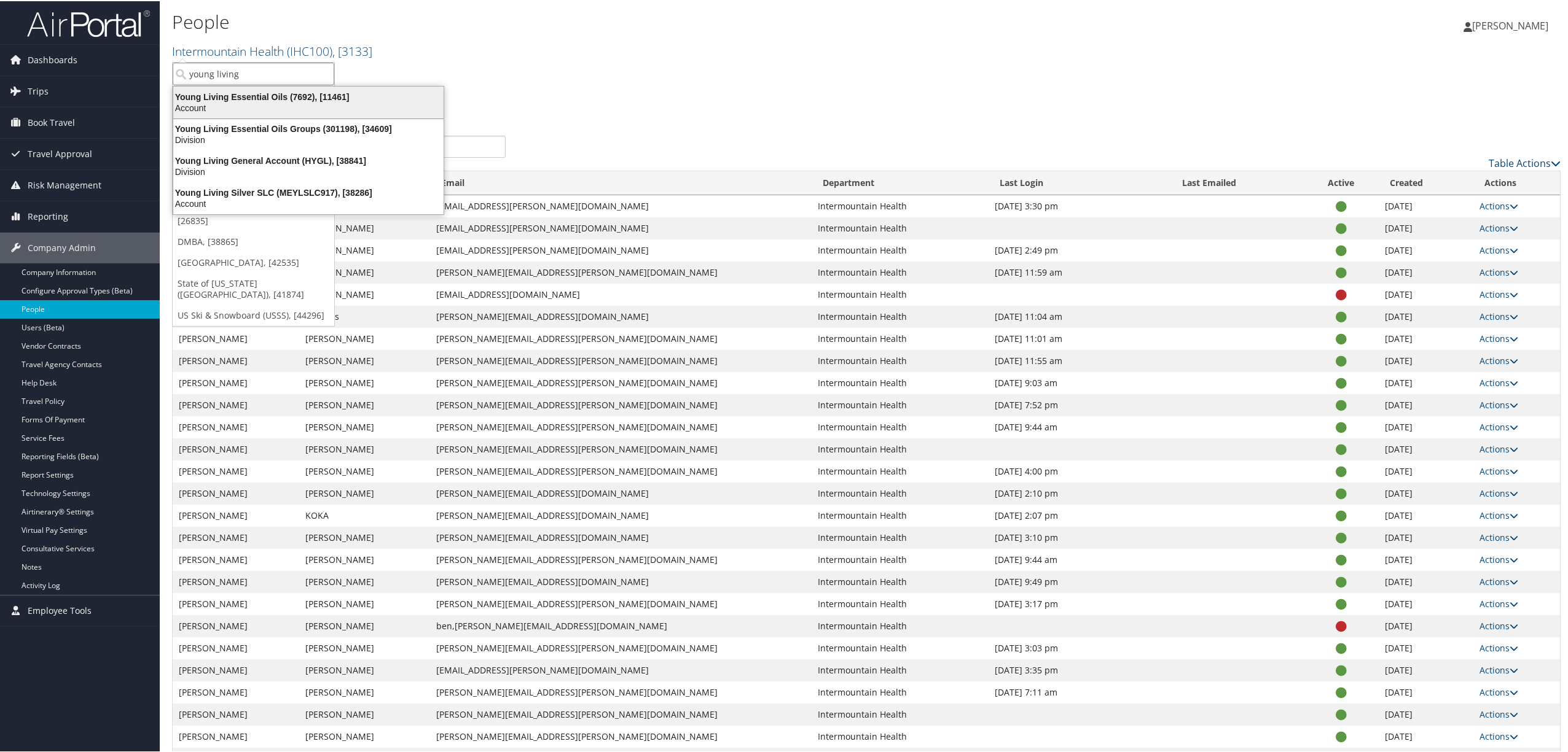
click at [292, 87] on div "Young Living Essential Oils (7692), [11461] Account" at bounding box center [309, 101] width 266 height 28
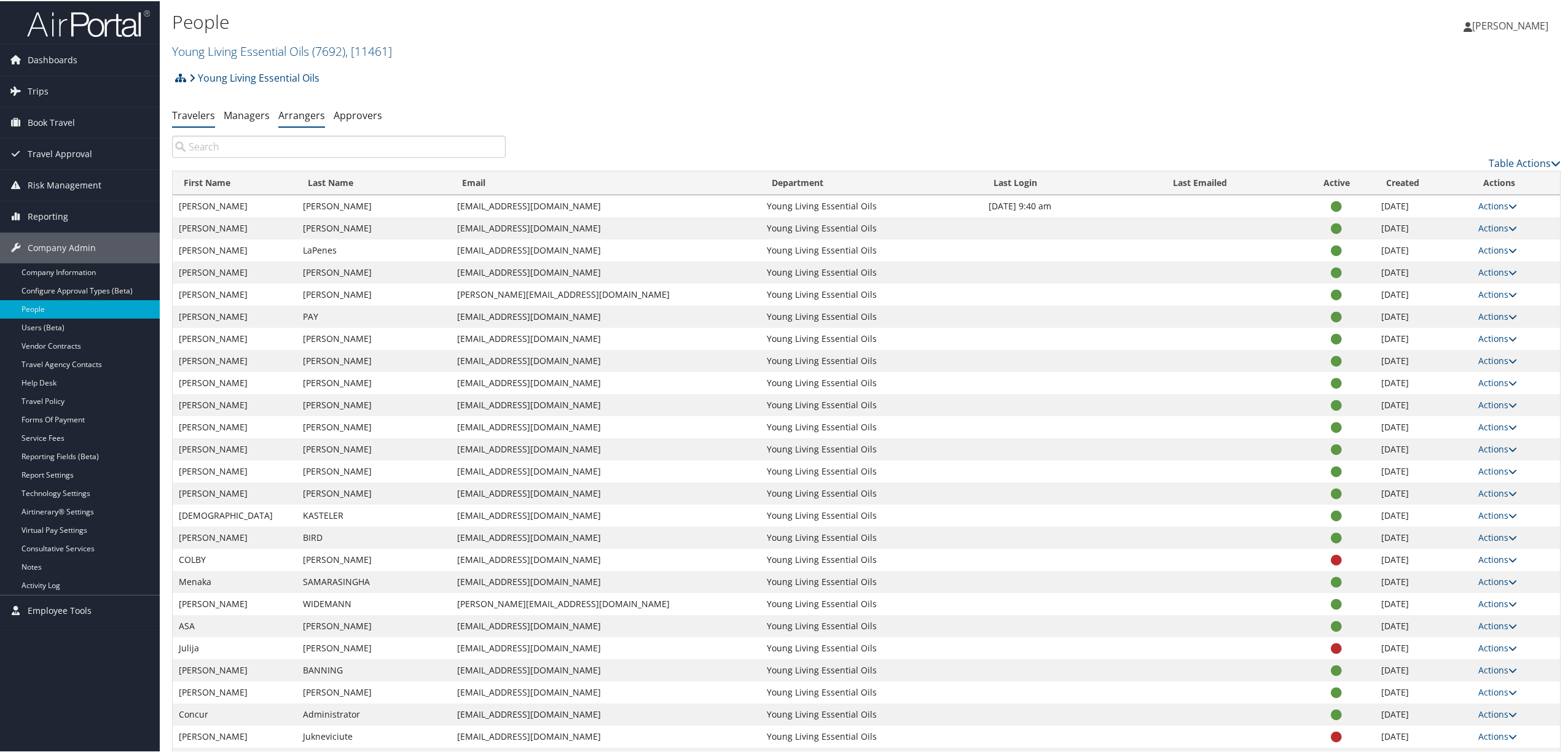
click at [300, 112] on link "Arrangers" at bounding box center [301, 114] width 46 height 13
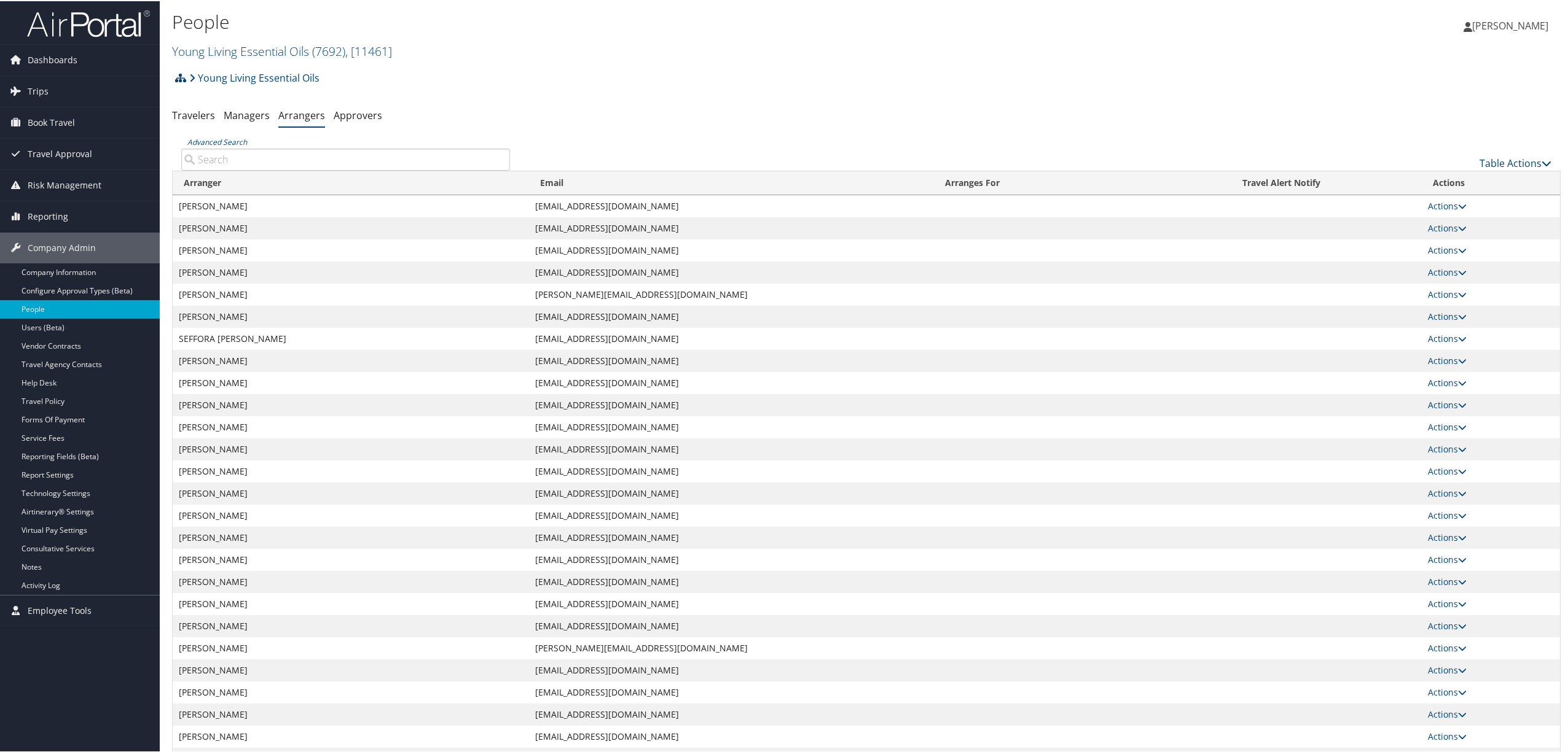
click at [233, 160] on input "Advanced Search" at bounding box center [345, 158] width 328 height 22
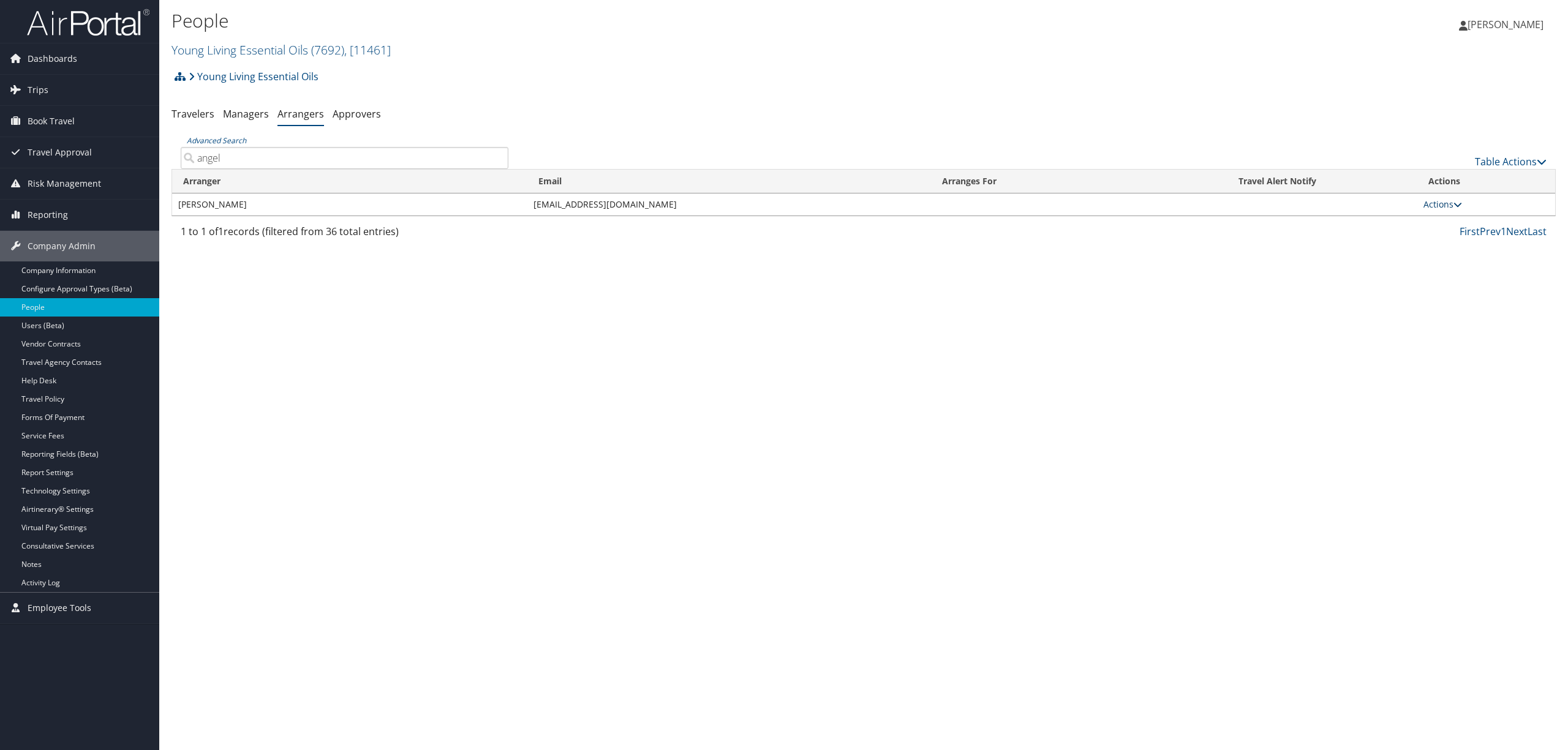
type input "angel"
click at [1437, 205] on link "Actions" at bounding box center [1443, 205] width 39 height 12
click at [1452, 289] on link "Delete" at bounding box center [1457, 285] width 68 height 21
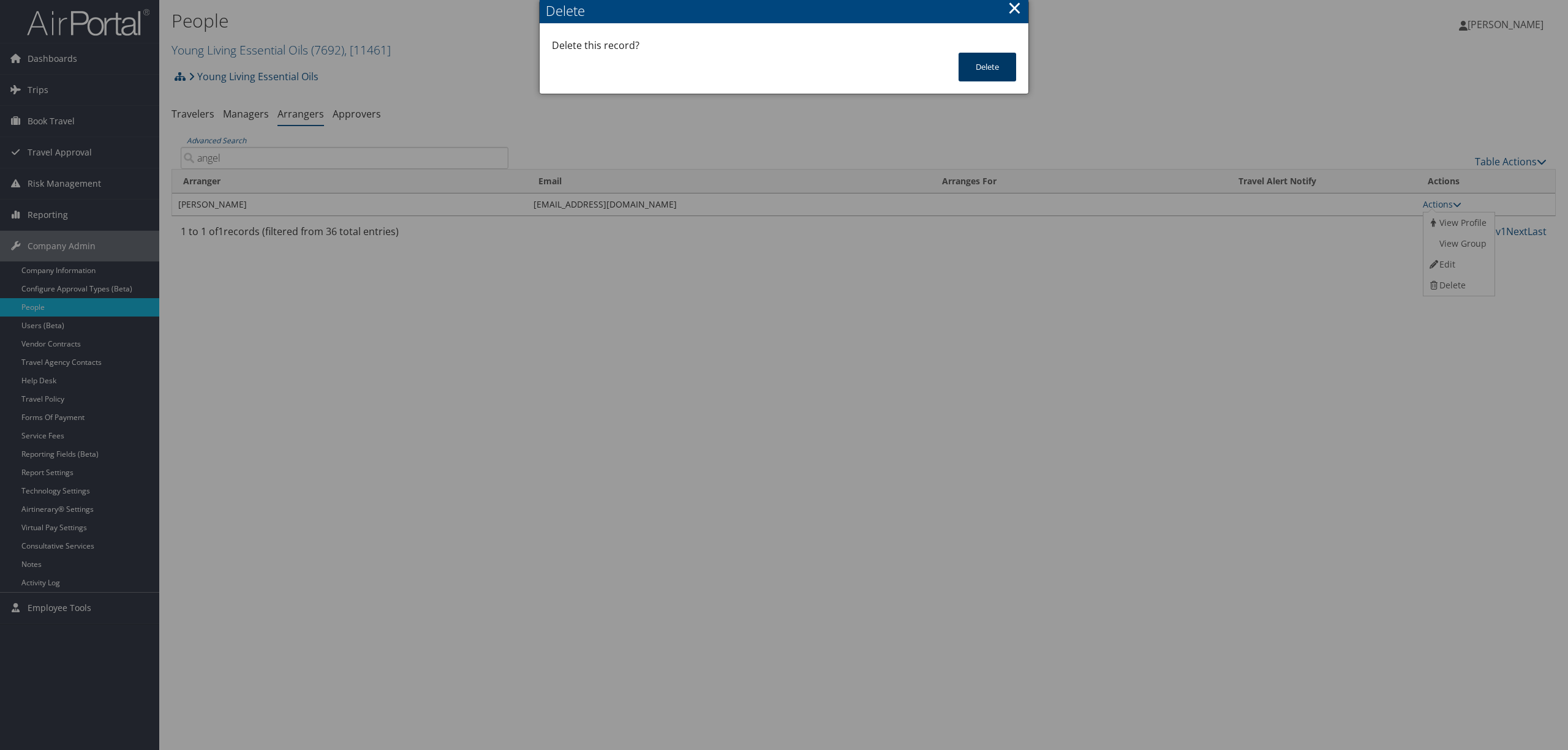
click at [988, 66] on button "Delete" at bounding box center [988, 67] width 58 height 29
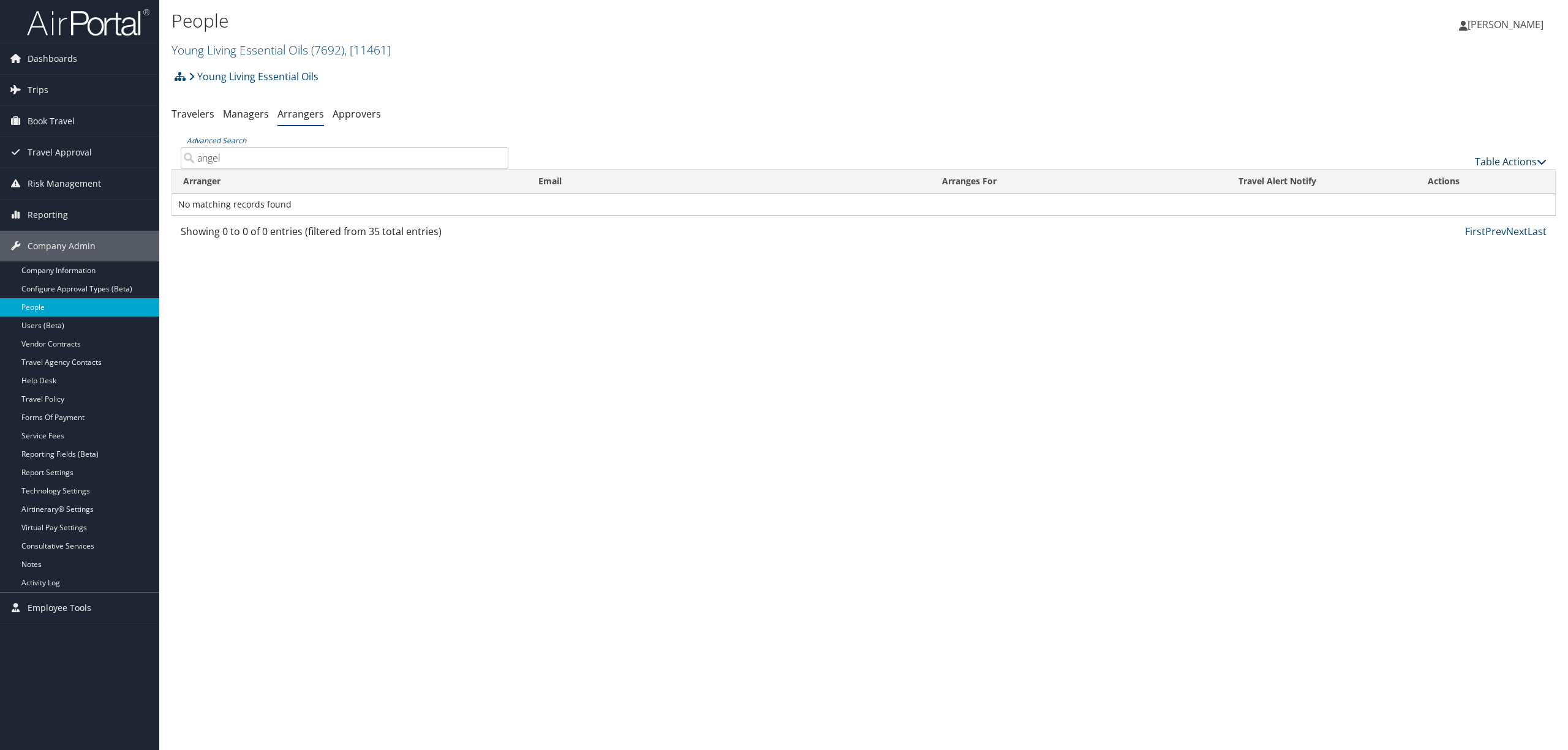
click at [1535, 159] on link "Table Actions" at bounding box center [1511, 162] width 72 height 13
click at [1419, 182] on link "Add An Arranger" at bounding box center [1470, 181] width 161 height 21
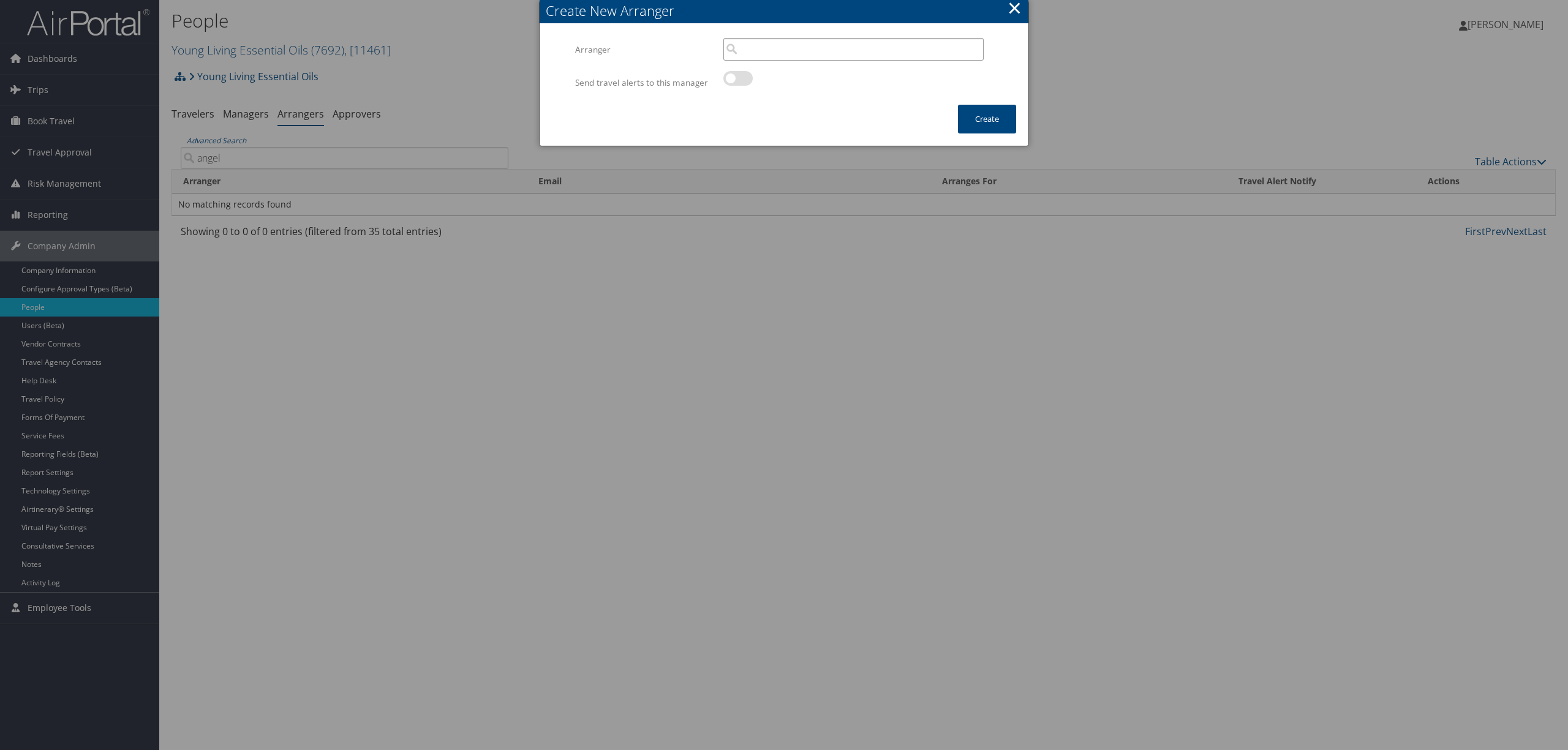
click at [819, 54] on input "search" at bounding box center [854, 49] width 261 height 22
click at [815, 108] on div "ANGELA GARCIA (ANGGARCIA@YOUNGLIVING.COM)" at bounding box center [853, 106] width 255 height 12
type input "ANGELA GARCIA"
click at [976, 118] on button "Create" at bounding box center [987, 119] width 59 height 29
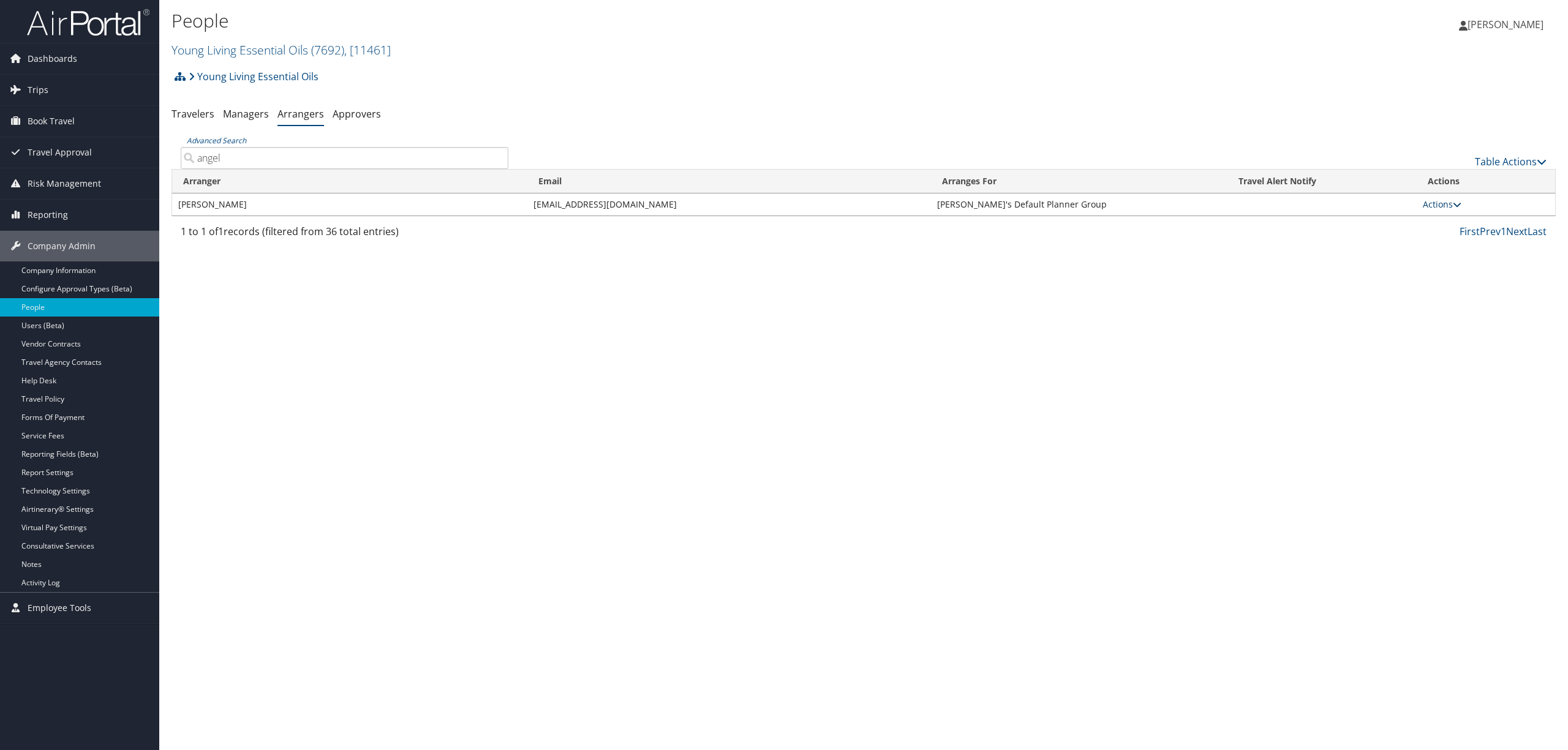
click at [1456, 204] on icon at bounding box center [1457, 205] width 8 height 8
click at [1443, 235] on link "View Group" at bounding box center [1457, 243] width 68 height 21
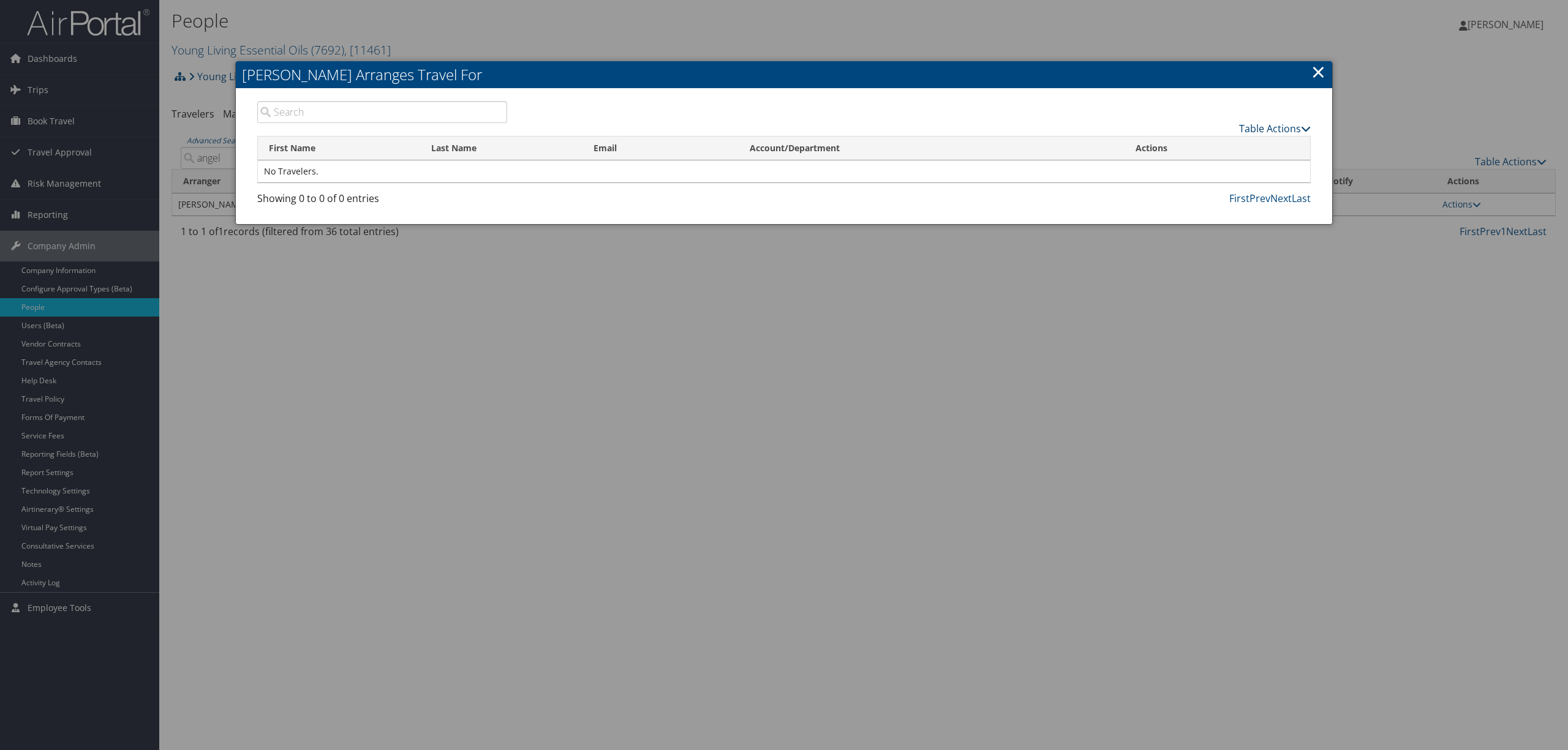
click at [1263, 125] on link "Table Actions" at bounding box center [1275, 129] width 72 height 13
click at [1182, 145] on link "Add A Traveler" at bounding box center [1229, 147] width 161 height 21
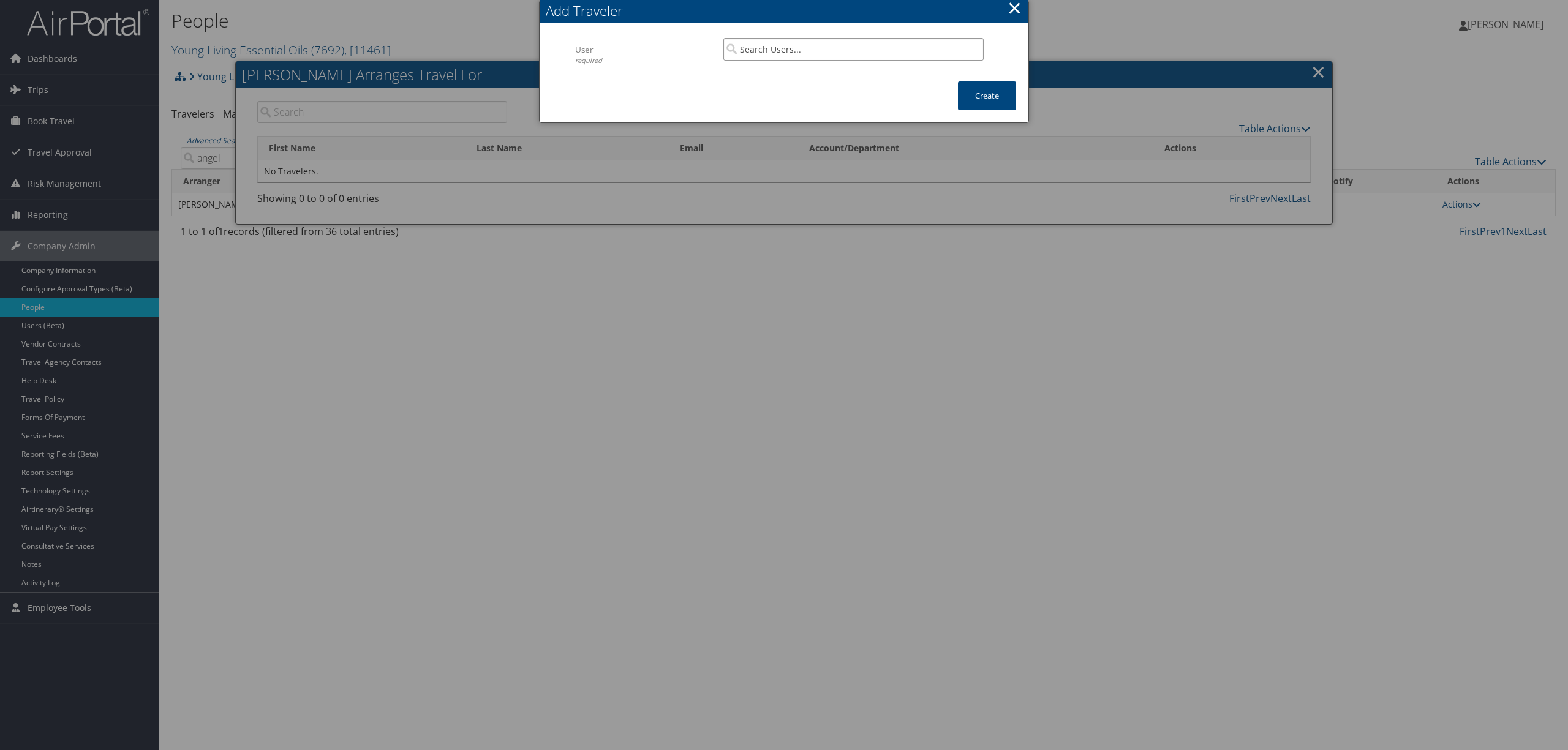
click at [895, 46] on input "search" at bounding box center [854, 49] width 261 height 22
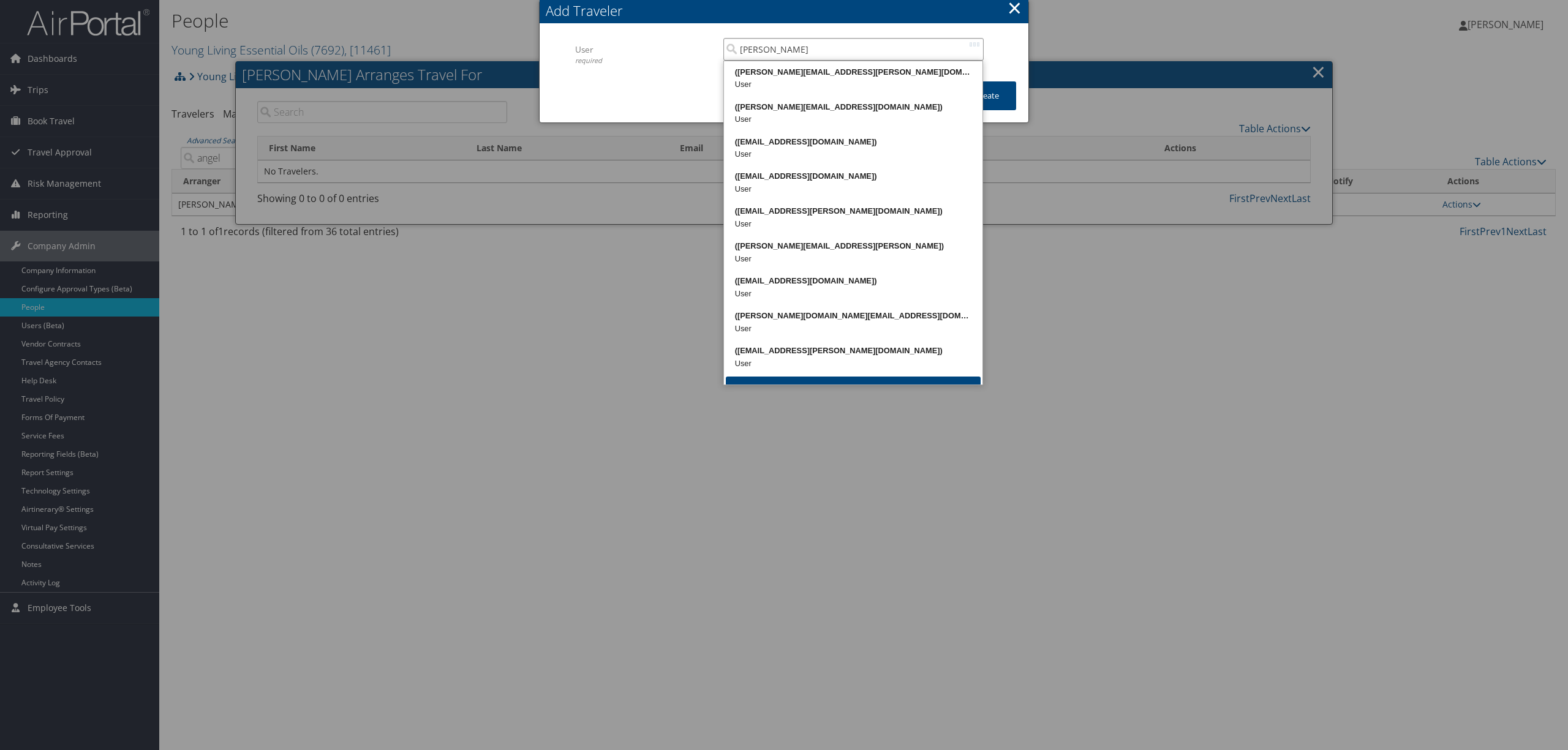
type input "jeremy maughn"
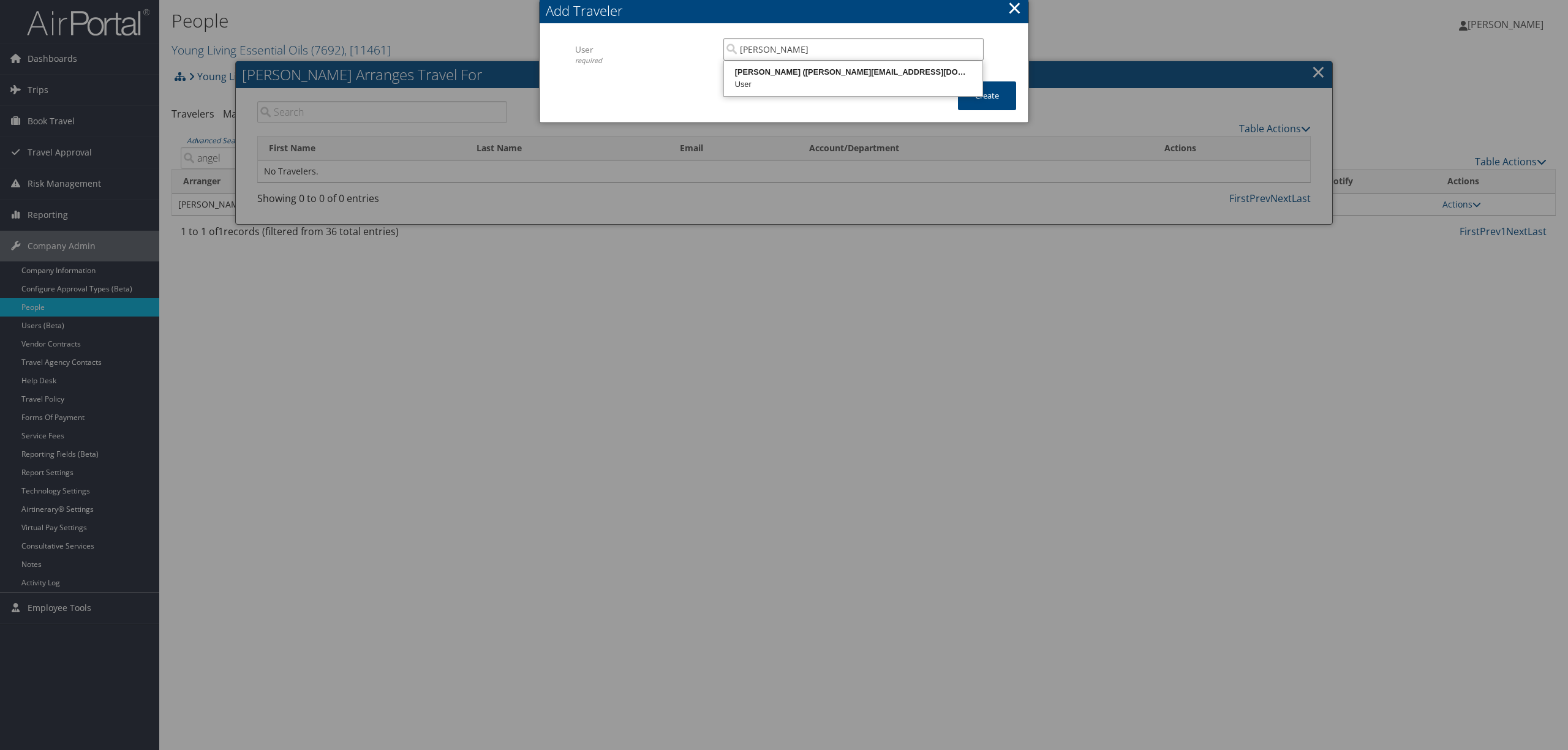
drag, startPoint x: 837, startPoint y: 50, endPoint x: 735, endPoint y: 52, distance: 102.0
click at [735, 51] on input "jeremy maughn" at bounding box center [854, 49] width 261 height 22
click at [810, 42] on input "search" at bounding box center [854, 49] width 261 height 22
drag, startPoint x: 810, startPoint y: 40, endPoint x: 709, endPoint y: 44, distance: 101.1
click at [709, 44] on div "User required jmaughn Multiple values The selected items contain different valu…" at bounding box center [784, 59] width 418 height 44
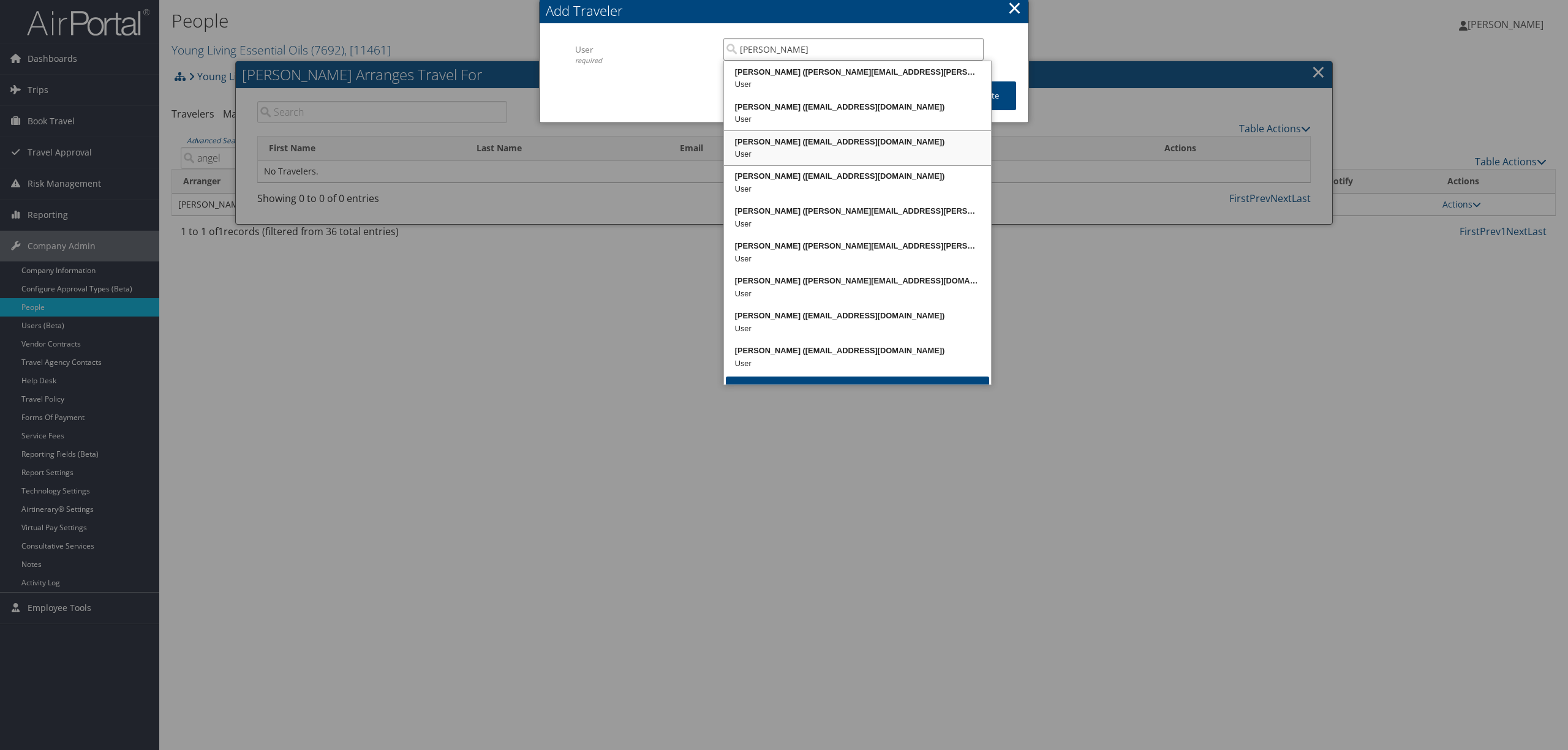
click at [893, 143] on div "JACOB YOUNG (jyoung@youngliving.com)" at bounding box center [857, 142] width 263 height 12
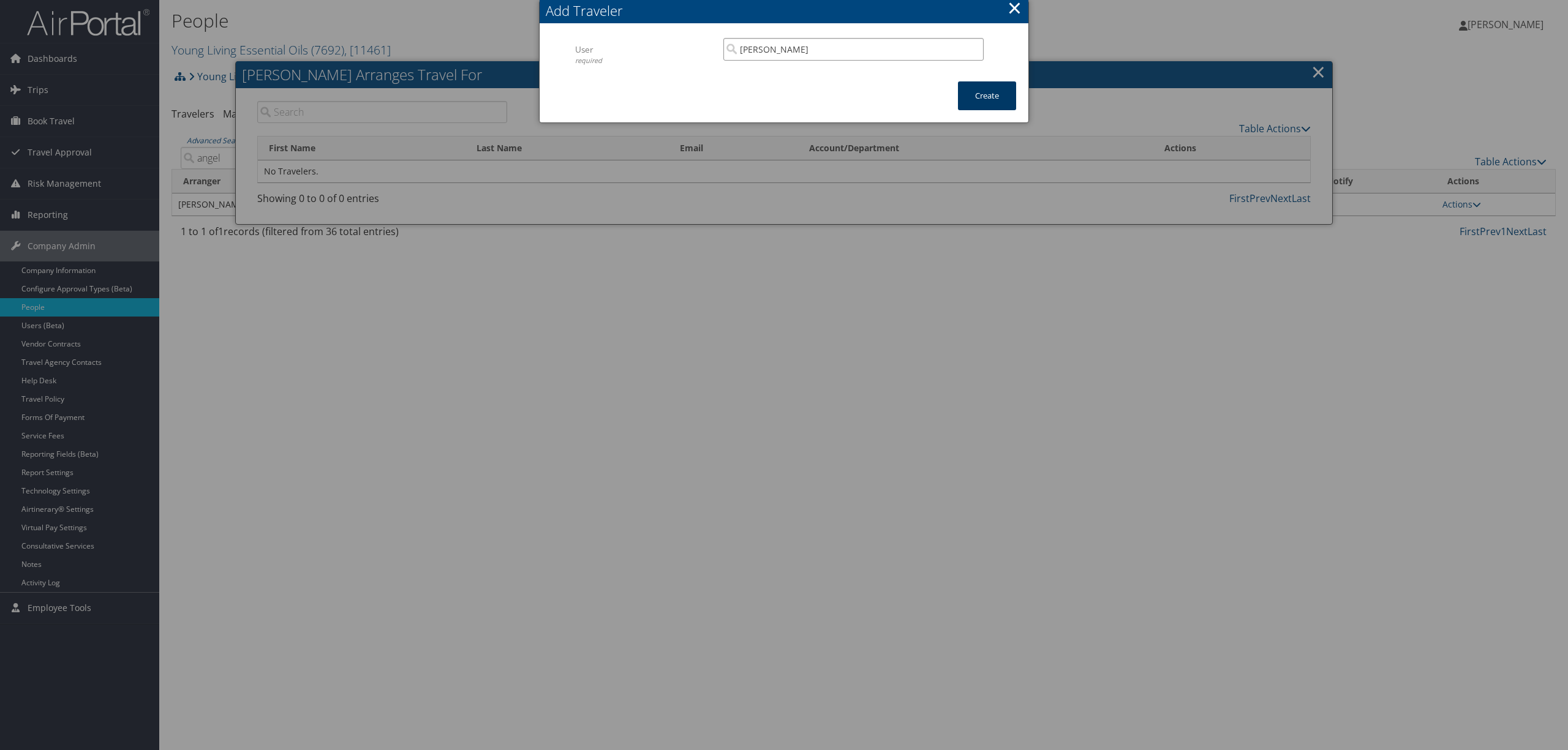
type input "JACOB YOUNG"
click at [965, 98] on button "Create" at bounding box center [987, 96] width 59 height 29
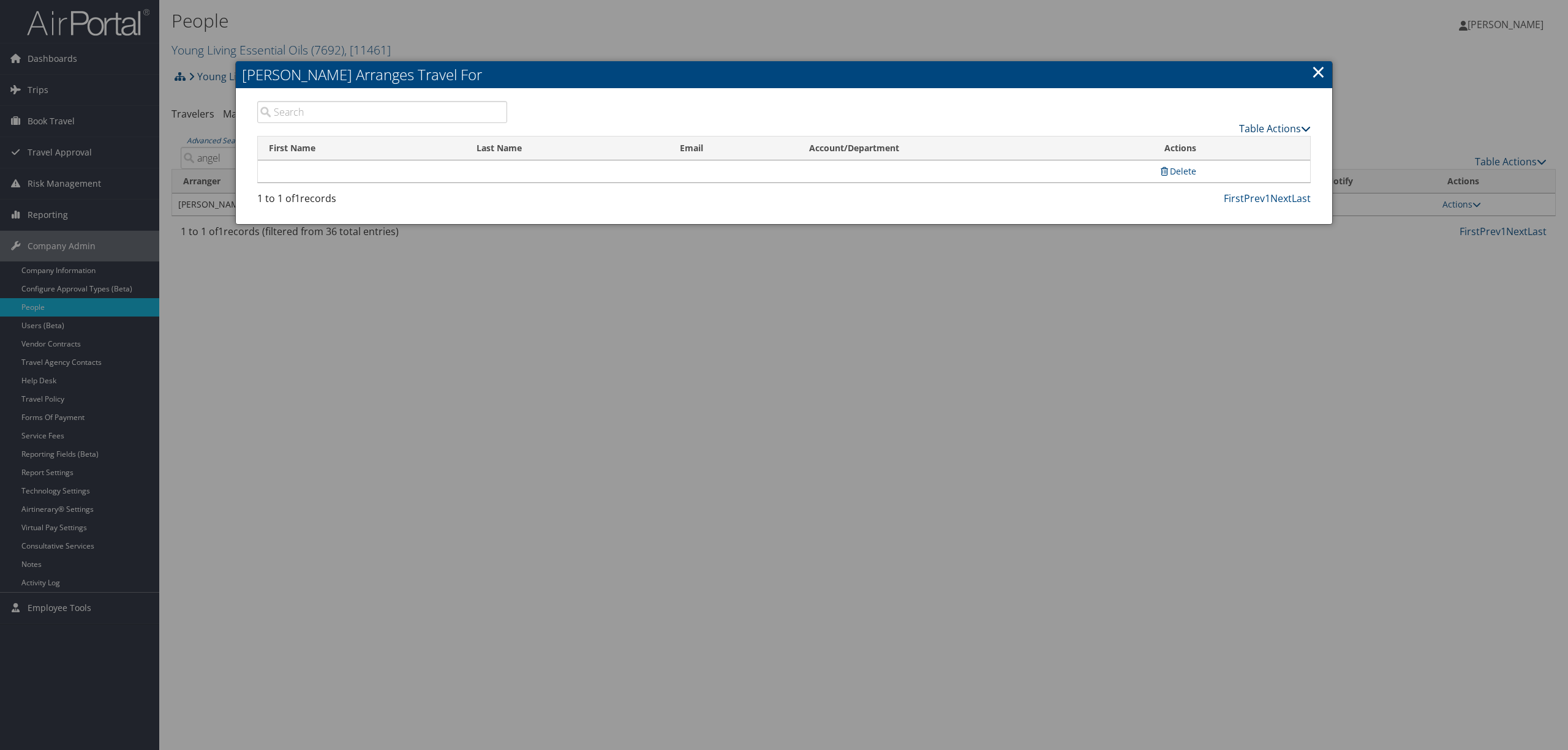
click at [1247, 125] on link "Table Actions" at bounding box center [1275, 129] width 72 height 13
click at [1197, 147] on link "Add A Traveler" at bounding box center [1229, 147] width 161 height 21
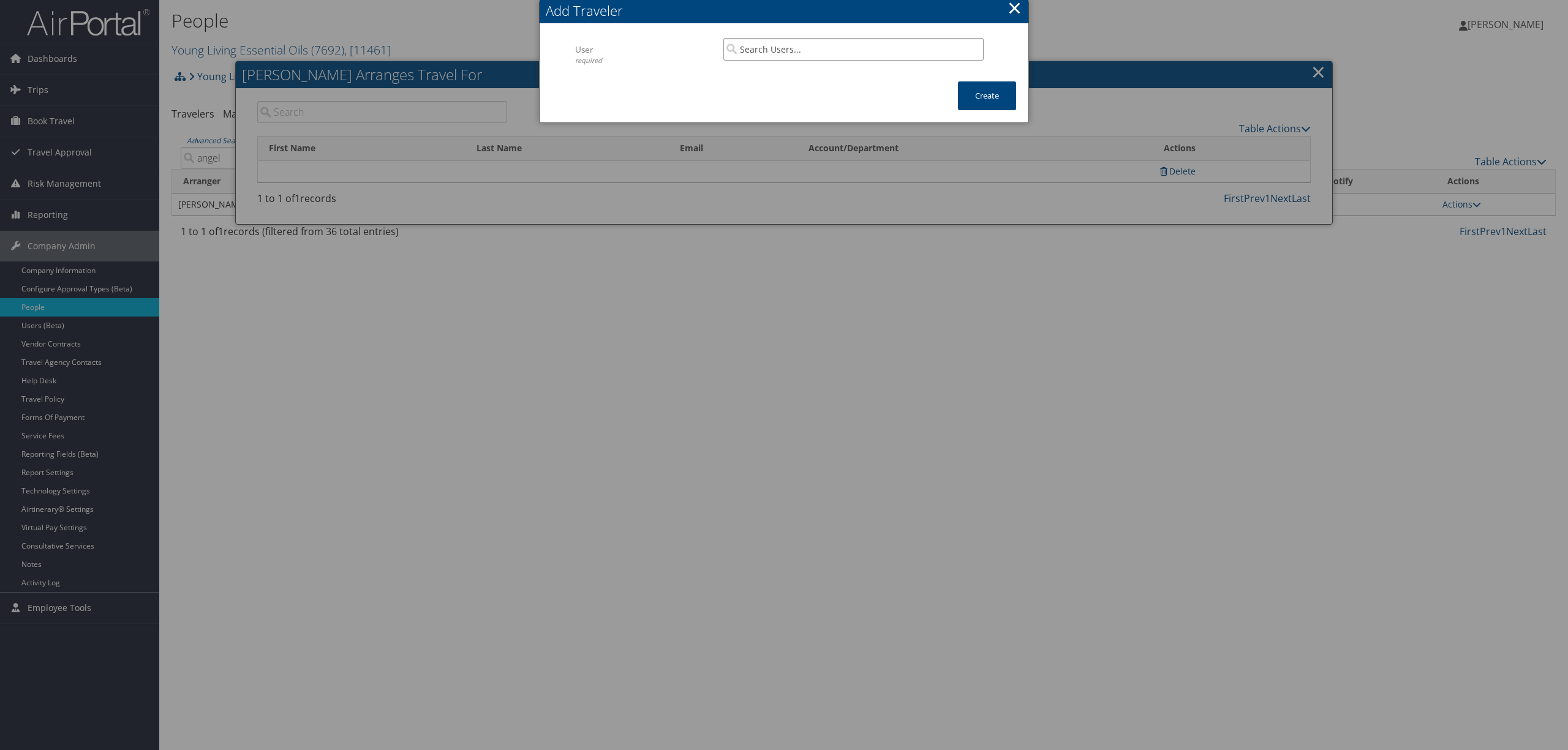
click at [895, 42] on input "search" at bounding box center [854, 49] width 261 height 22
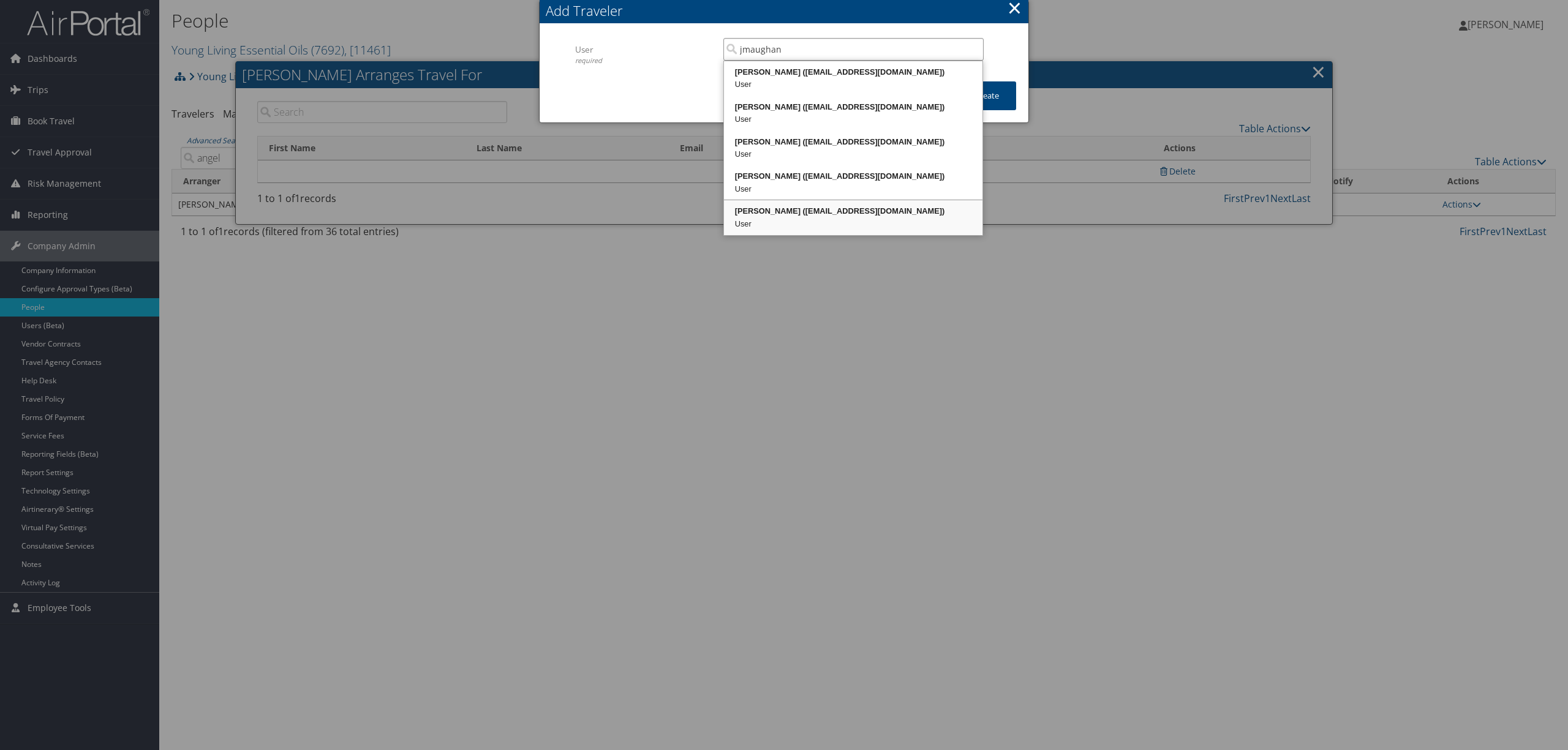
click at [895, 215] on div "Jeremy Maughan (jmaughan@youngliving.com)" at bounding box center [853, 211] width 255 height 12
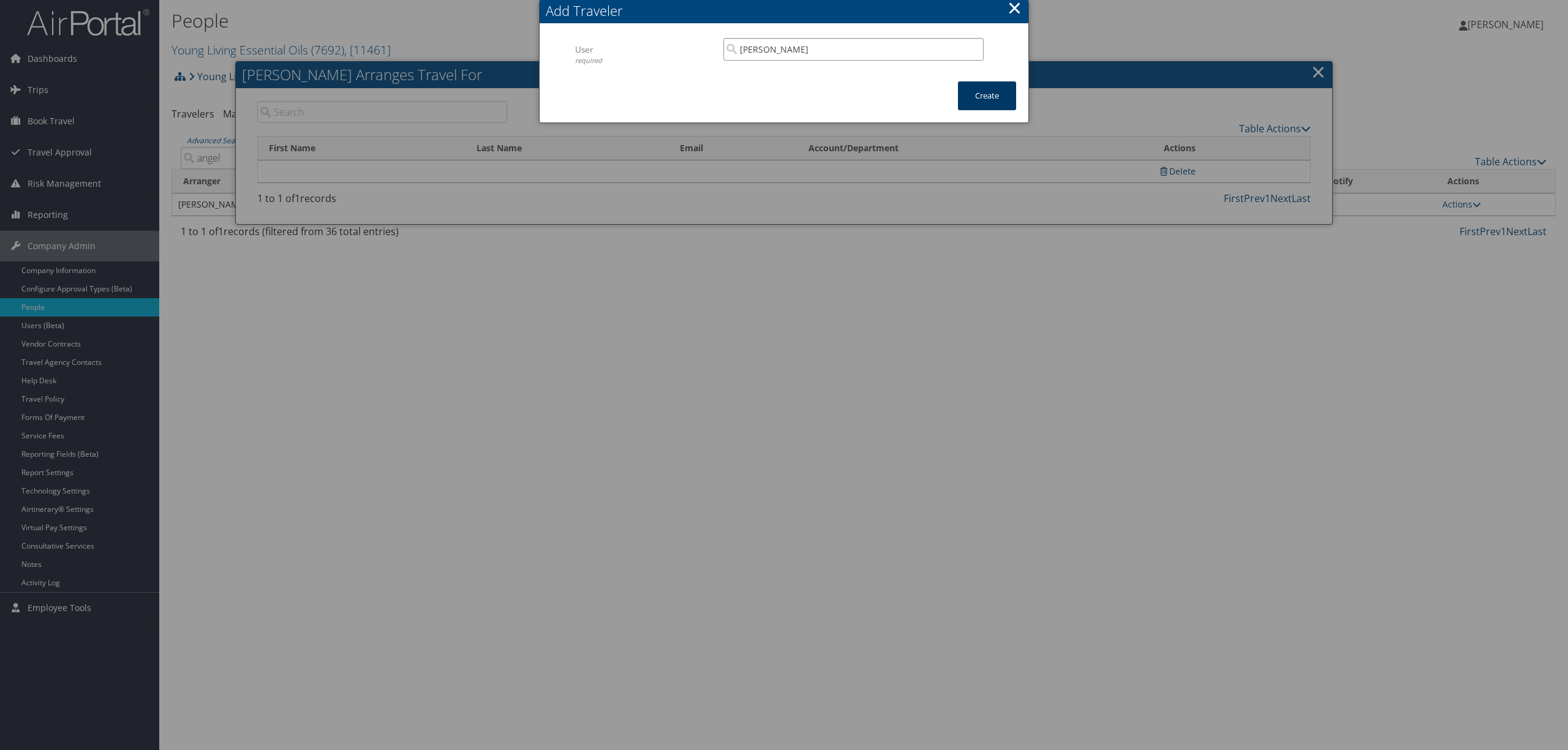
type input "Jeremy Maughan"
click at [988, 99] on button "Create" at bounding box center [987, 96] width 59 height 29
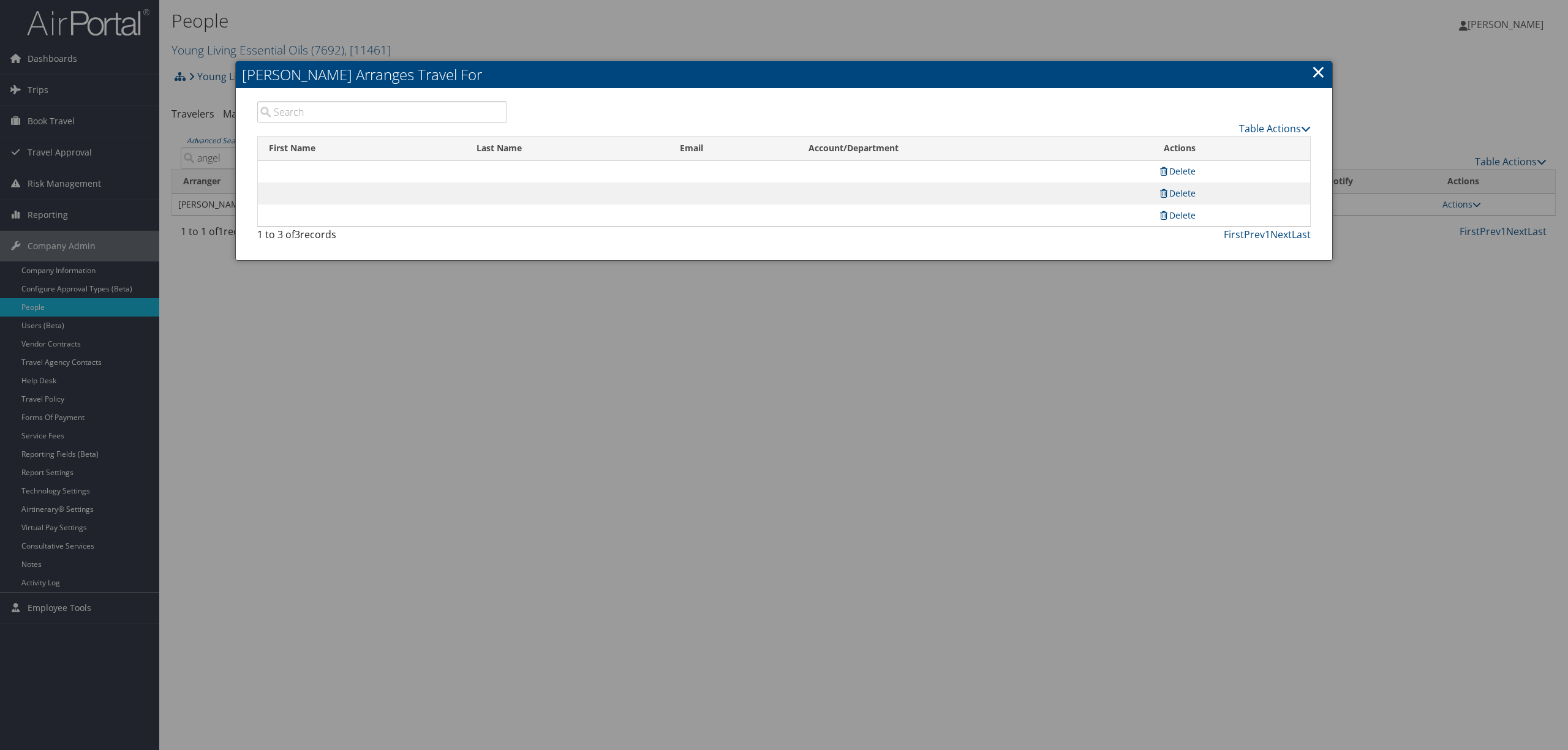
click at [1321, 73] on link "×" at bounding box center [1318, 72] width 14 height 25
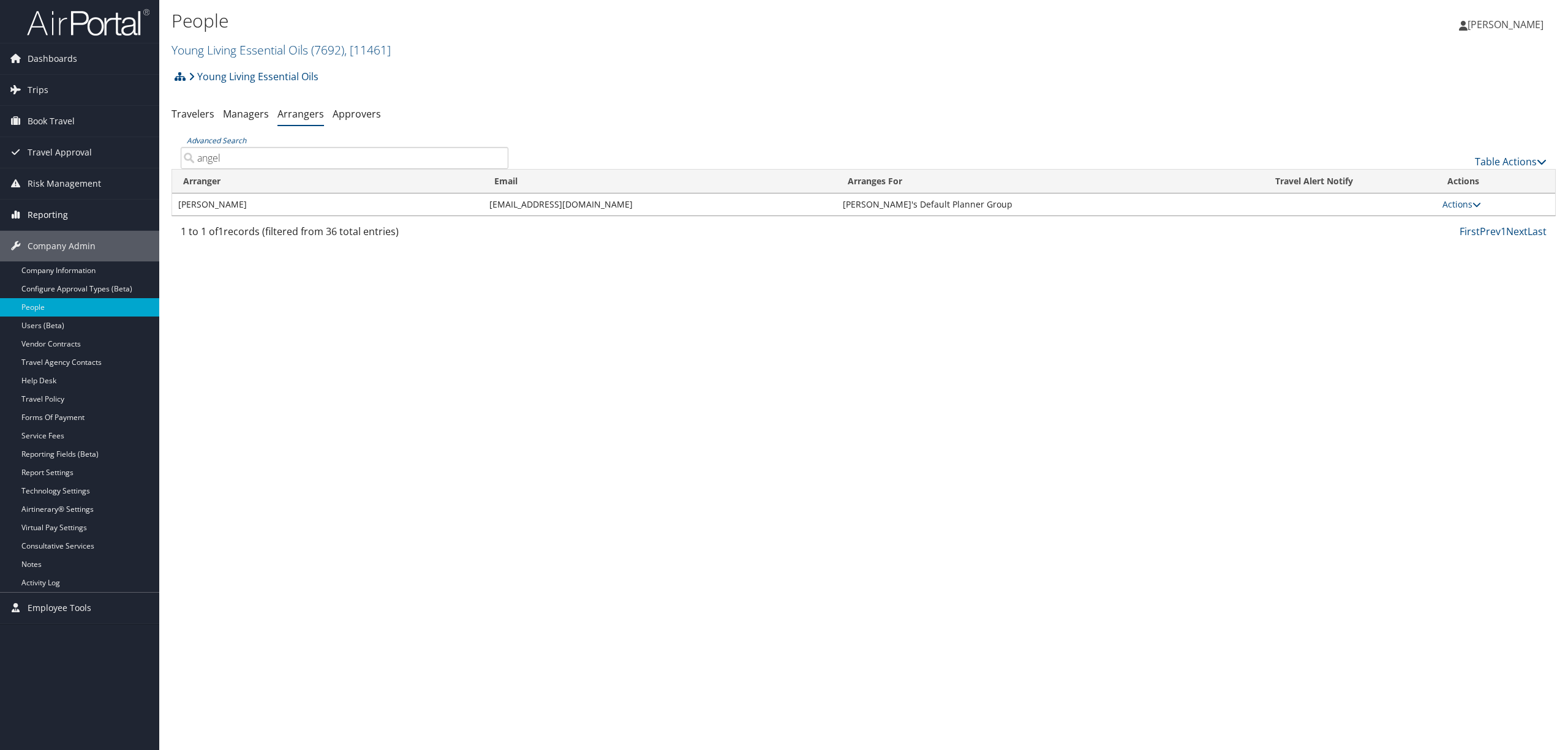
click at [56, 210] on span "Reporting" at bounding box center [47, 215] width 40 height 31
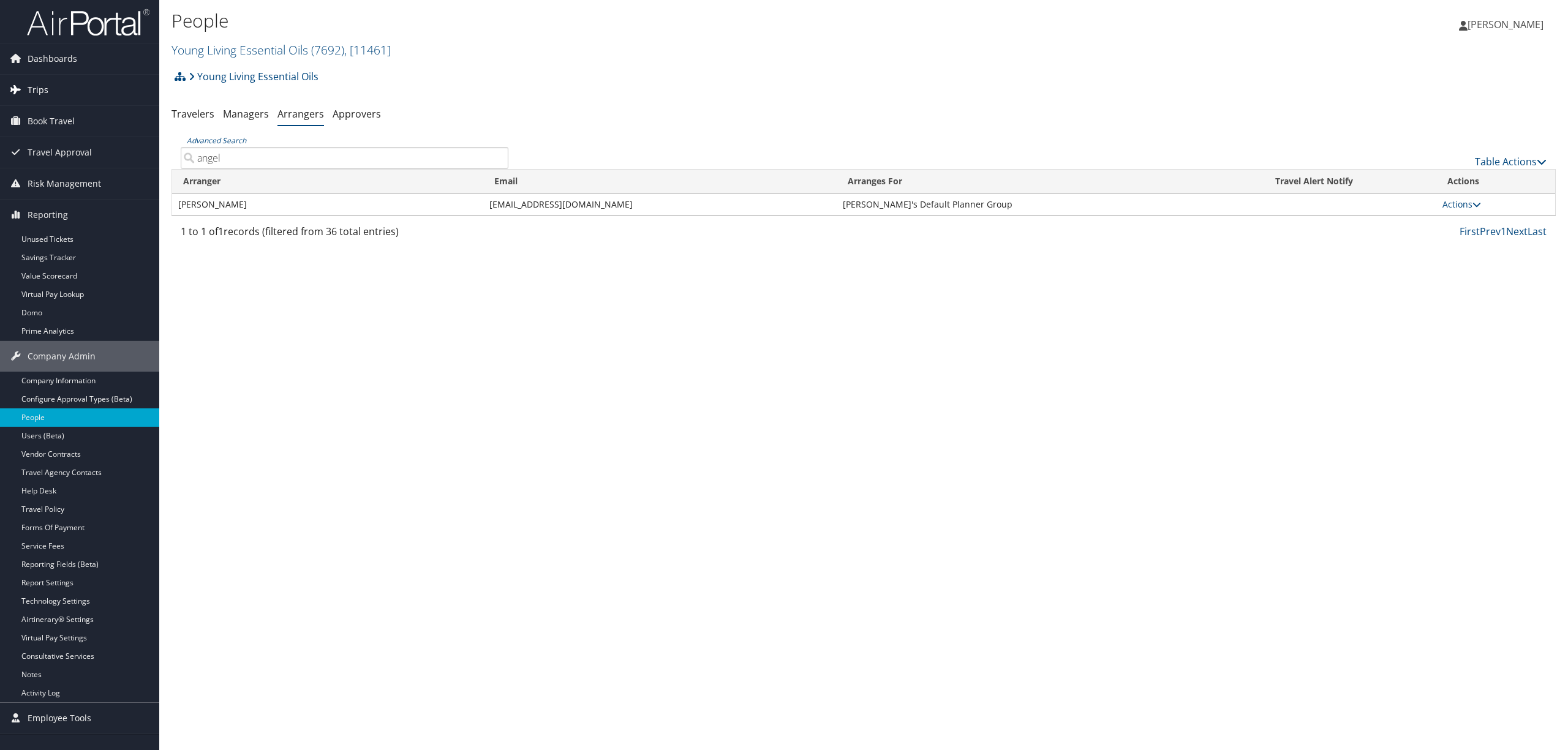
click at [43, 89] on span "Trips" at bounding box center [37, 90] width 21 height 31
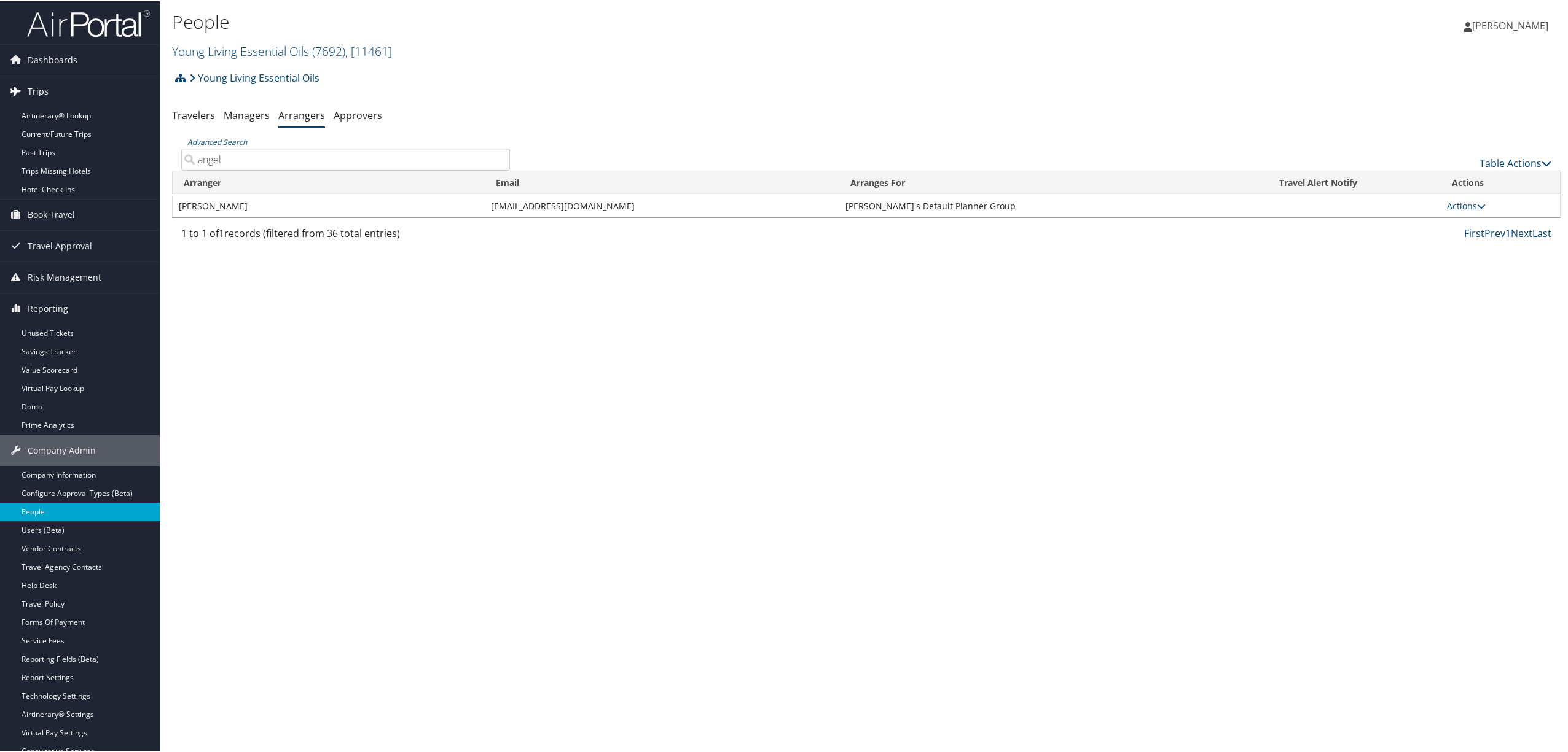
click at [48, 94] on link "Trips" at bounding box center [79, 90] width 160 height 31
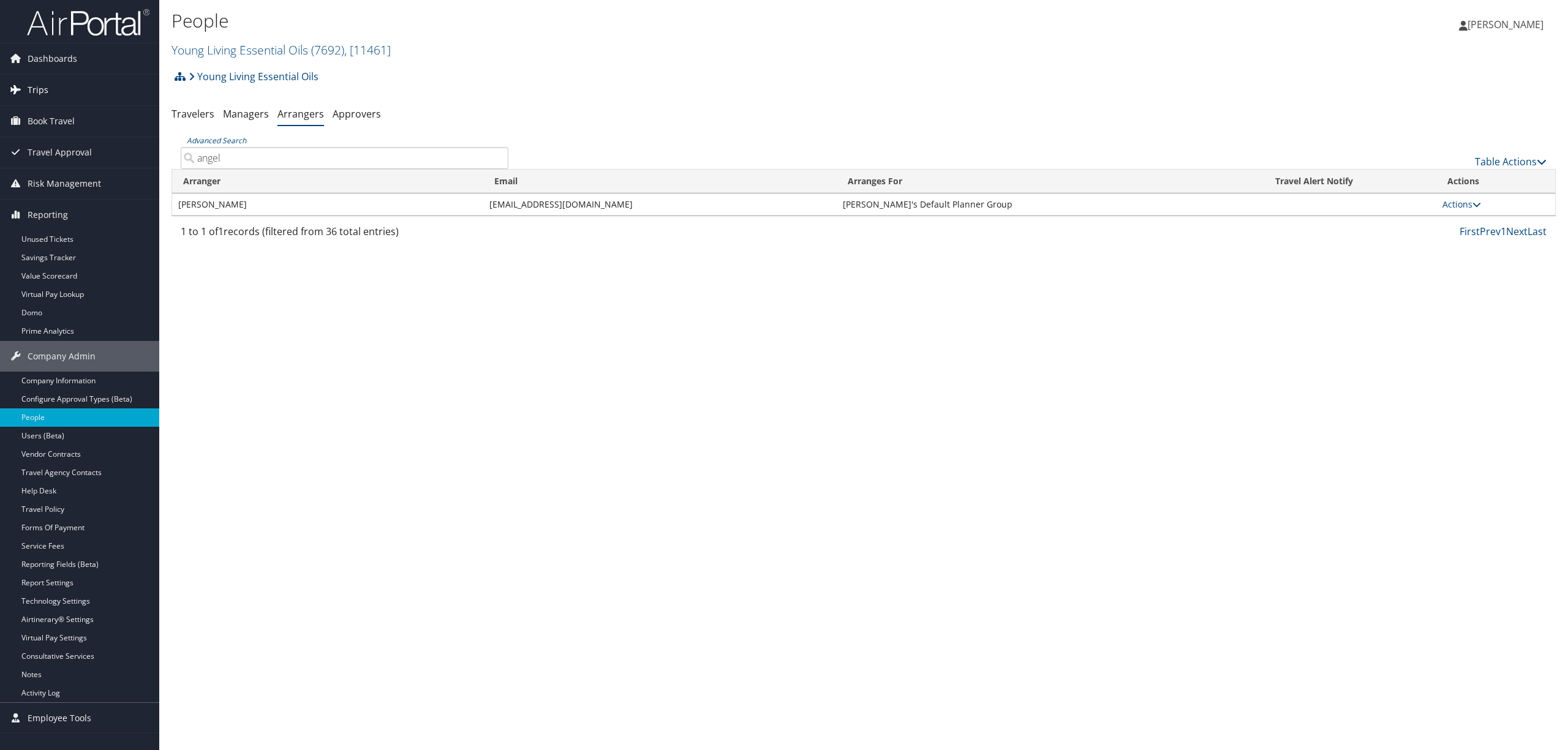
click at [59, 89] on link "Trips" at bounding box center [79, 90] width 159 height 31
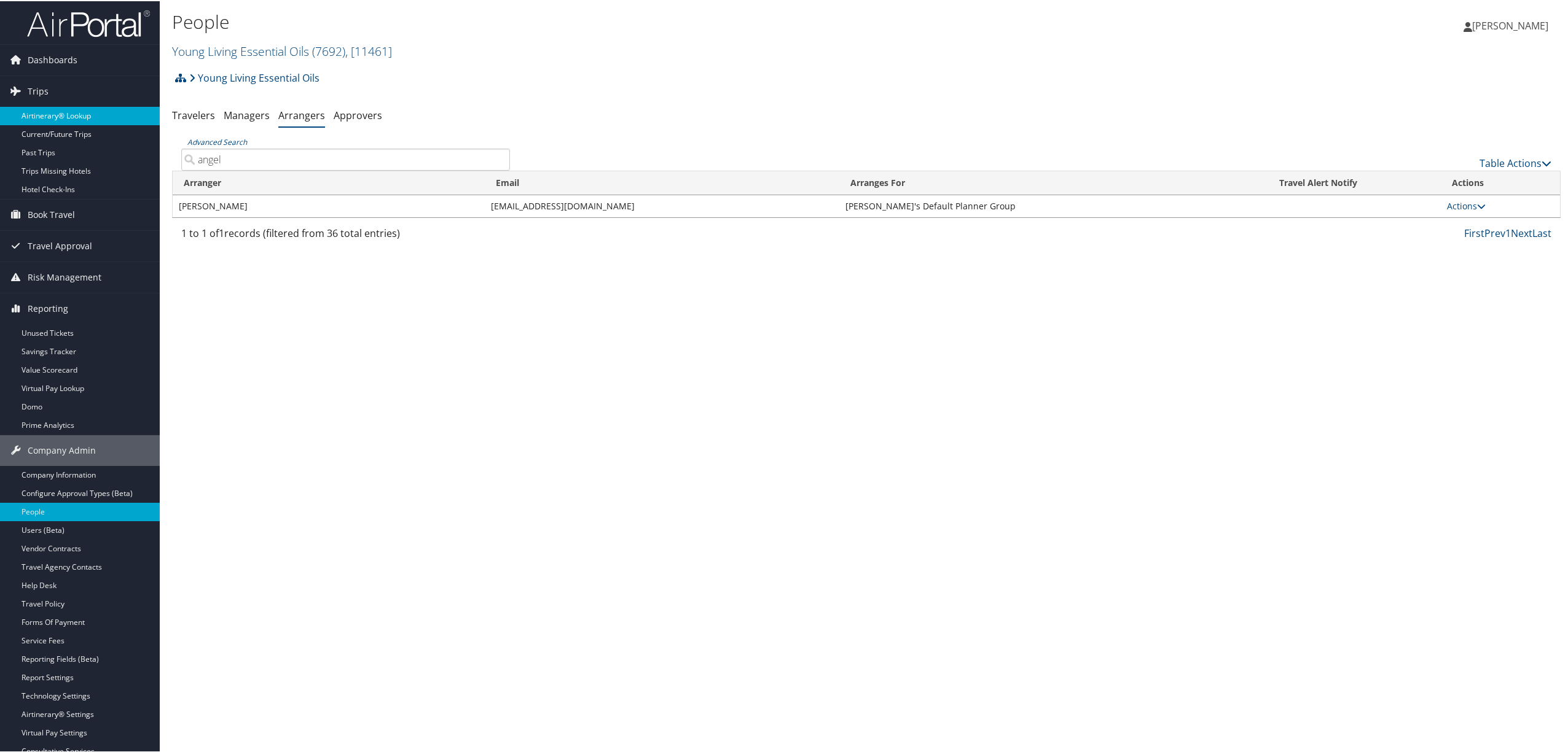
click at [58, 109] on link "Airtinerary® Lookup" at bounding box center [79, 115] width 160 height 18
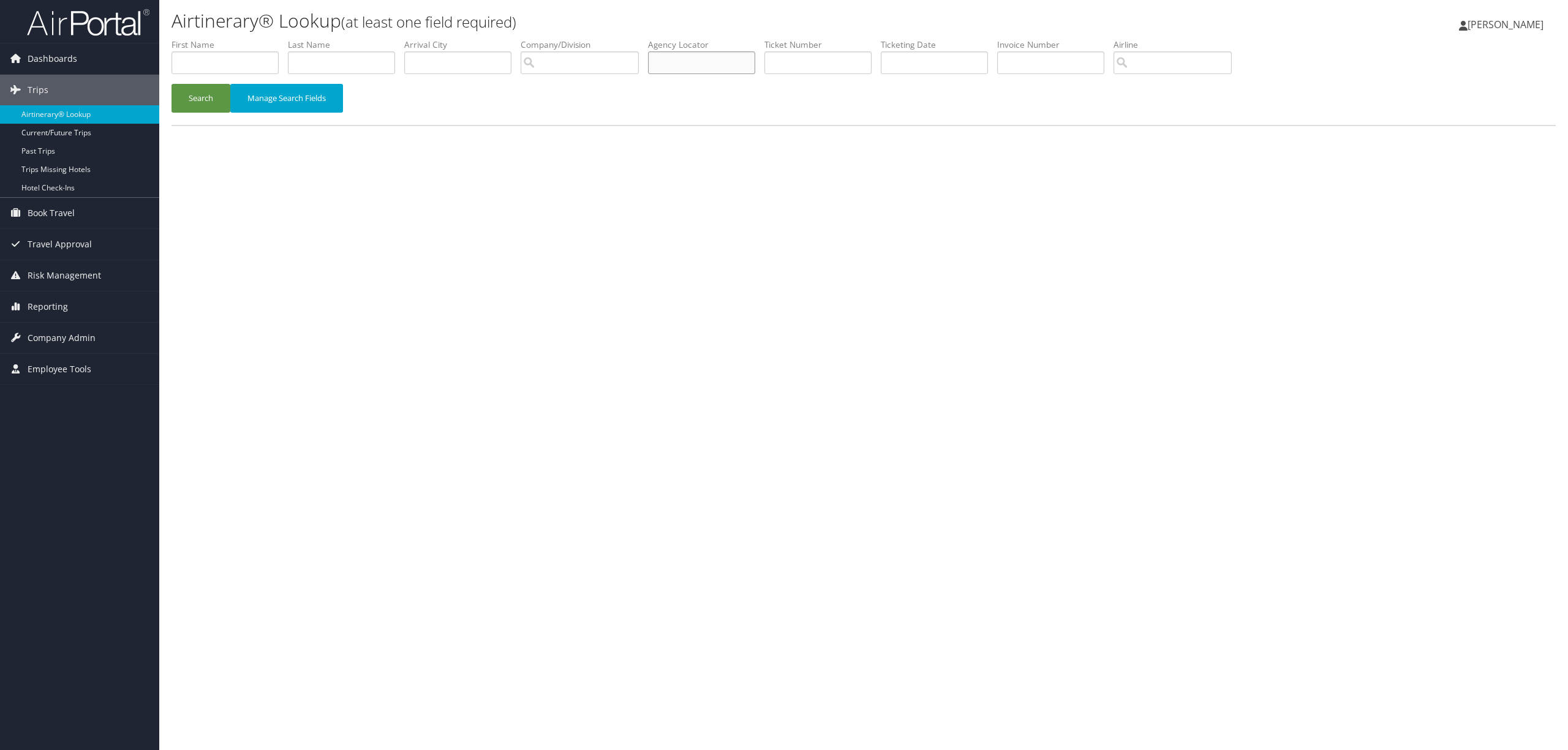
click at [726, 69] on input "text" at bounding box center [701, 62] width 107 height 22
type input "3qzm2o"
click at [209, 99] on button "Search" at bounding box center [201, 98] width 59 height 29
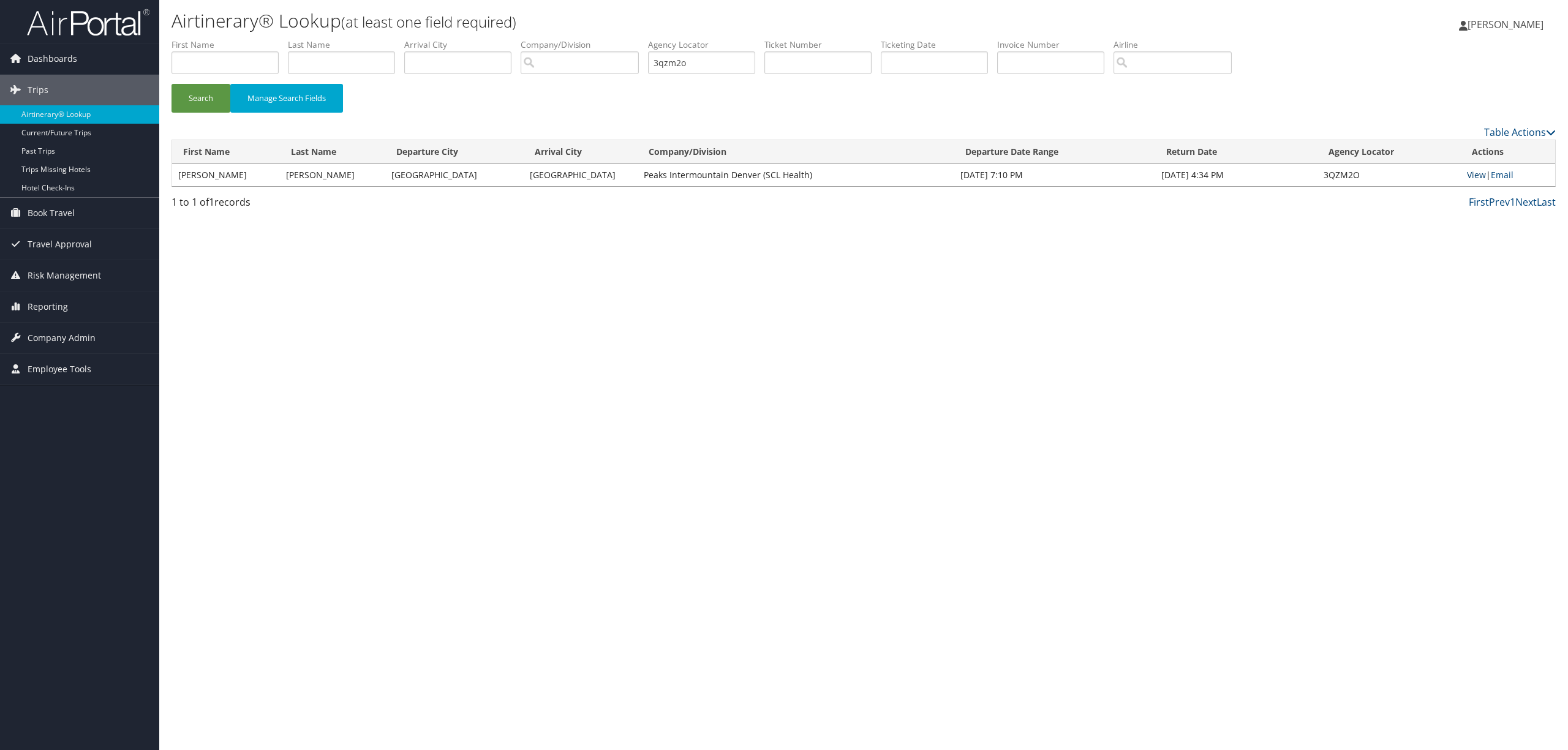
click at [1476, 172] on link "View" at bounding box center [1476, 175] width 19 height 12
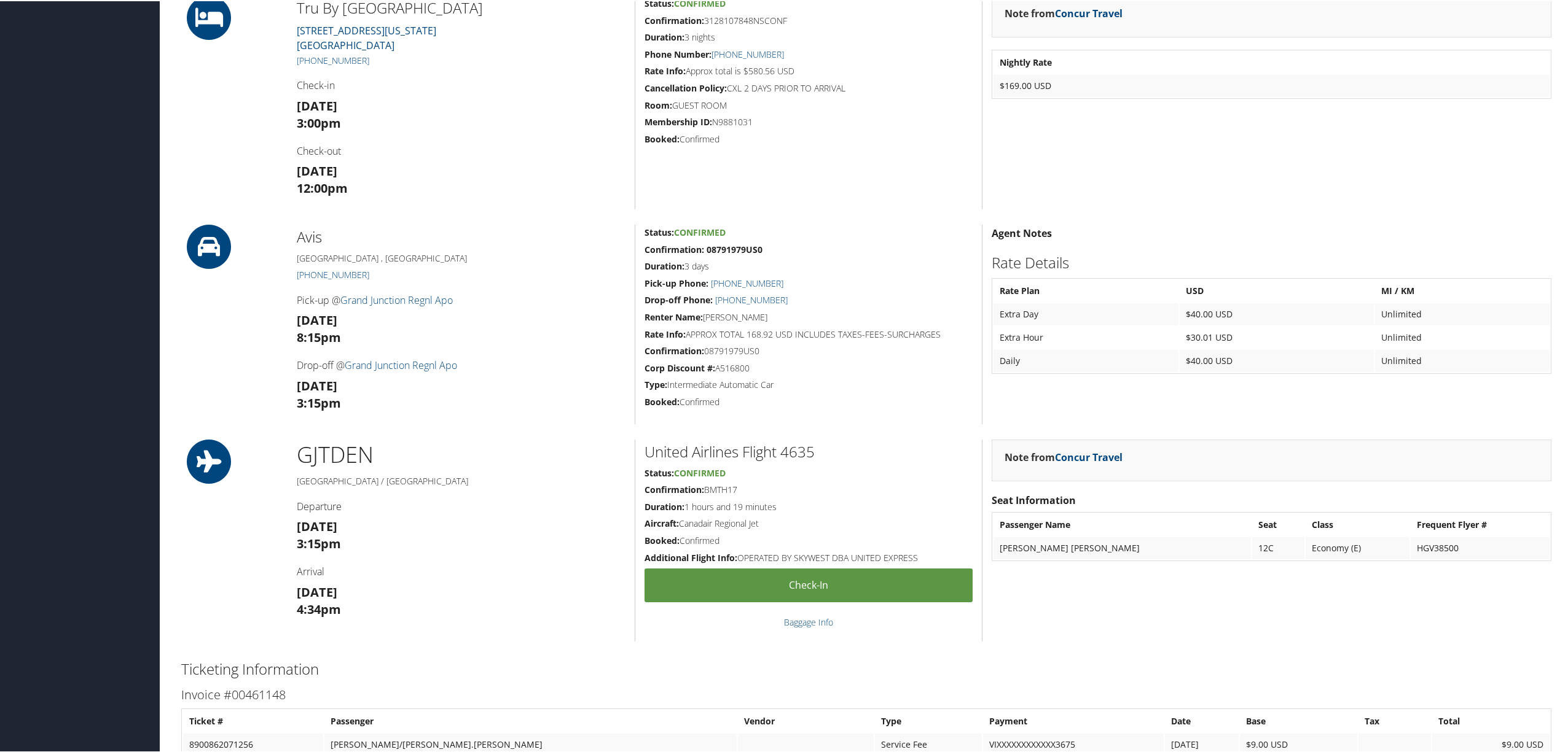
scroll to position [954, 0]
